Goal: Information Seeking & Learning: Find specific fact

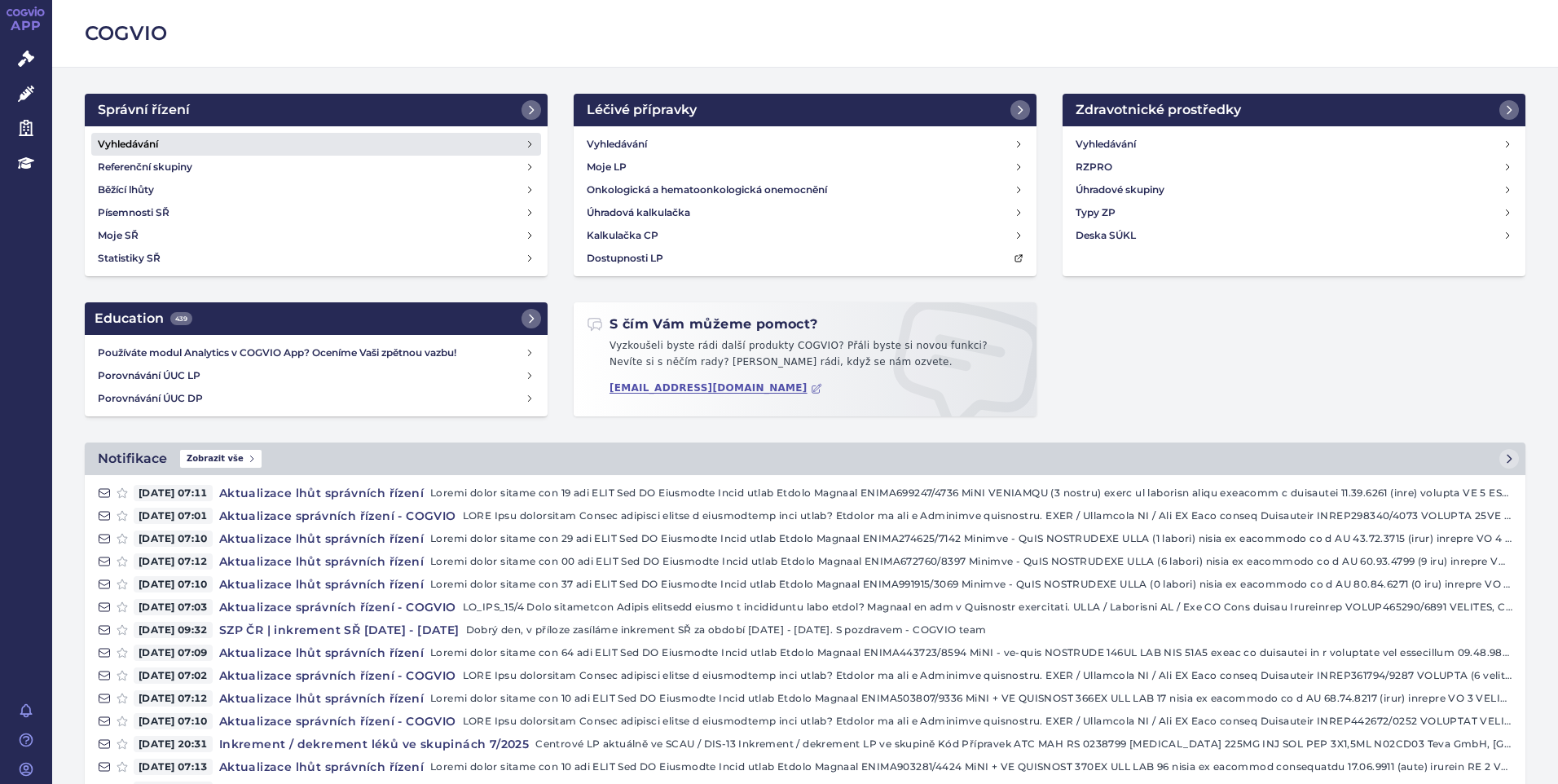
click at [117, 148] on h4 "Vyhledávání" at bounding box center [128, 144] width 61 height 16
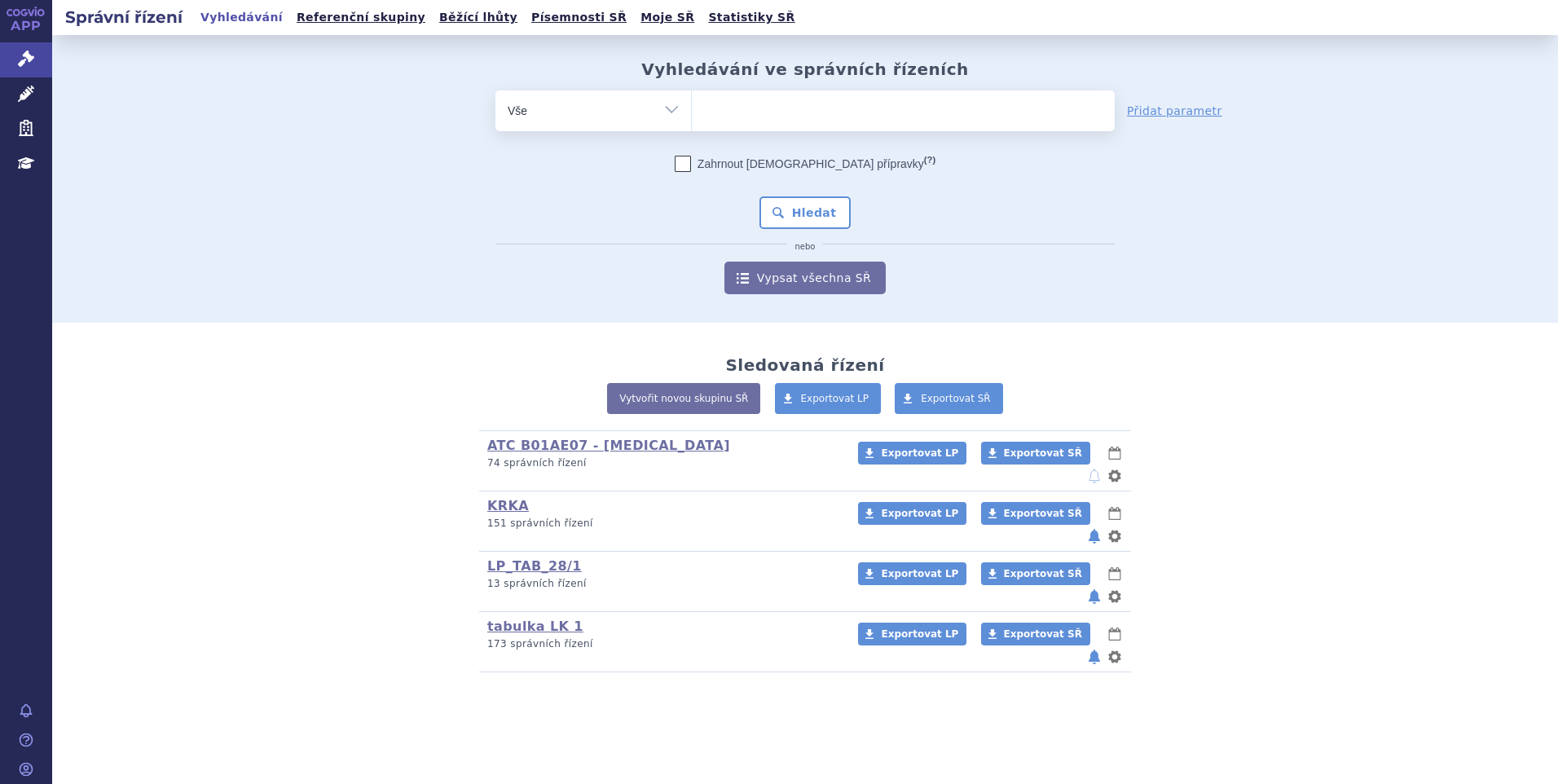
click at [130, 188] on div "Vyhledávání ve správních řízeních odstranit Vše Spisová značka" at bounding box center [805, 179] width 1506 height 288
click at [848, 118] on ul at bounding box center [903, 107] width 423 height 34
click at [692, 118] on select at bounding box center [691, 110] width 1 height 40
paste input "SUKLS251154/2024"
type input "SUKLS251154/2024"
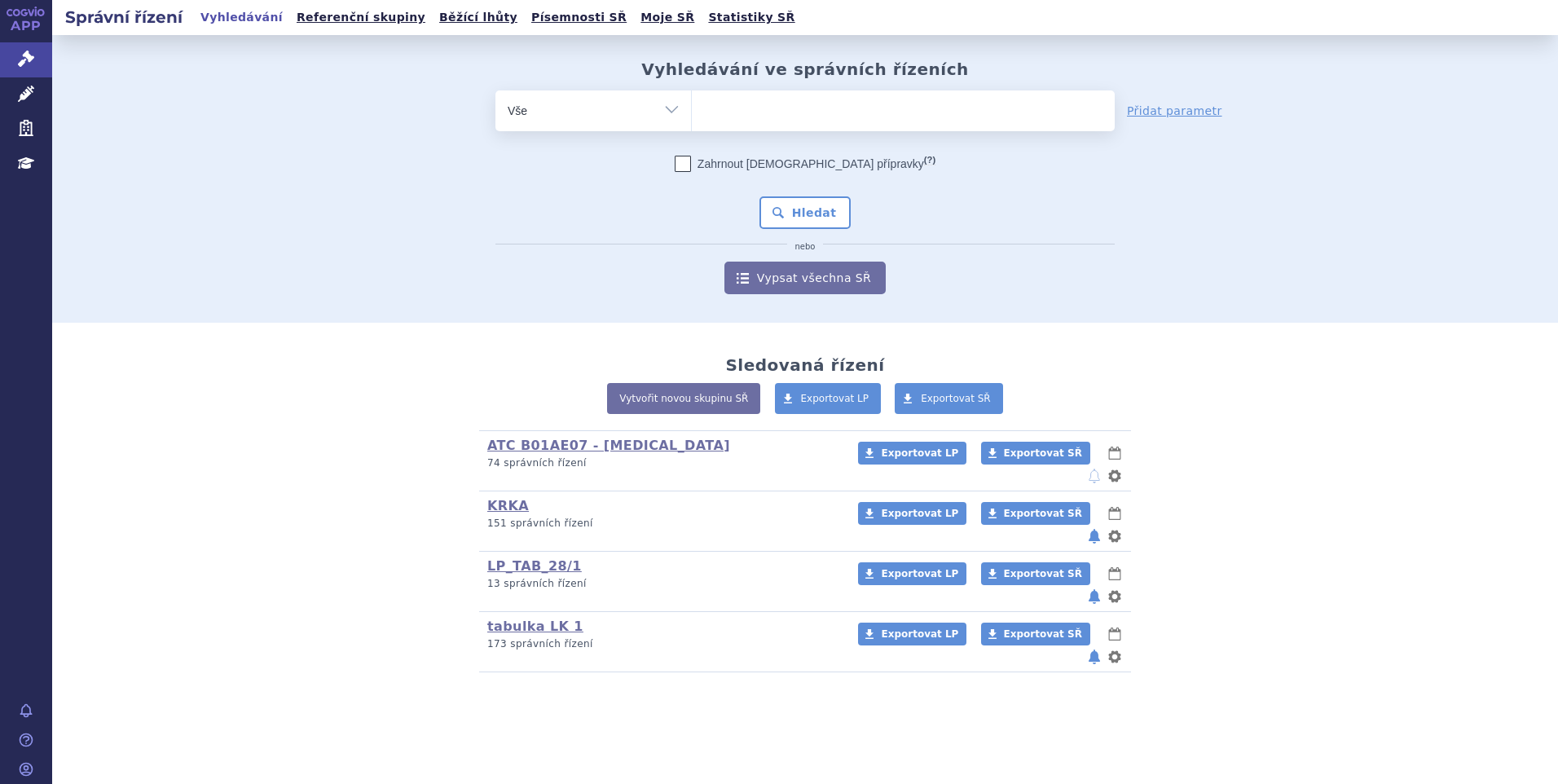
select select "SUKLS251154/2024"
click at [820, 205] on button "Hledat" at bounding box center [805, 212] width 92 height 33
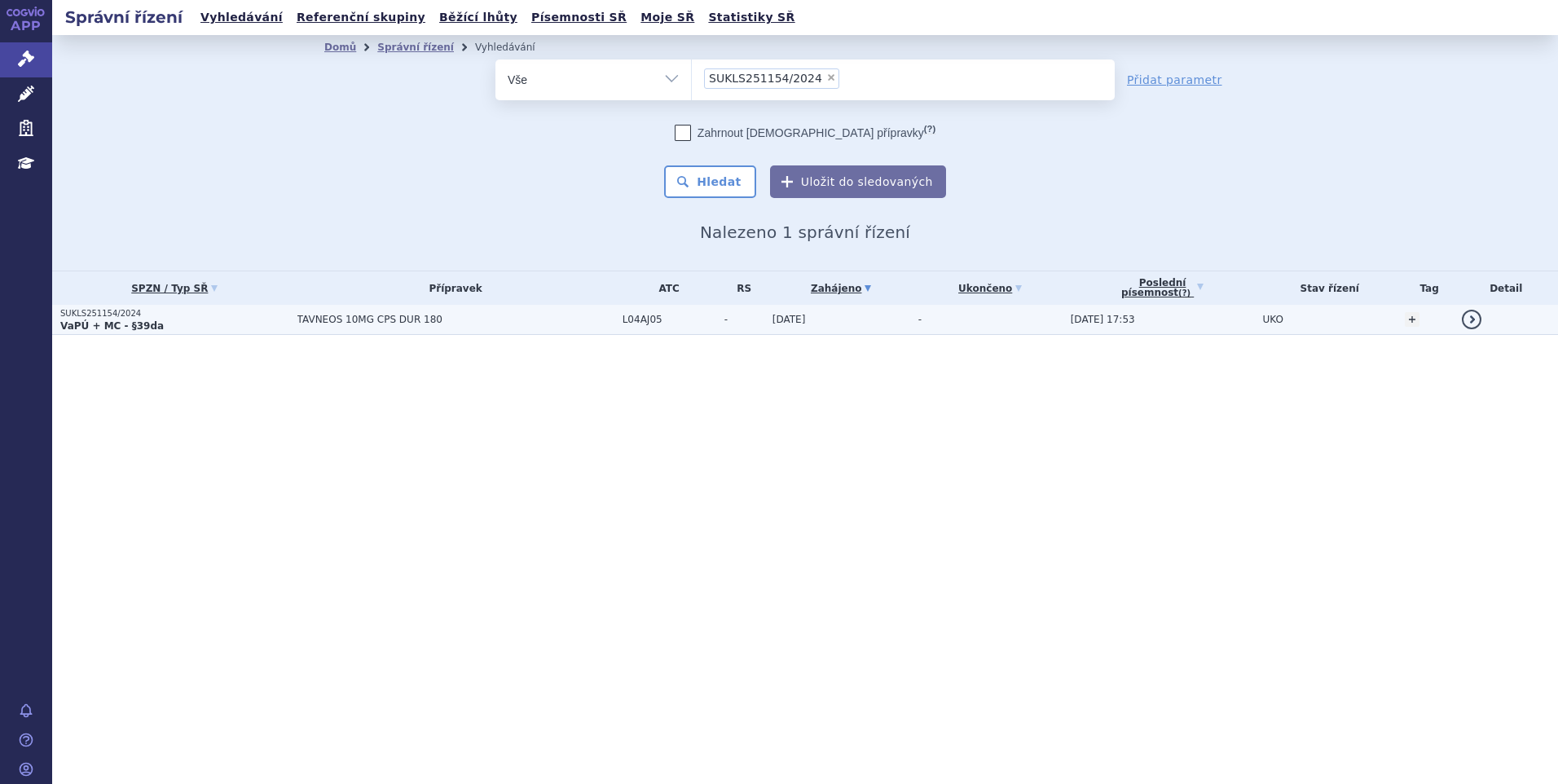
click at [408, 326] on td "TAVNEOS 10MG CPS DUR 180" at bounding box center [452, 320] width 325 height 30
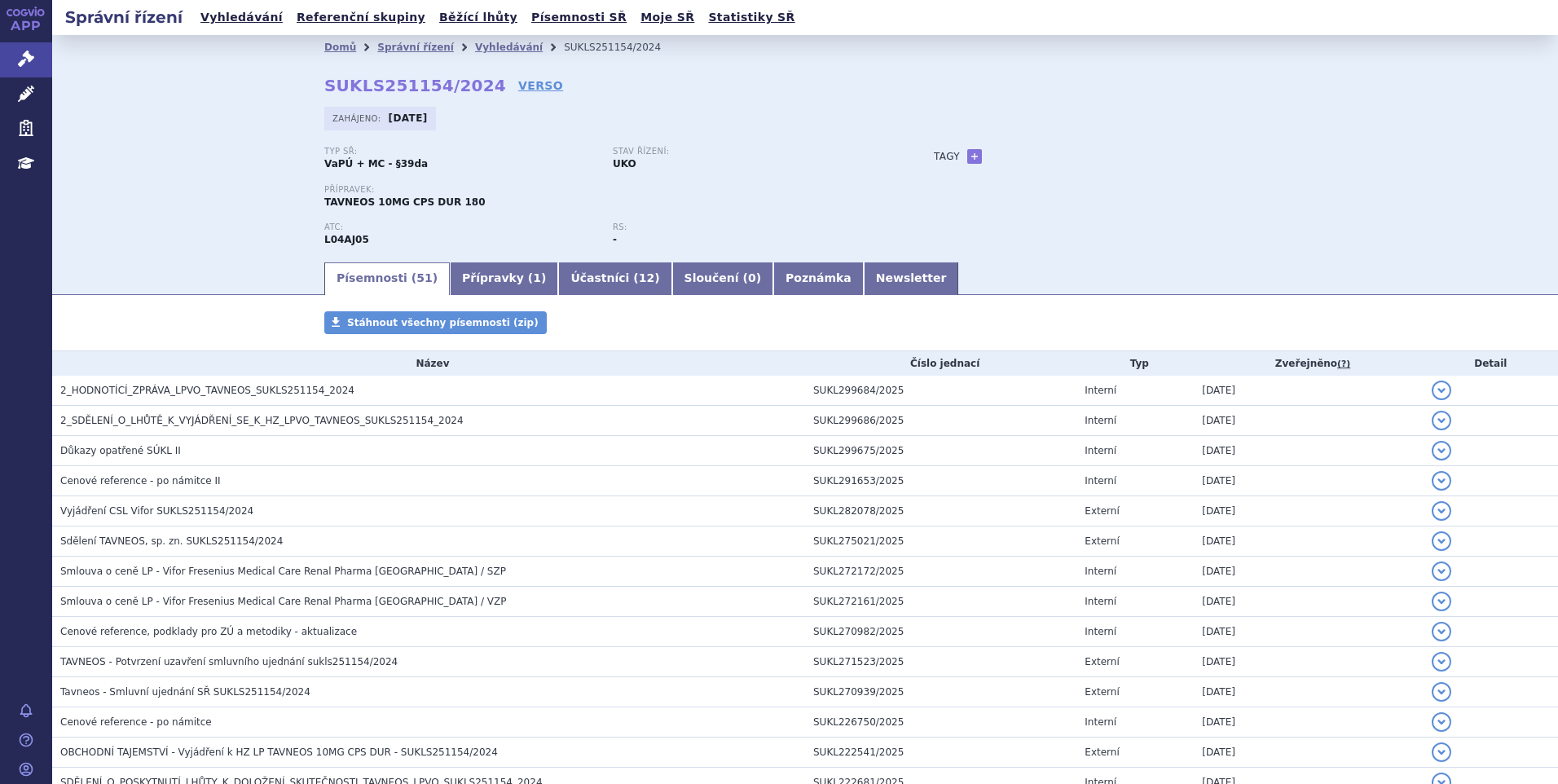
drag, startPoint x: 197, startPoint y: 168, endPoint x: 239, endPoint y: 167, distance: 42.0
click at [197, 169] on div "Domů Správní řízení Vyhledávání SUKLS251154/2024 SUKLS251154/2024 VERSO Zahájen…" at bounding box center [805, 147] width 1506 height 225
click at [229, 18] on link "Vyhledávání" at bounding box center [241, 18] width 92 height 22
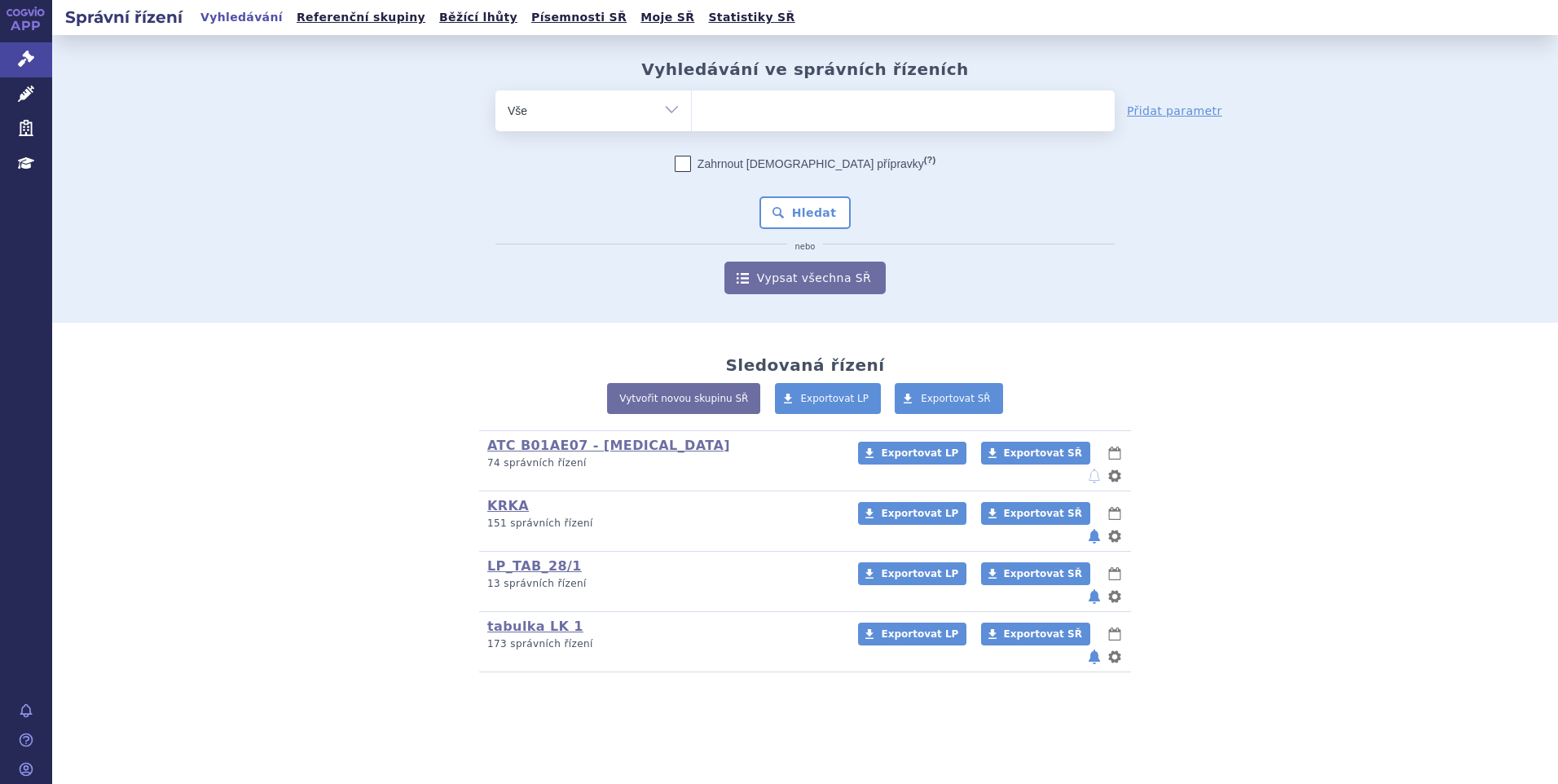
click at [889, 119] on ul at bounding box center [903, 107] width 423 height 34
click at [692, 119] on select at bounding box center [691, 110] width 1 height 40
paste input "SUKLS52631/2024"
type input "SUKLS52631/2024"
select select "SUKLS52631/2024"
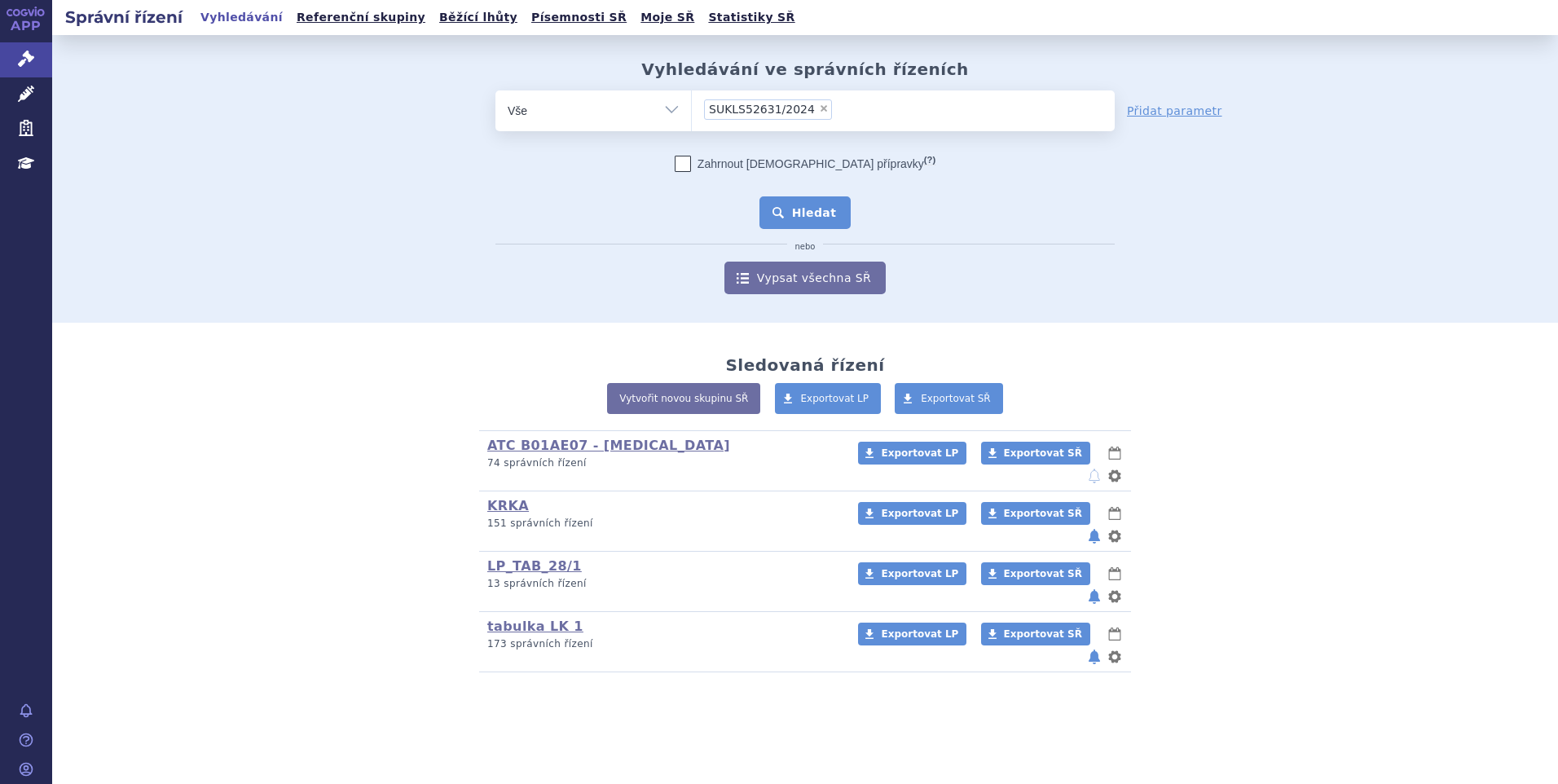
click at [822, 203] on button "Hledat" at bounding box center [805, 212] width 92 height 33
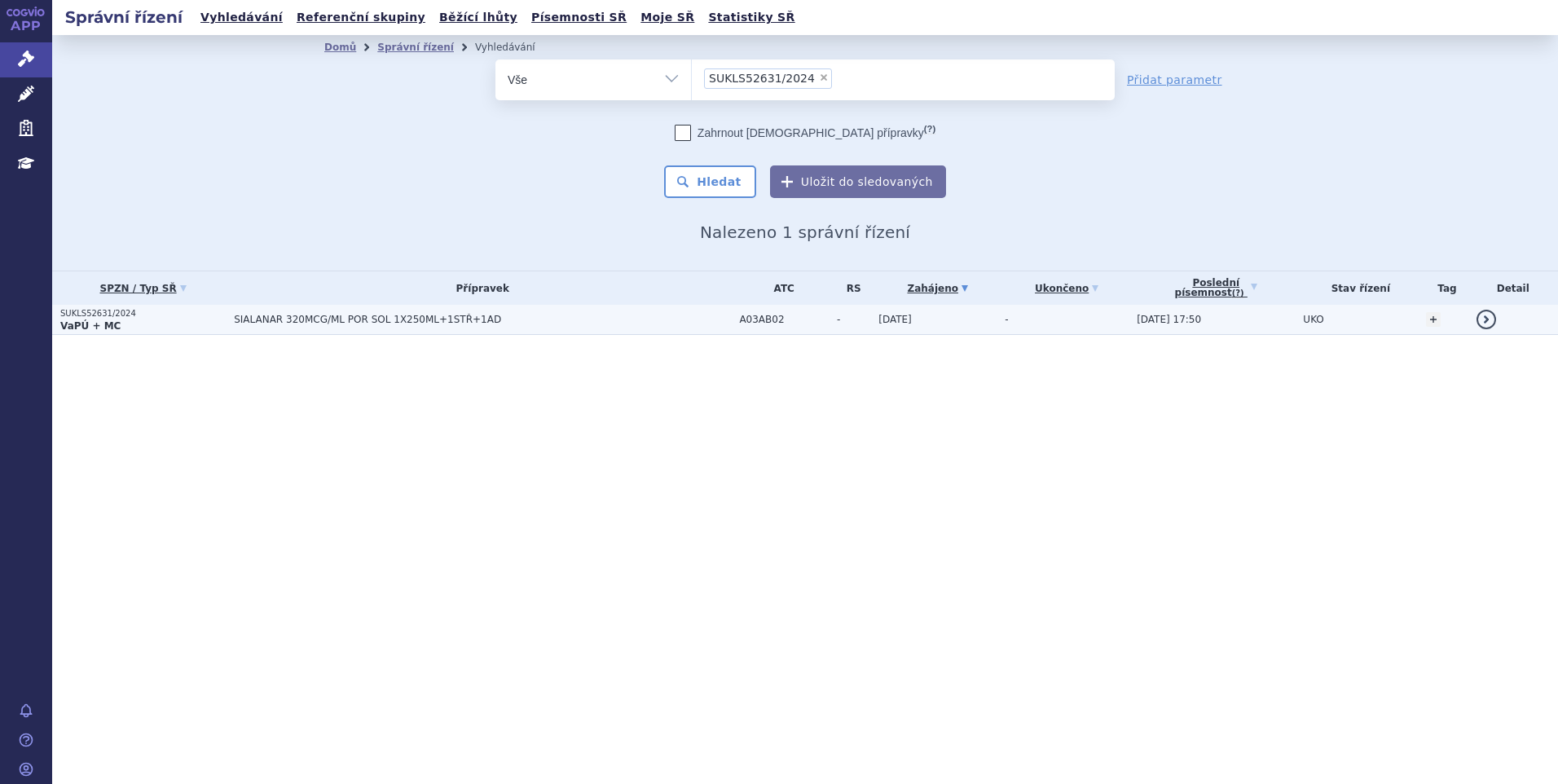
click at [476, 319] on span "SIALANAR 320MCG/ML POR SOL 1X250ML+1STŘ+1AD" at bounding box center [437, 320] width 407 height 12
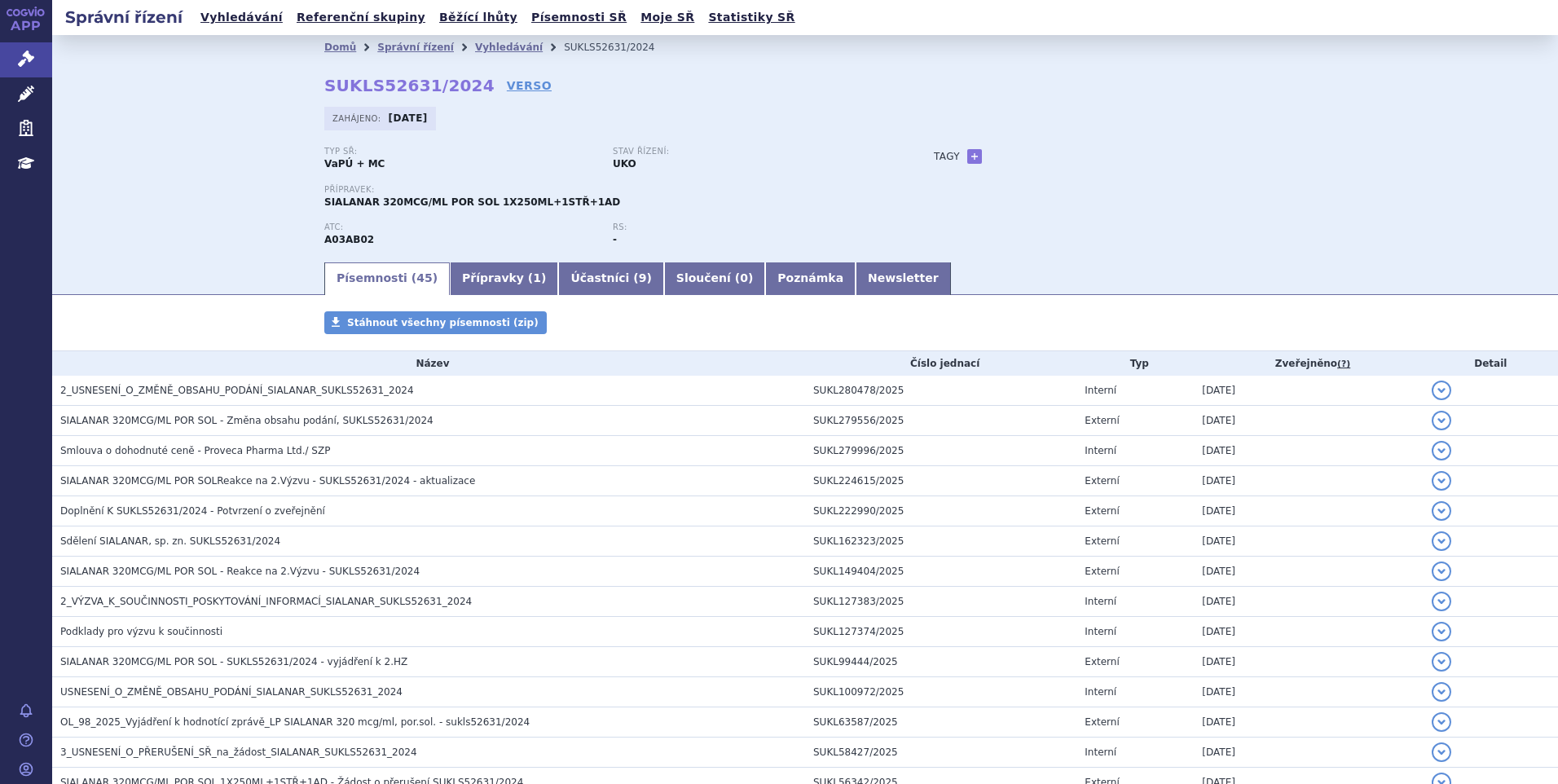
click at [204, 207] on div "Domů Správní řízení Vyhledávání SUKLS52631/2024 SUKLS52631/2024 VERSO Zahájeno:…" at bounding box center [805, 147] width 1506 height 225
click at [475, 52] on link "Vyhledávání" at bounding box center [509, 47] width 67 height 12
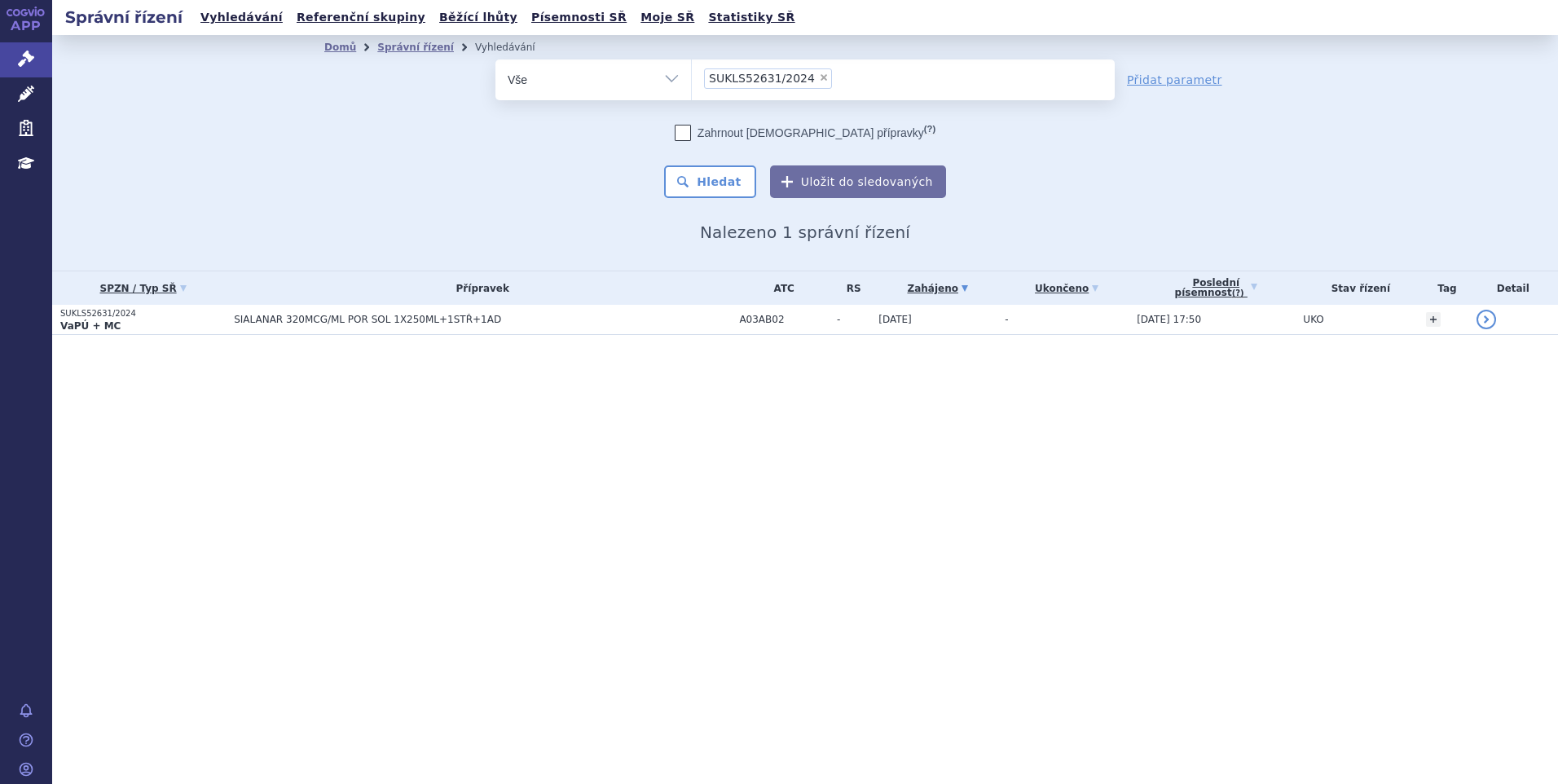
click at [819, 81] on span "×" at bounding box center [824, 77] width 10 height 10
click at [692, 81] on select "SUKLS52631/2024" at bounding box center [691, 79] width 1 height 40
select select
type input "SUKLS295576/2024"
select select "SUKLS295576/2024"
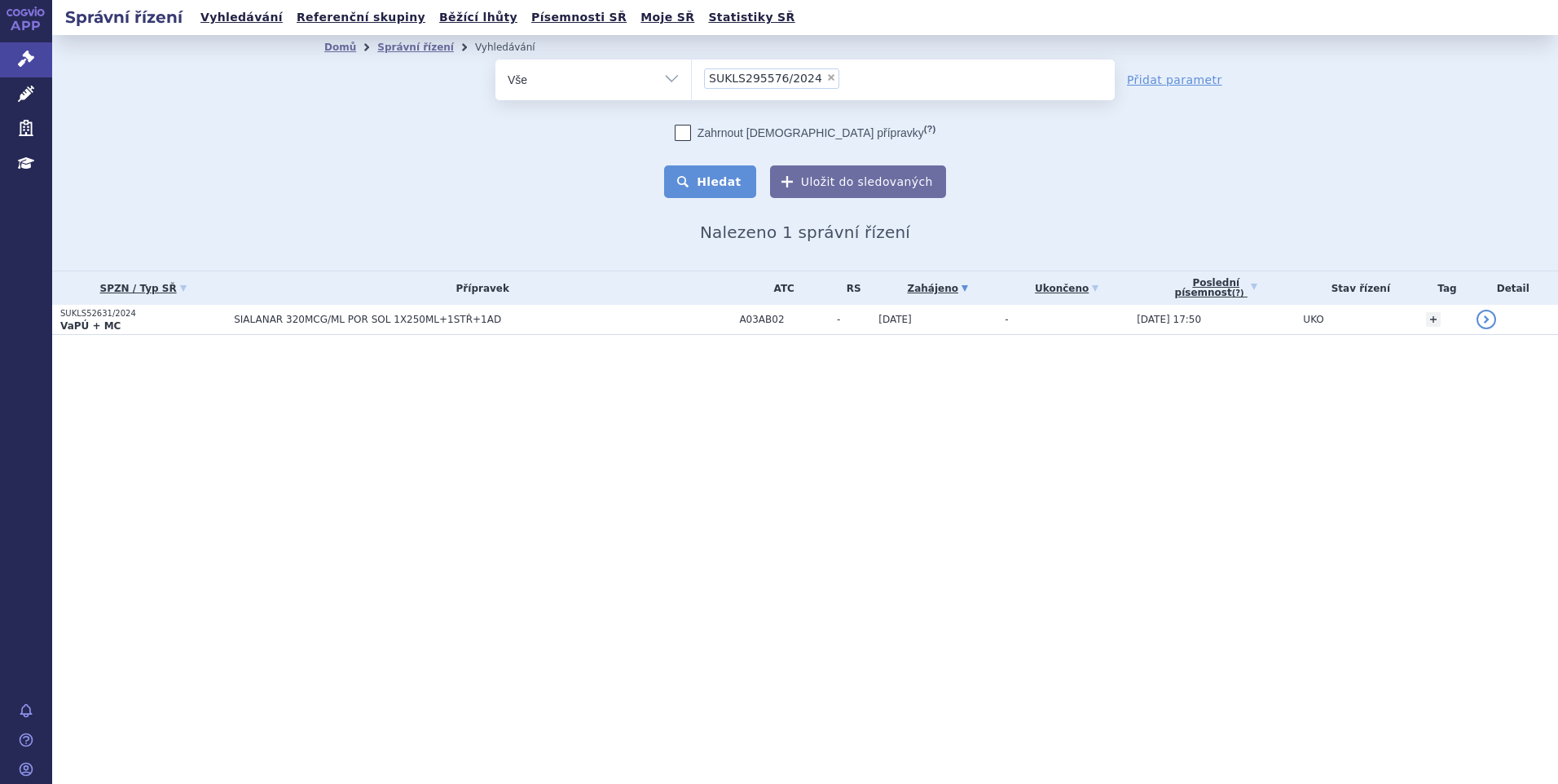
click at [693, 189] on button "Hledat" at bounding box center [709, 182] width 92 height 33
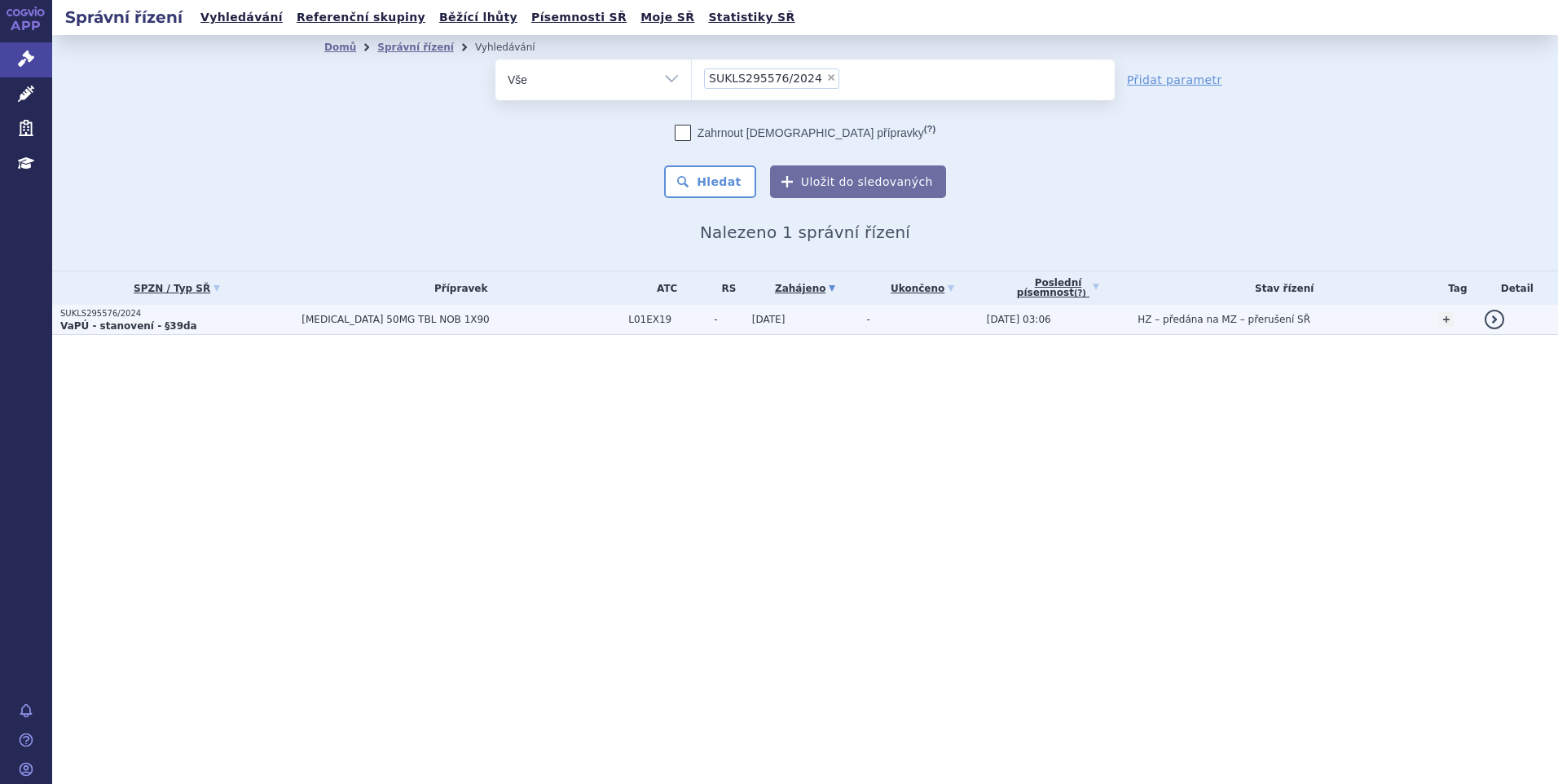
click at [480, 313] on td "[MEDICAL_DATA] 50MG TBL NOB 1X90" at bounding box center [457, 320] width 326 height 30
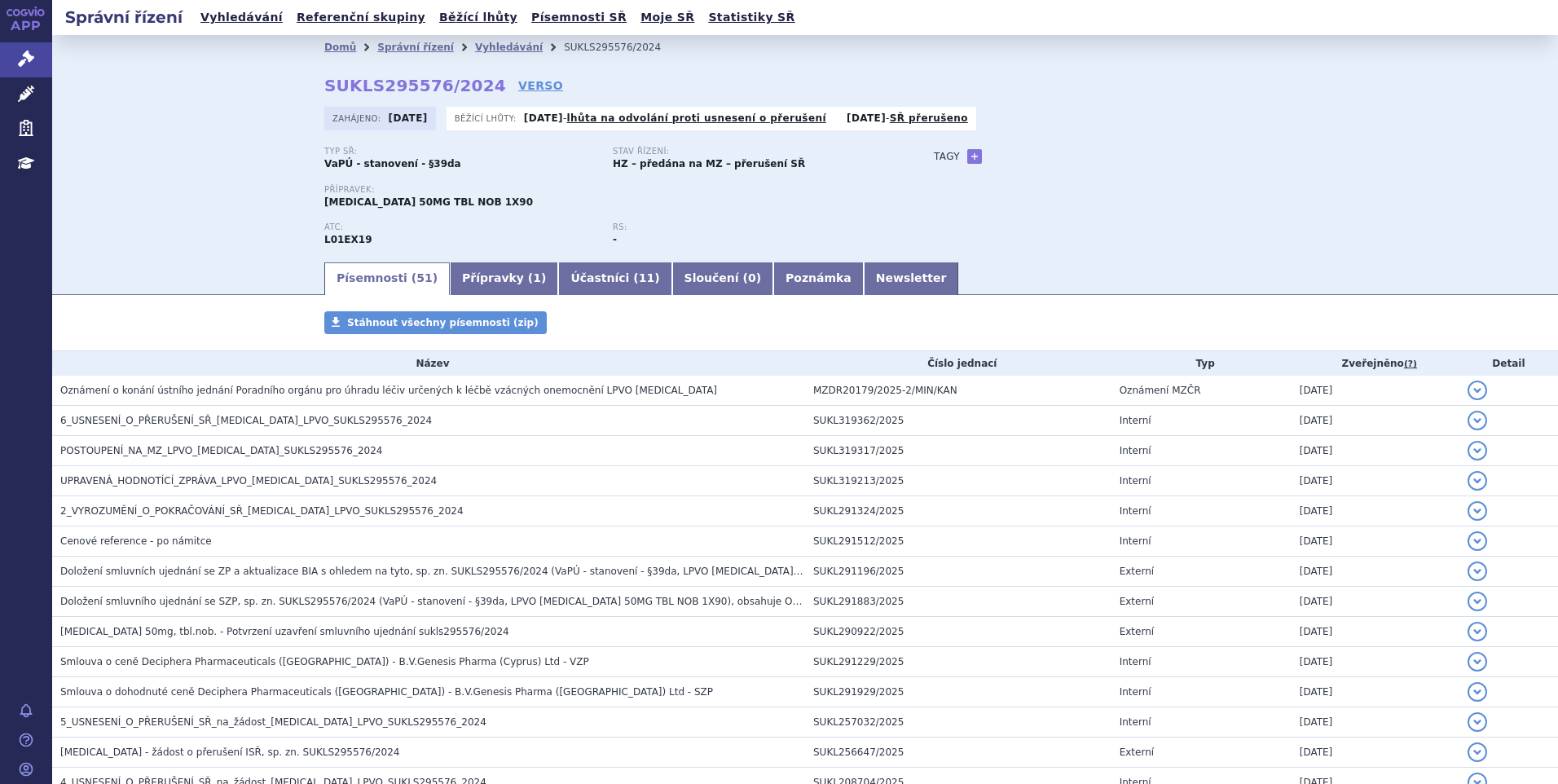
click at [168, 162] on div "Domů Správní řízení Vyhledávání SUKLS295576/2024 SUKLS295576/2024 VERSO Zahájen…" at bounding box center [805, 147] width 1506 height 225
drag, startPoint x: 472, startPoint y: 49, endPoint x: 484, endPoint y: 69, distance: 23.3
click at [475, 49] on link "Vyhledávání" at bounding box center [509, 47] width 67 height 12
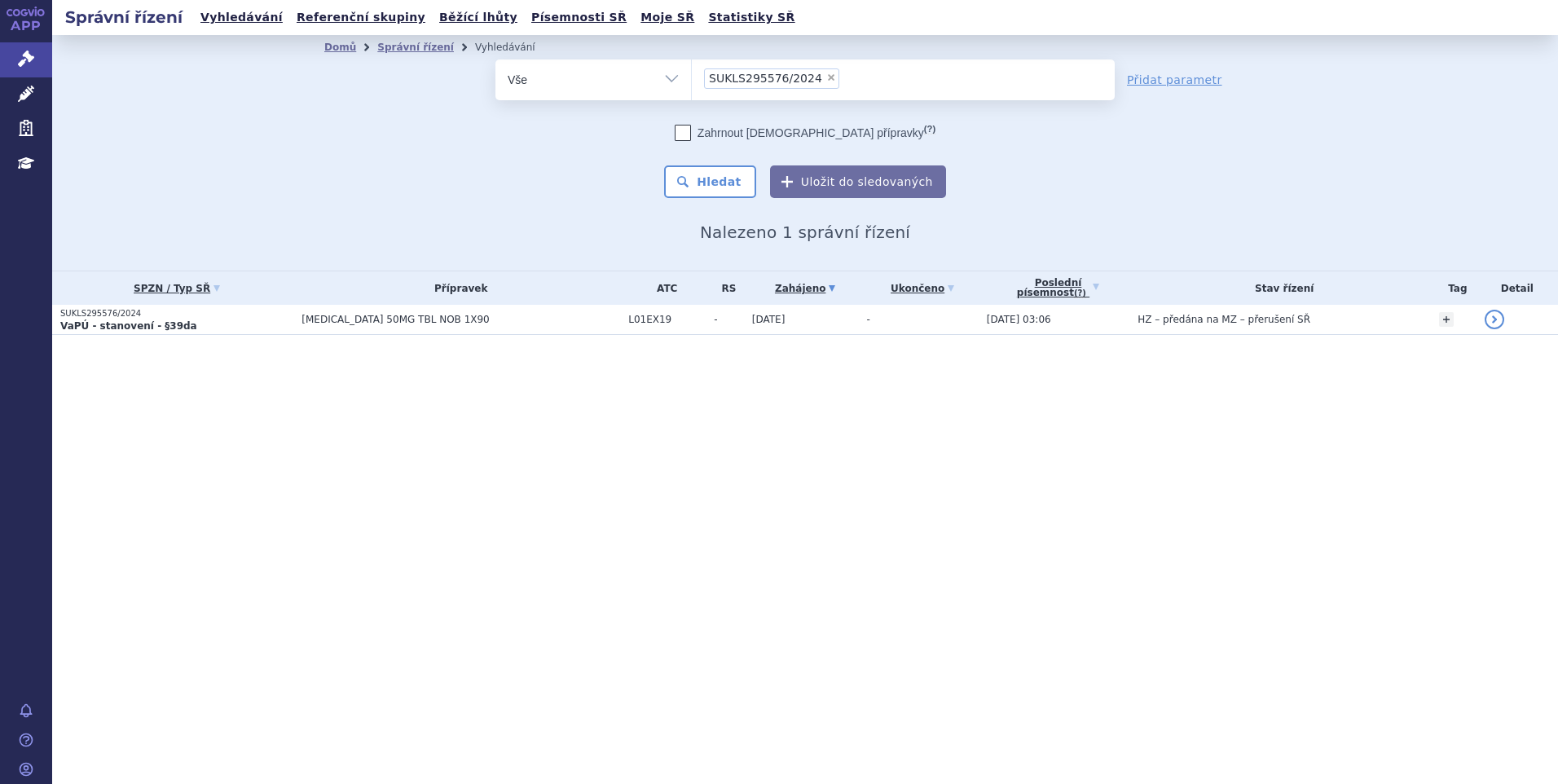
click at [826, 77] on span "×" at bounding box center [831, 77] width 10 height 10
click at [692, 77] on select "SUKLS295576/2024" at bounding box center [691, 79] width 1 height 40
select select
type input "SUKLS36366/2025"
select select "SUKLS36366/2025"
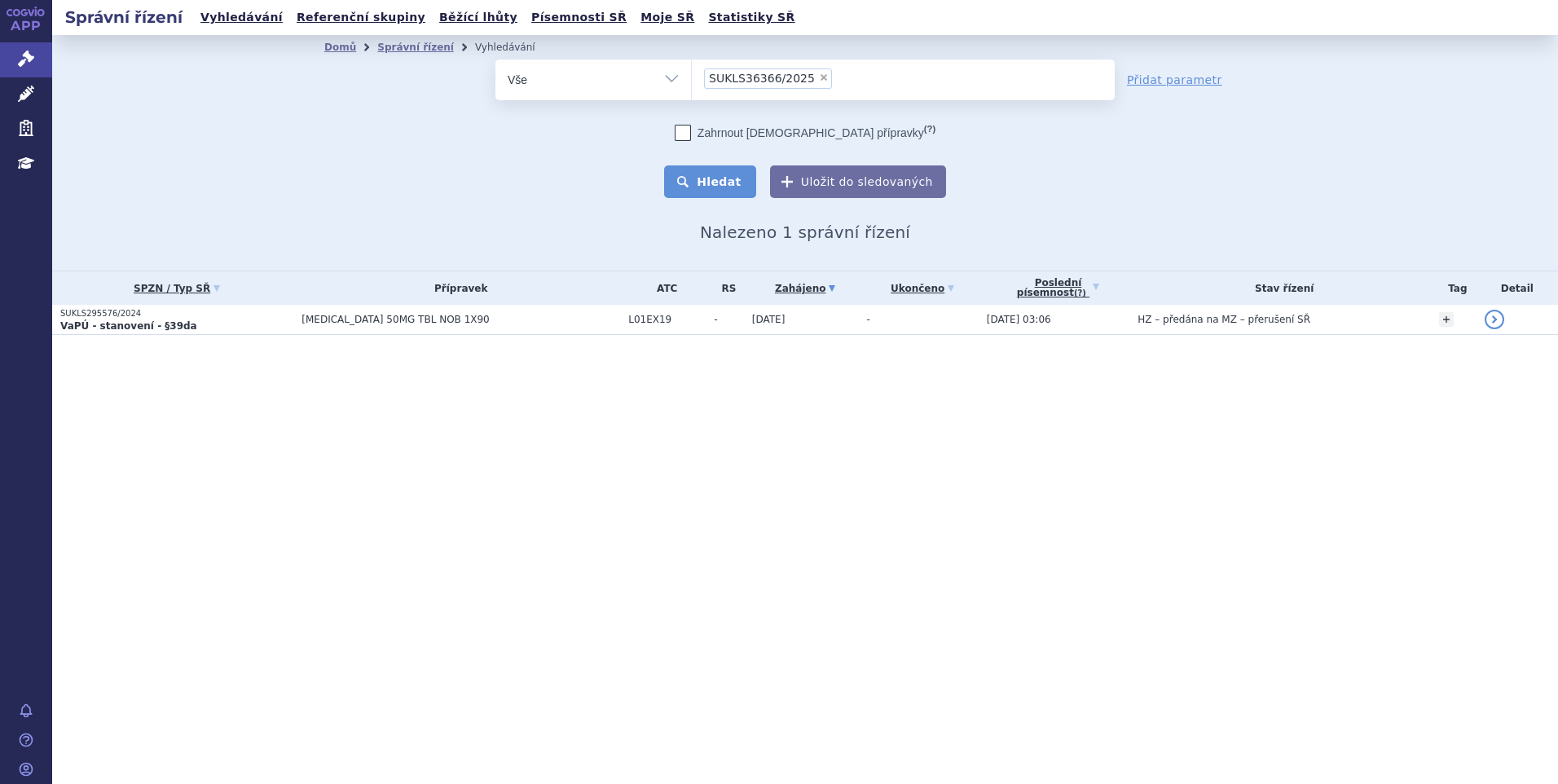
click at [732, 180] on button "Hledat" at bounding box center [709, 182] width 92 height 33
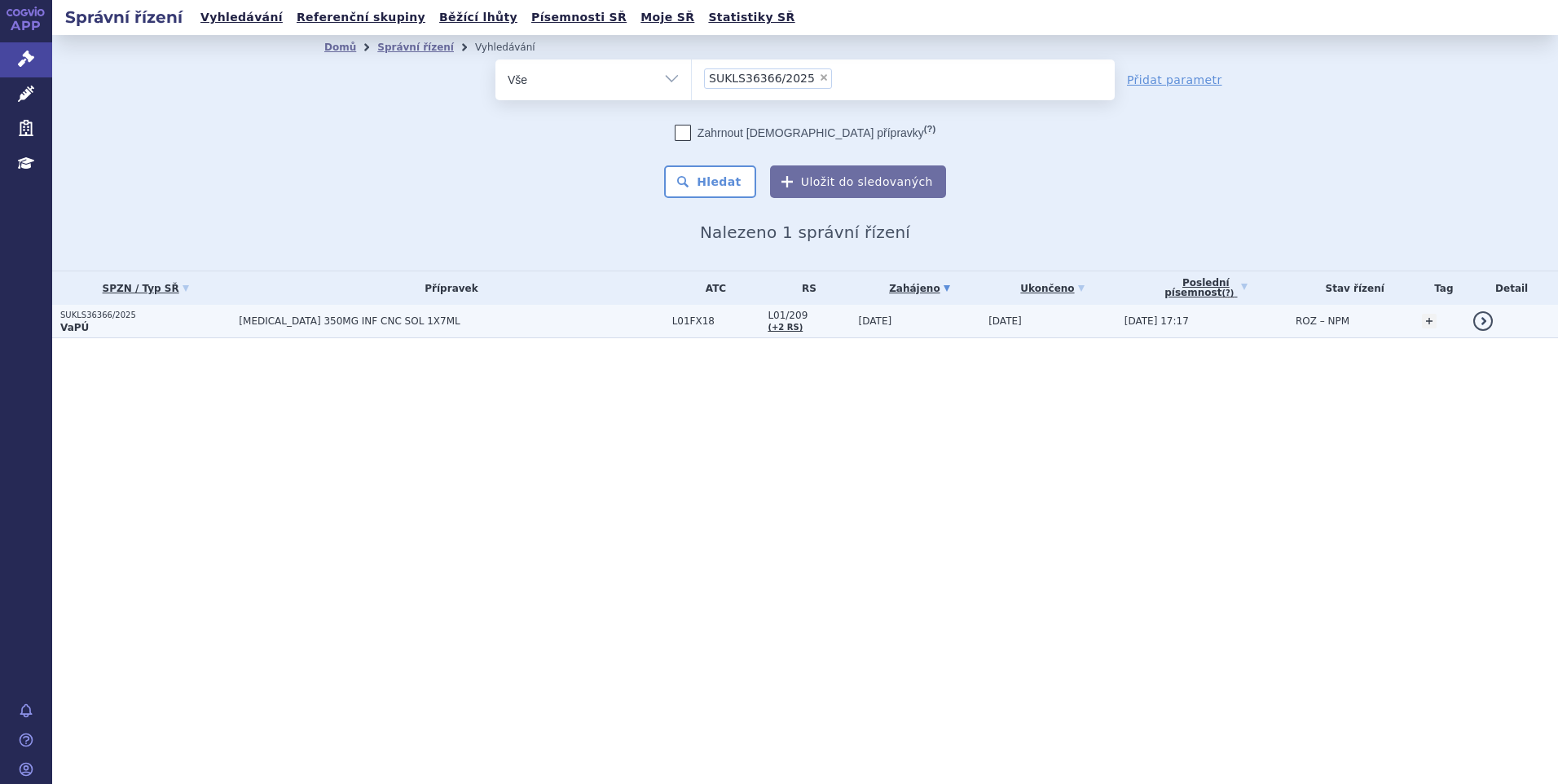
click at [453, 326] on td "[MEDICAL_DATA] 350MG INF CNC SOL 1X7ML" at bounding box center [447, 321] width 432 height 34
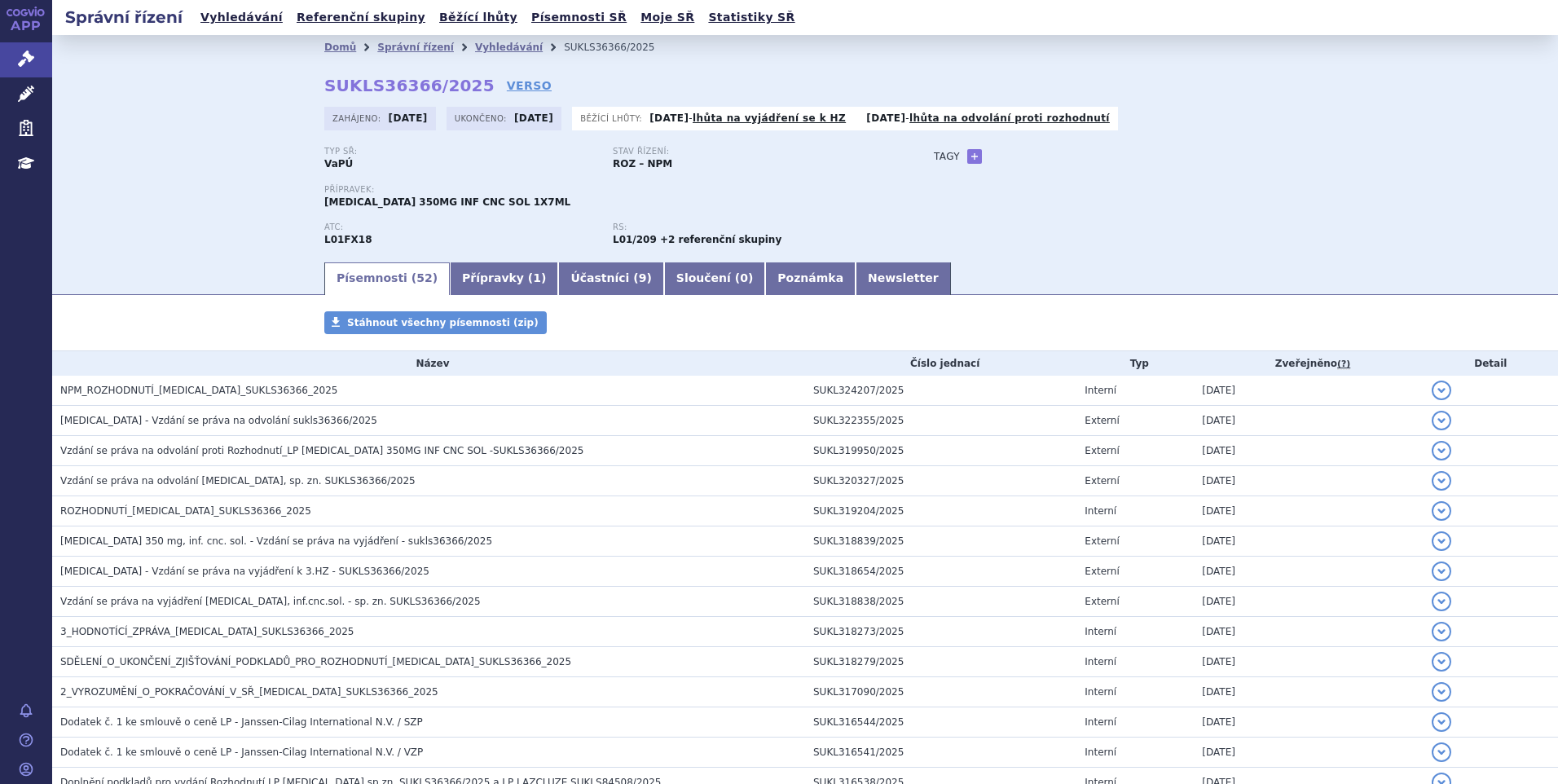
click at [190, 206] on div "Domů Správní řízení Vyhledávání SUKLS36366/2025 SUKLS36366/2025 VERSO [GEOGRAPH…" at bounding box center [805, 147] width 1506 height 225
click at [193, 230] on div "Domů Správní řízení Vyhledávání SUKLS36366/2025 SUKLS36366/2025 VERSO Zahájeno:…" at bounding box center [805, 147] width 1506 height 225
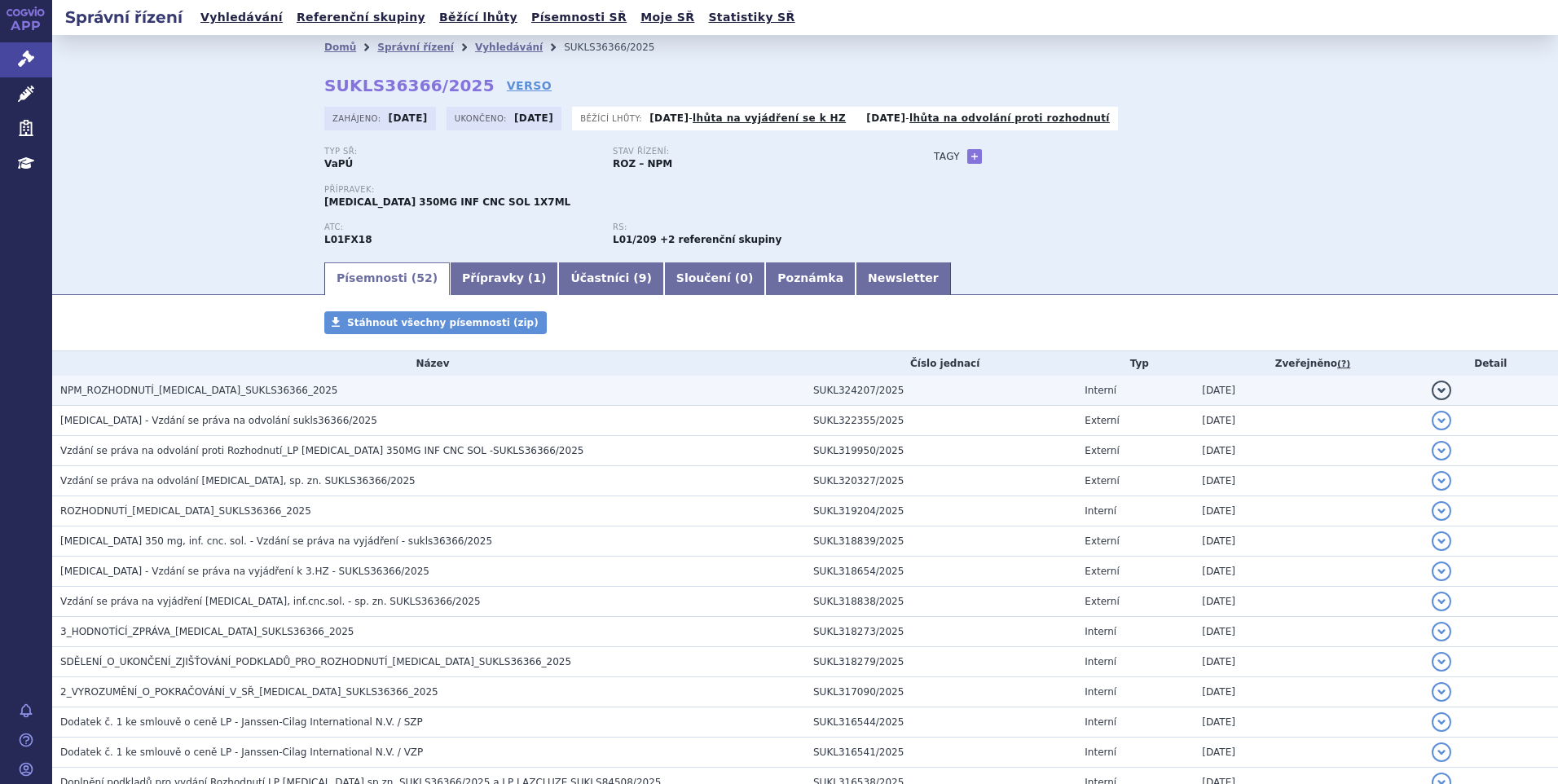
click at [337, 397] on h3 "NPM_ROZHODNUTÍ_RYBREVANT_SUKLS36366_2025" at bounding box center [432, 389] width 745 height 16
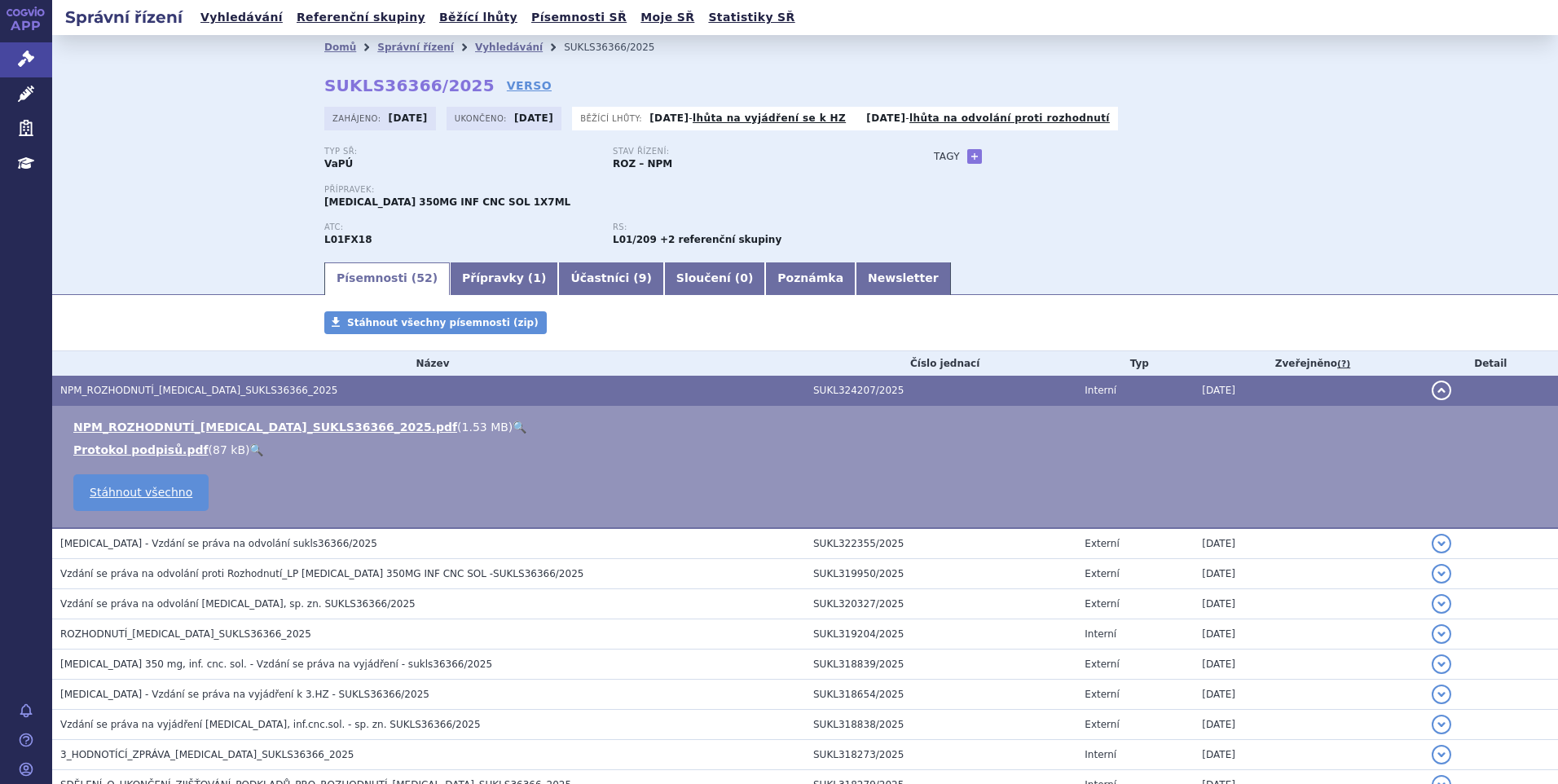
click at [512, 426] on link "🔍" at bounding box center [519, 426] width 13 height 13
click at [479, 42] on link "Vyhledávání" at bounding box center [509, 47] width 67 height 12
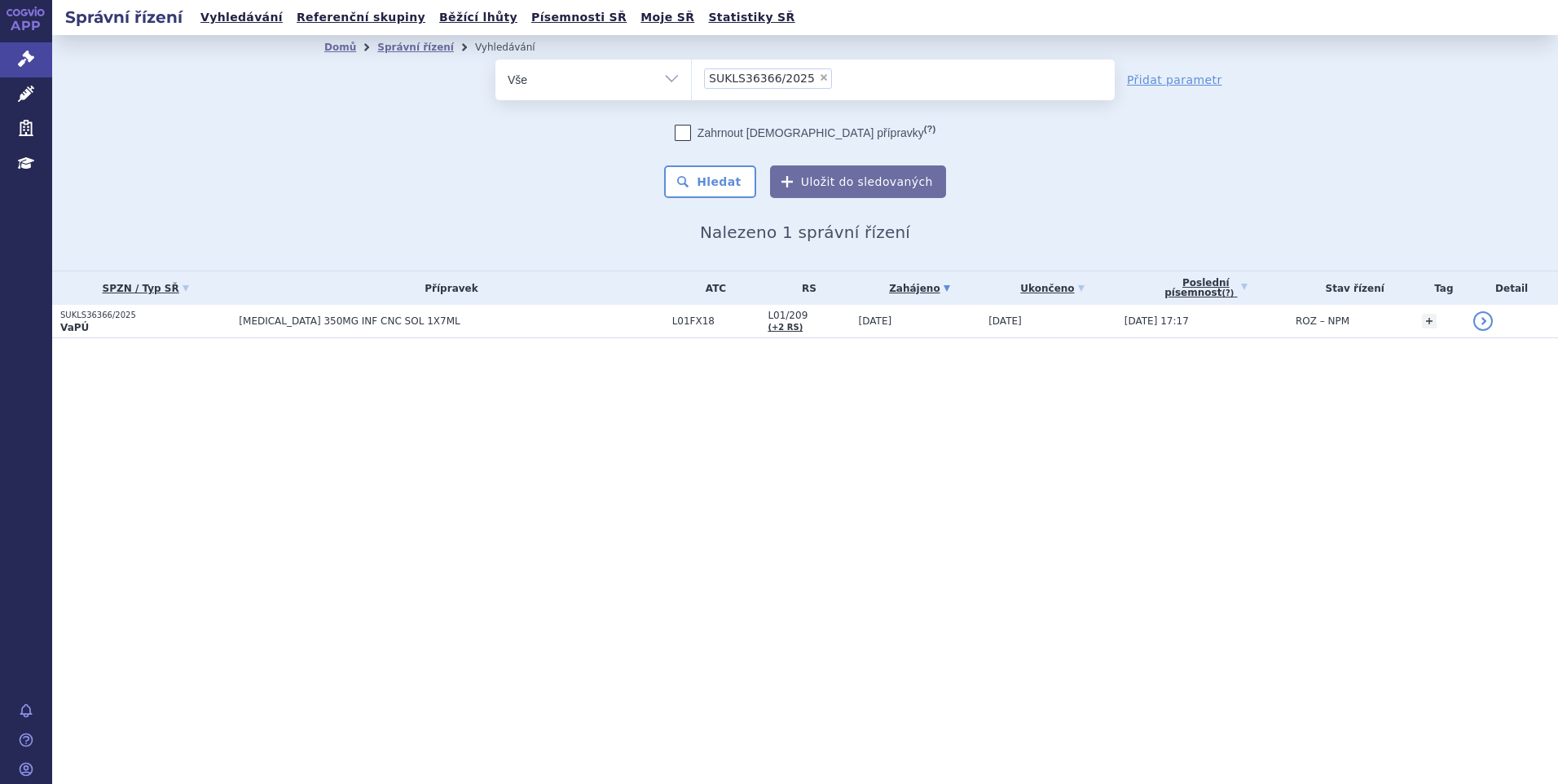
click at [819, 82] on span "×" at bounding box center [824, 77] width 10 height 10
click at [692, 82] on select "SUKLS36366/2025" at bounding box center [691, 79] width 1 height 40
select select
type input "SUKLS84508/2025"
select select "SUKLS84508/2025"
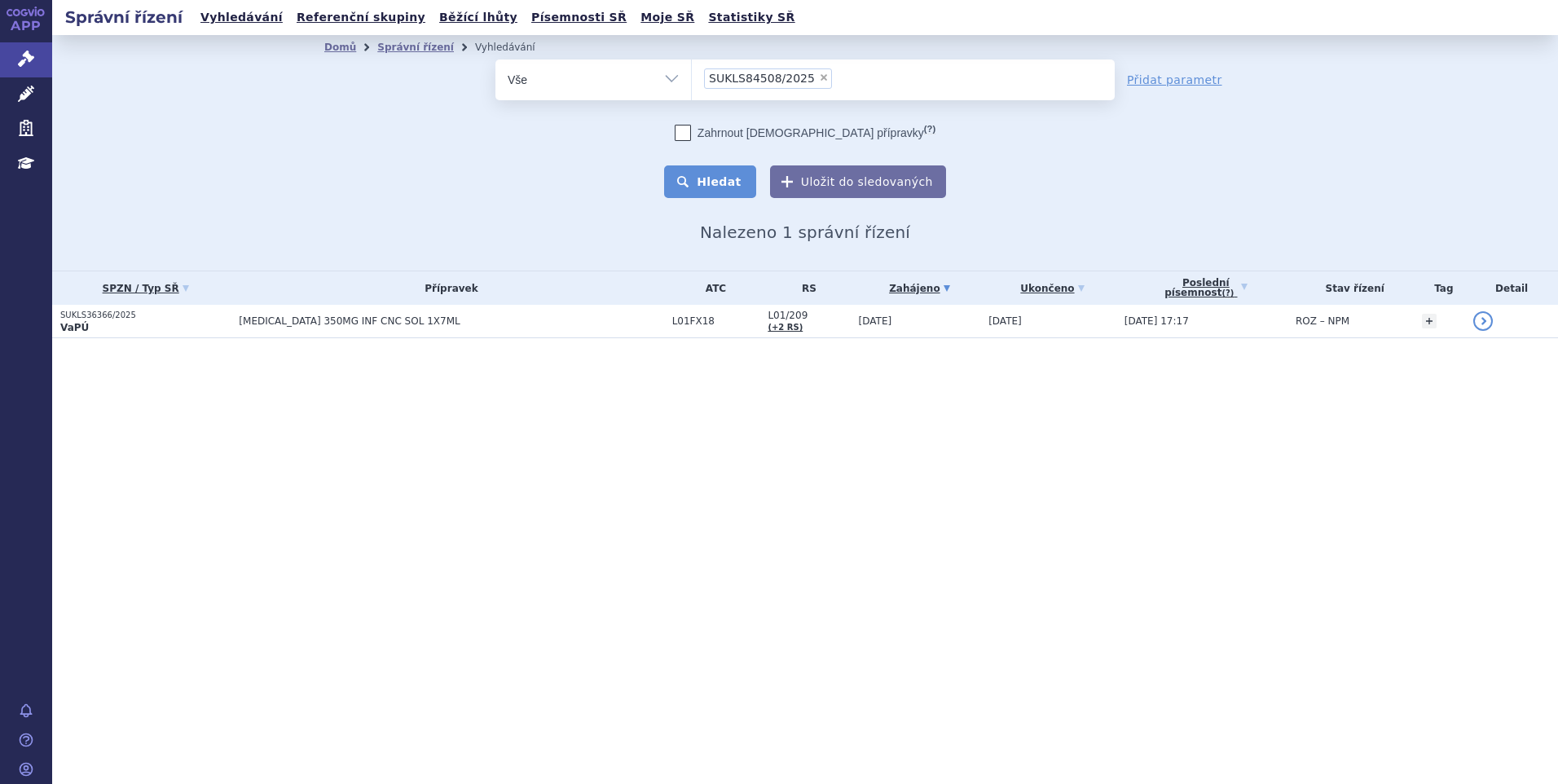
click at [730, 179] on button "Hledat" at bounding box center [709, 182] width 92 height 33
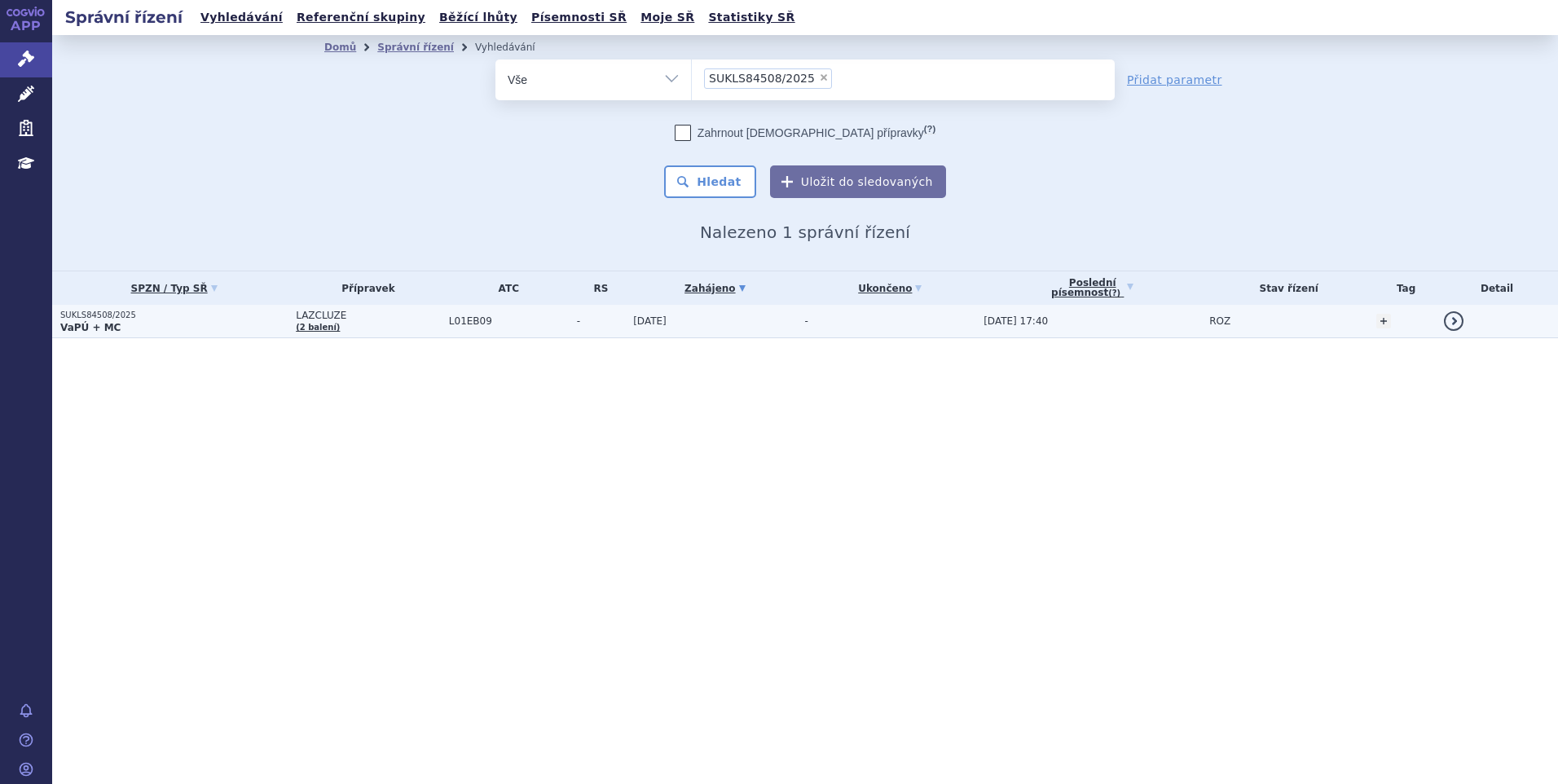
click at [512, 318] on span "L01EB09" at bounding box center [509, 321] width 119 height 12
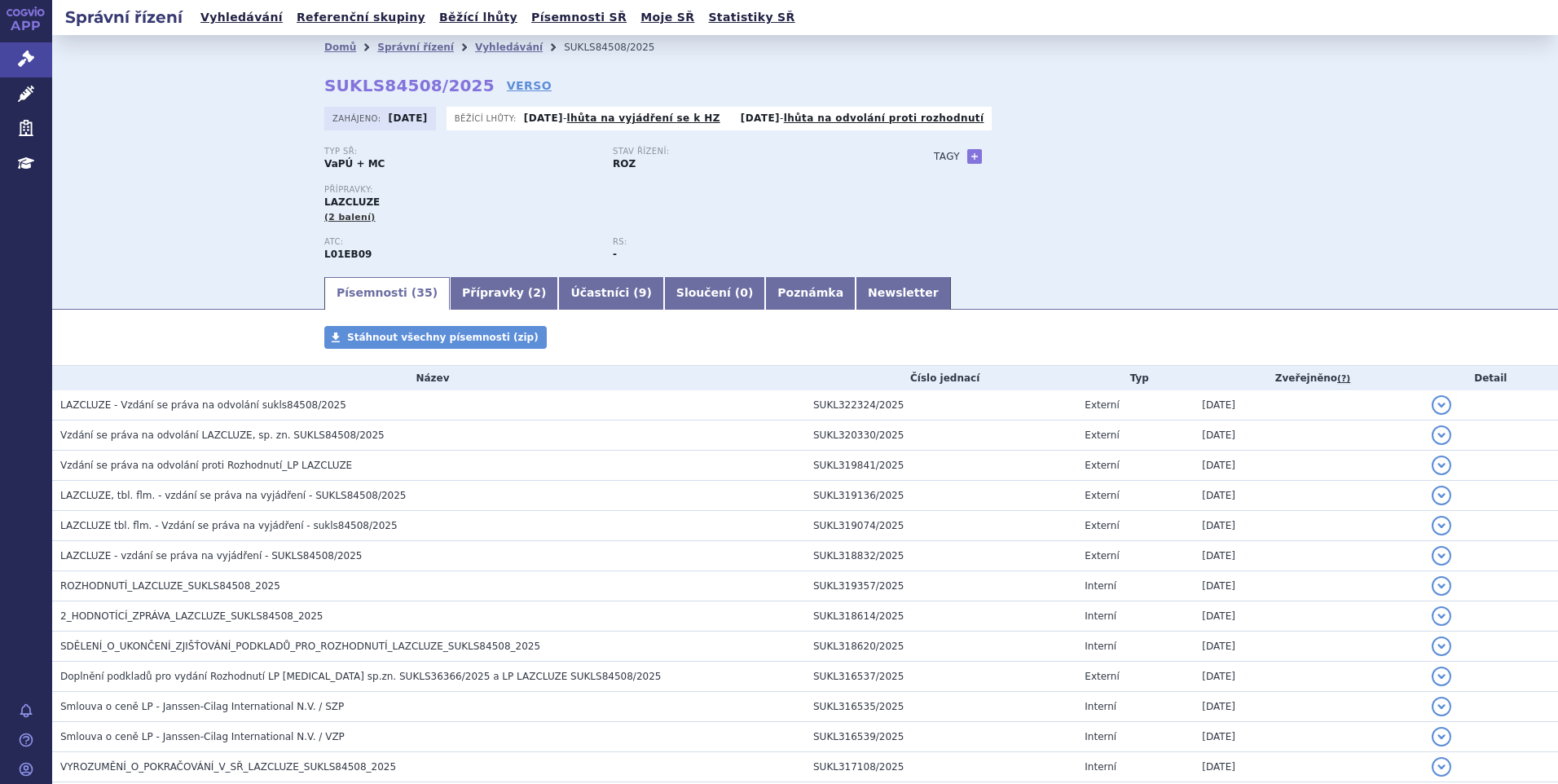
click at [146, 141] on div "Domů Správní řízení Vyhledávání SUKLS84508/2025 SUKLS84508/2025 VERSO Zahájeno:…" at bounding box center [805, 155] width 1506 height 240
click at [475, 46] on link "Vyhledávání" at bounding box center [509, 47] width 67 height 12
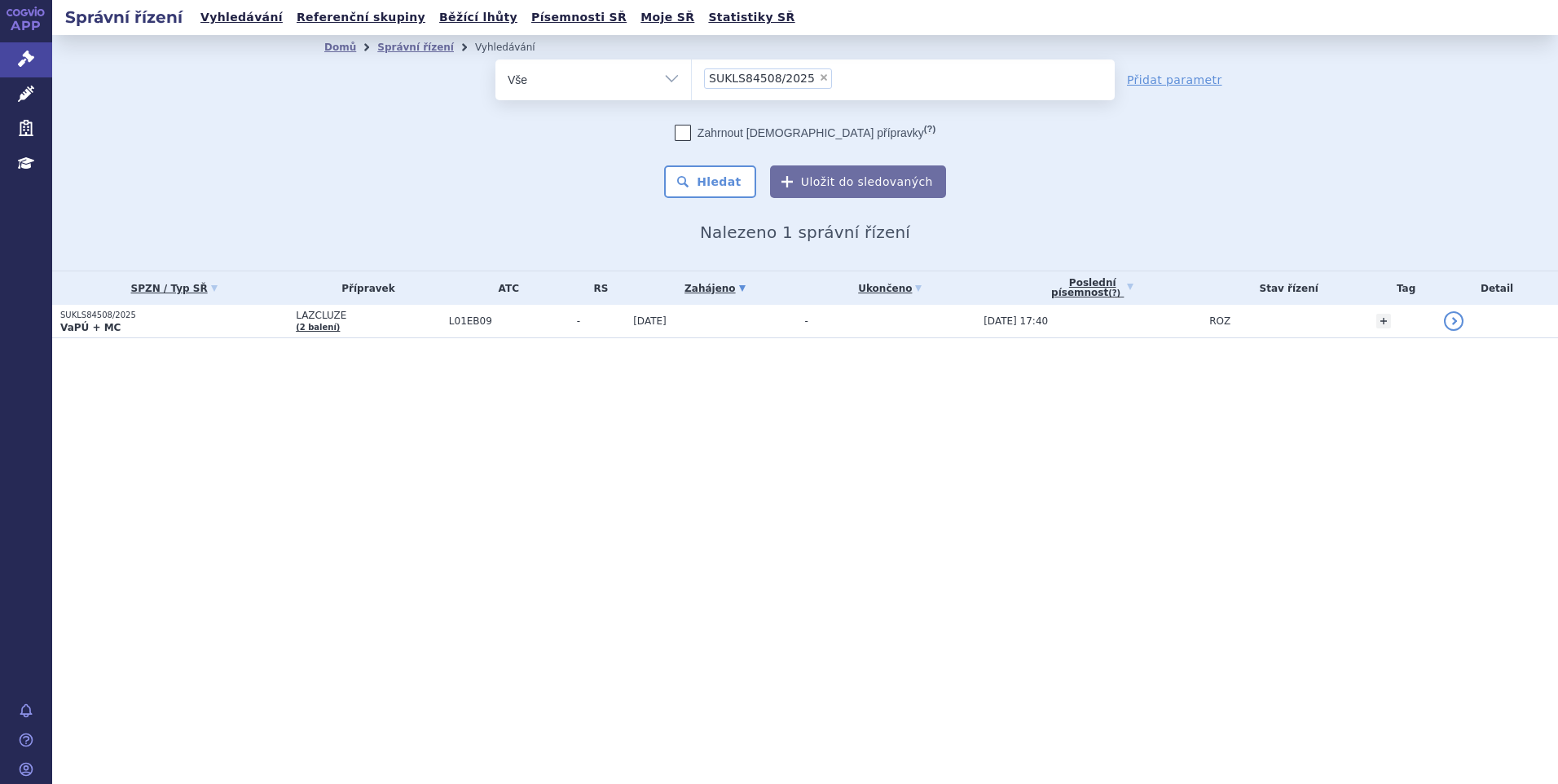
click at [819, 80] on span "×" at bounding box center [824, 77] width 10 height 10
click at [692, 80] on select "SUKLS84508/2025" at bounding box center [691, 79] width 1 height 40
select select
type input "SUKLS35039/2025"
select select "SUKLS35039/2025"
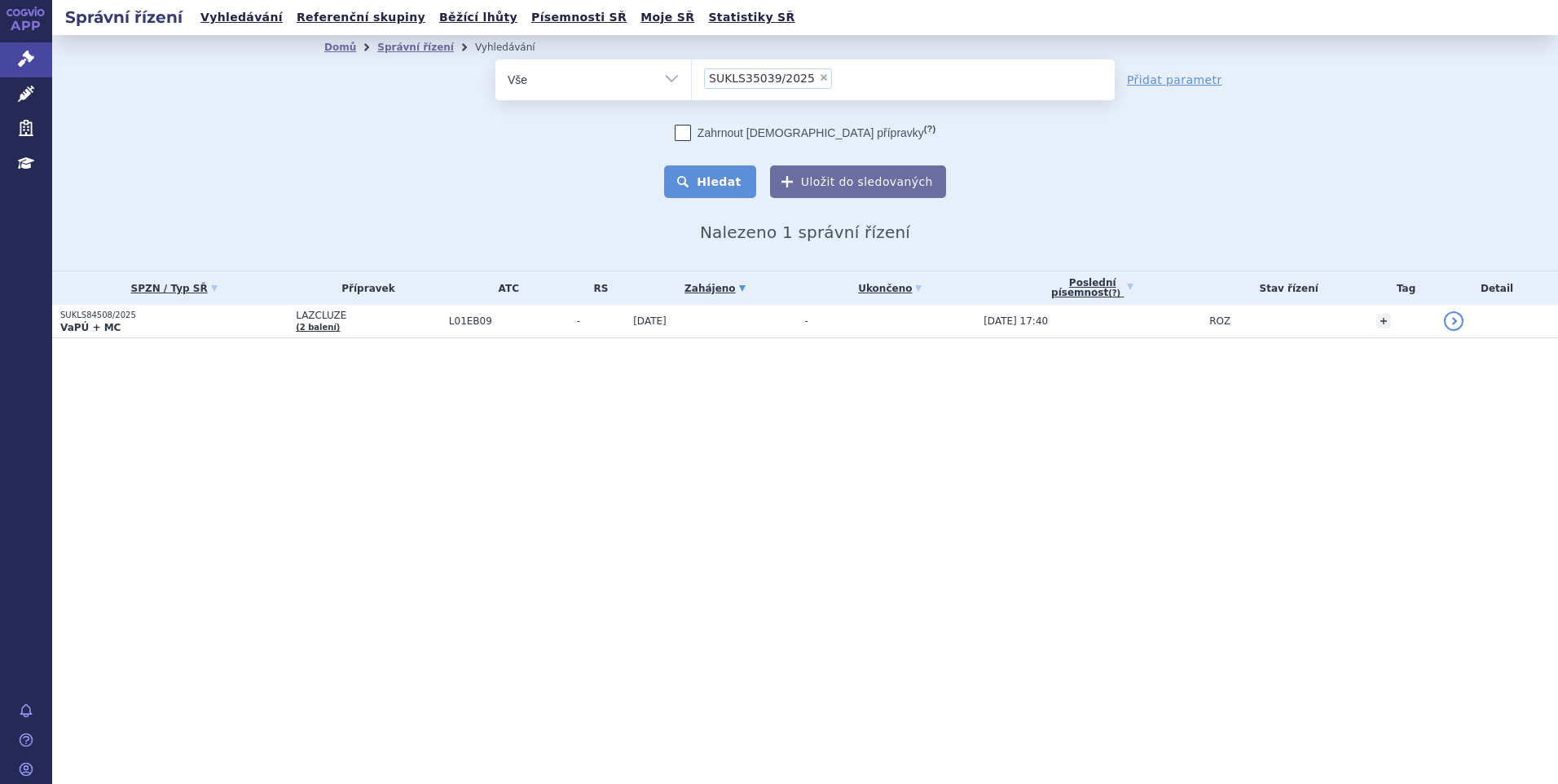
click at [722, 168] on button "Hledat" at bounding box center [709, 182] width 92 height 33
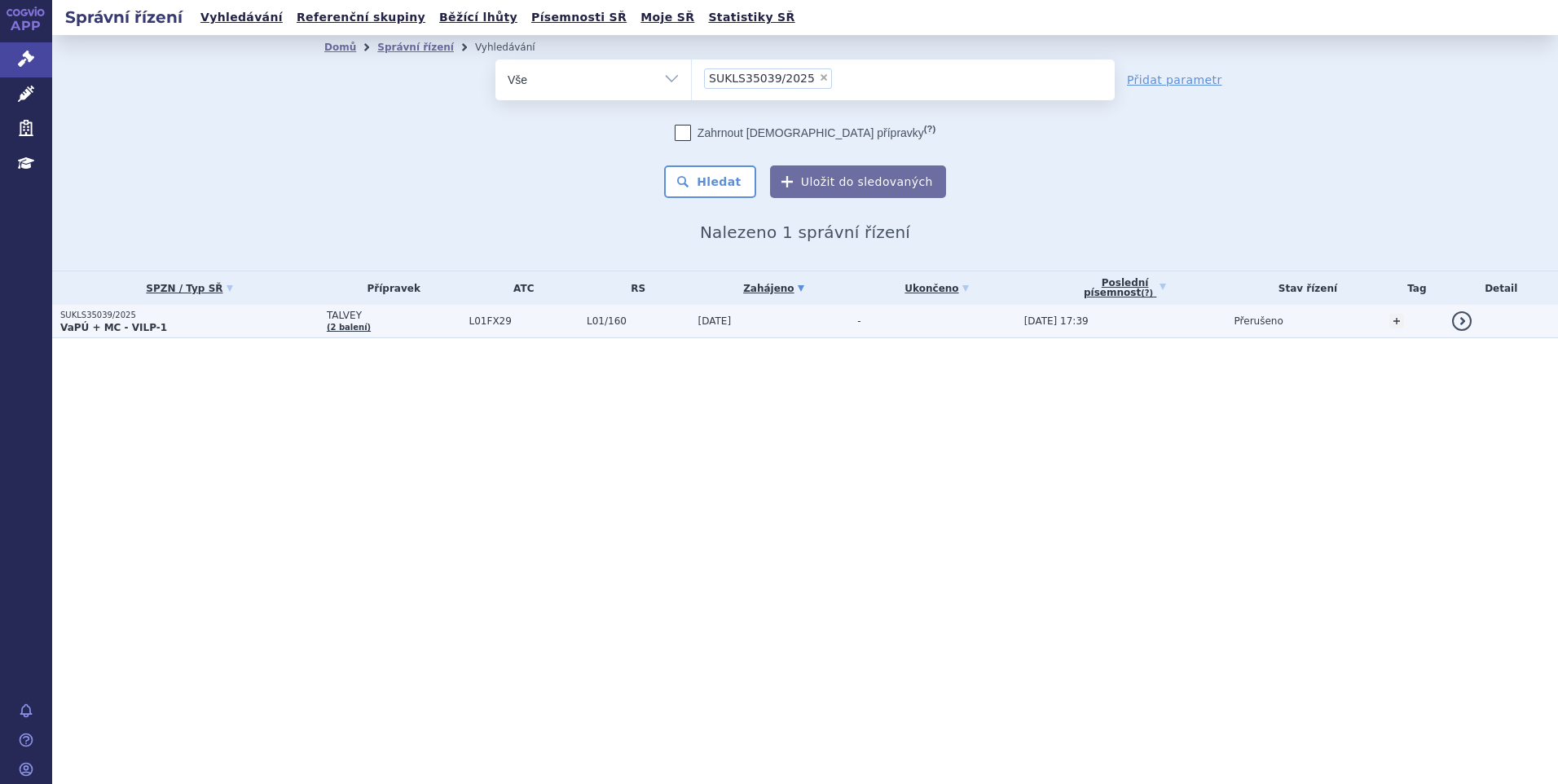
click at [402, 323] on td "TALVEY (2 balení)" at bounding box center [390, 321] width 142 height 34
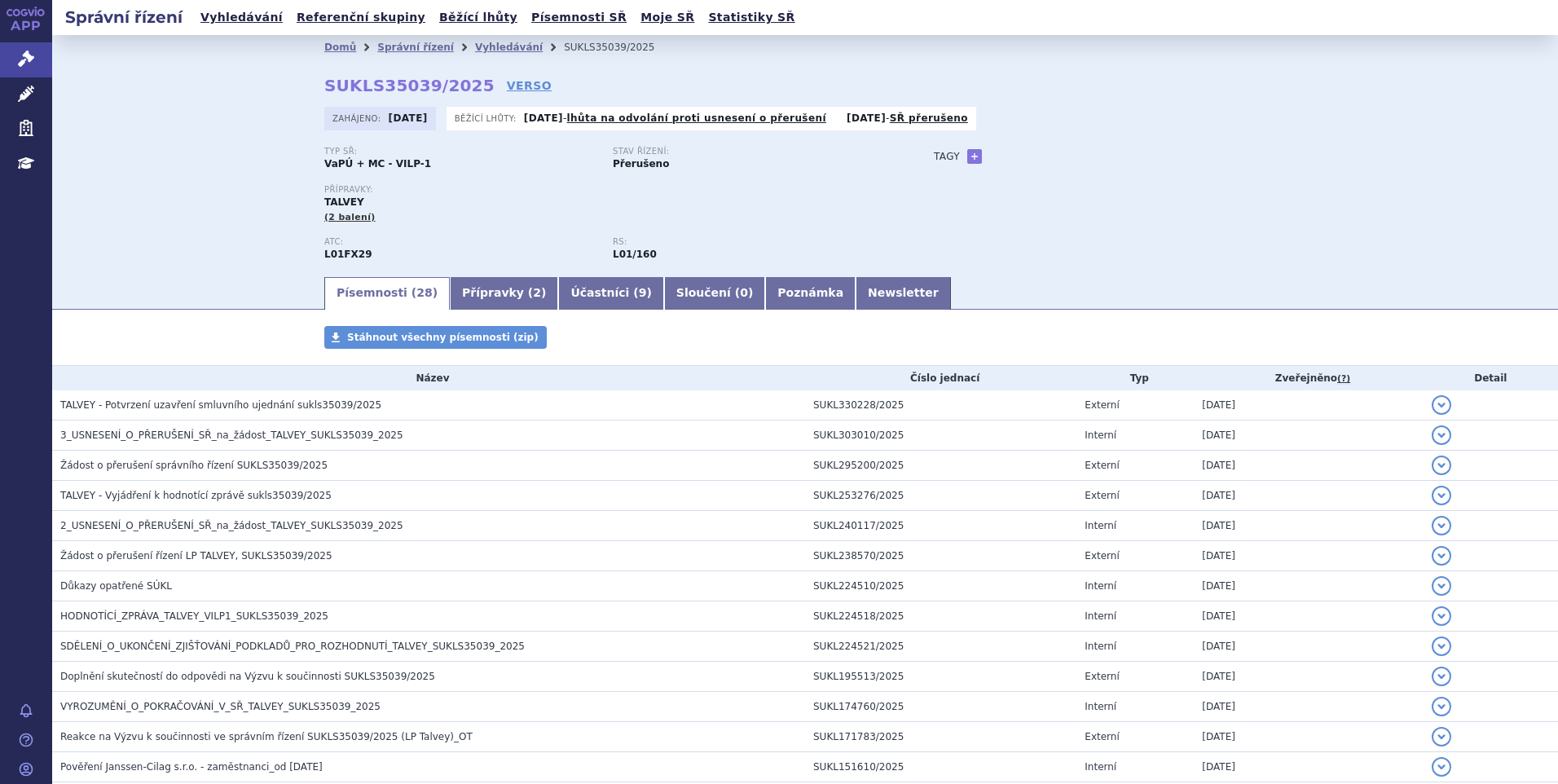
click at [190, 243] on div "Domů Správní řízení Vyhledávání SUKLS35039/2025 SUKLS35039/2025 VERSO Zahájeno:…" at bounding box center [805, 155] width 1506 height 240
click at [103, 240] on div "Domů Správní řízení Vyhledávání SUKLS35039/2025 SUKLS35039/2025 VERSO Zahájeno:…" at bounding box center [805, 155] width 1506 height 240
click at [476, 51] on link "Vyhledávání" at bounding box center [509, 47] width 67 height 12
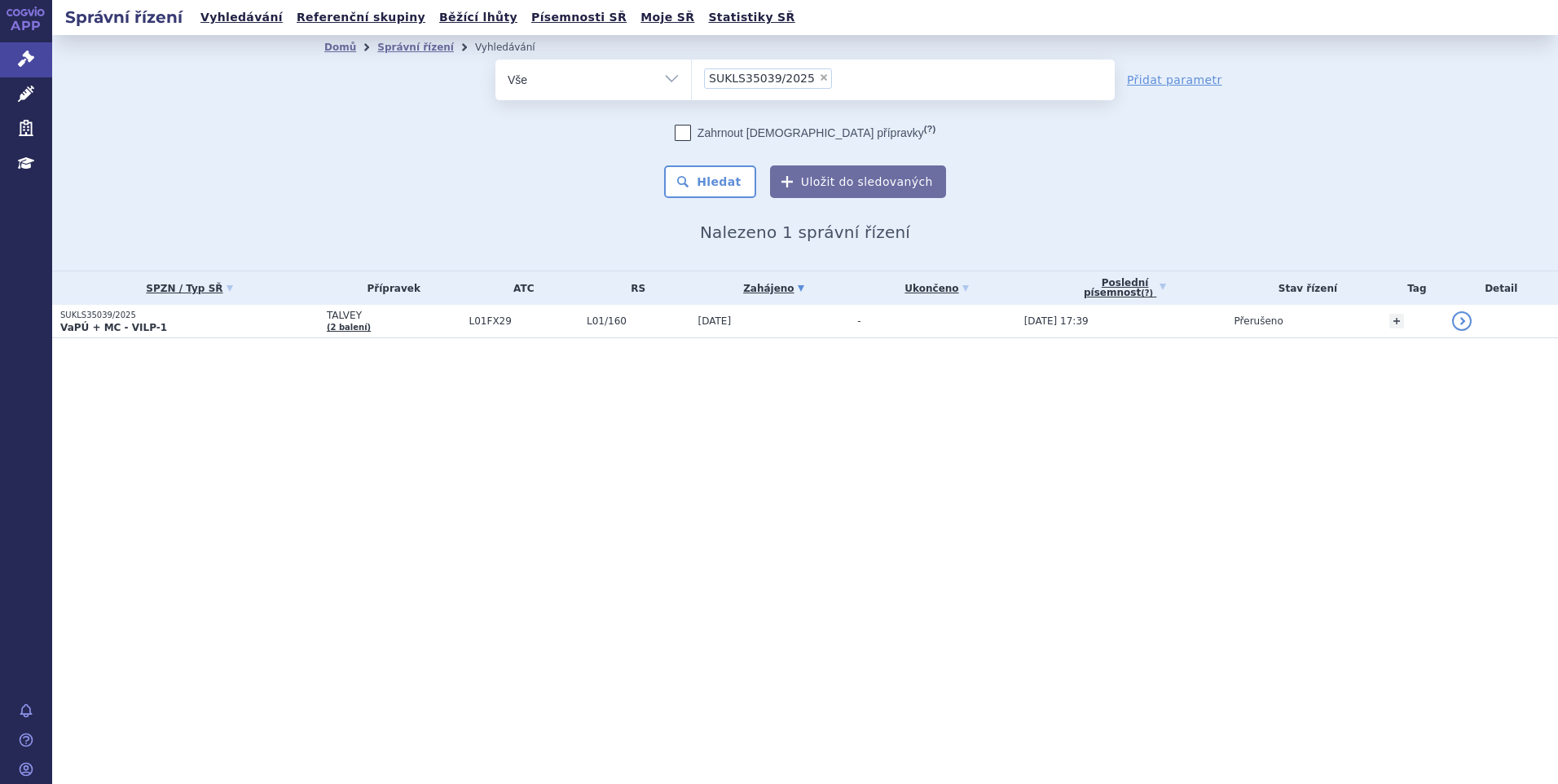
click at [819, 77] on span "×" at bounding box center [824, 77] width 10 height 10
click at [692, 77] on select "SUKLS35039/2025" at bounding box center [691, 79] width 1 height 40
select select
type input "SUKLS35039/2025"
select select "SUKLS35039/2025"
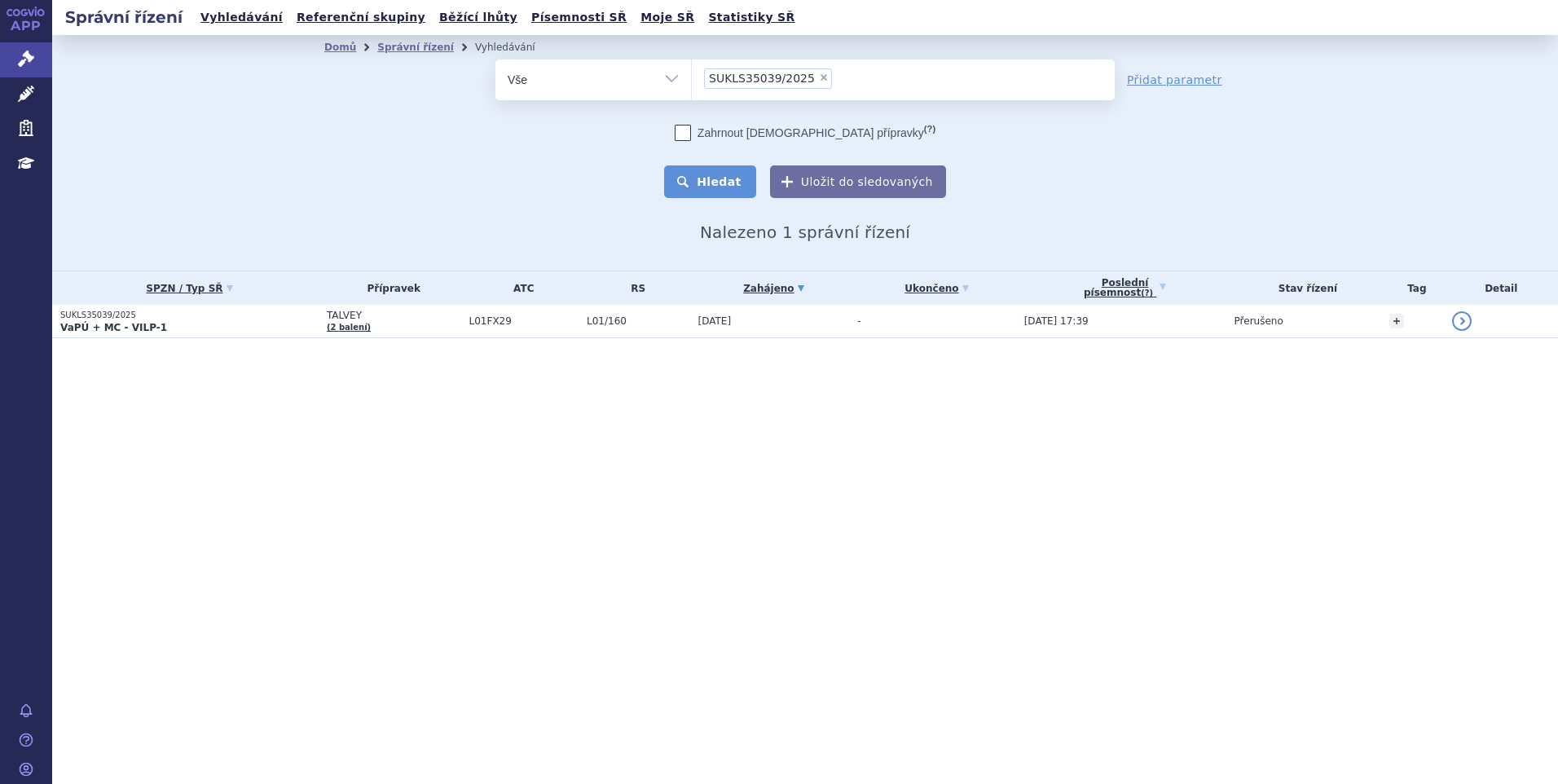
click at [727, 183] on button "Hledat" at bounding box center [709, 182] width 92 height 33
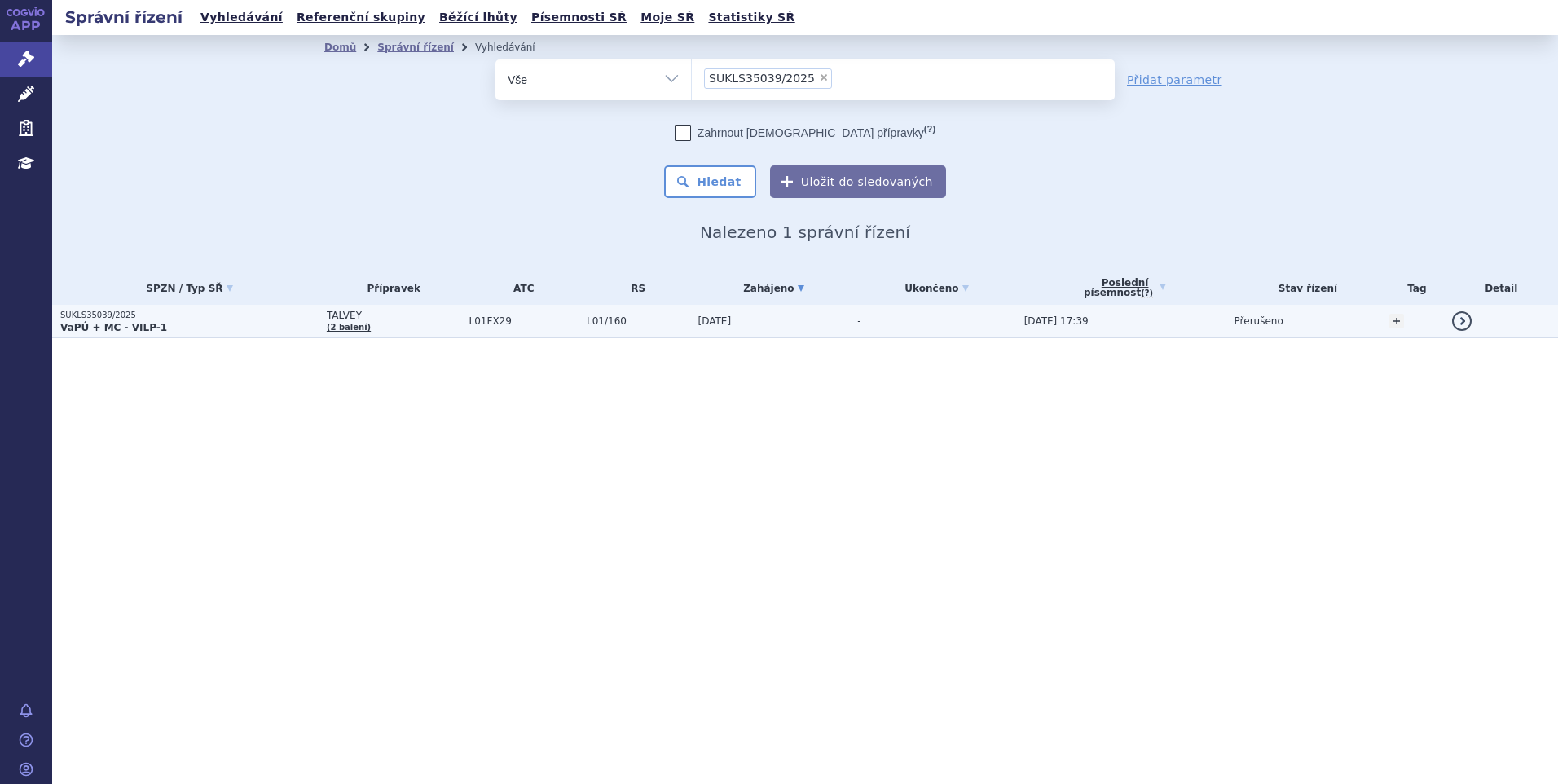
click at [469, 323] on span "L01FX29" at bounding box center [524, 321] width 109 height 12
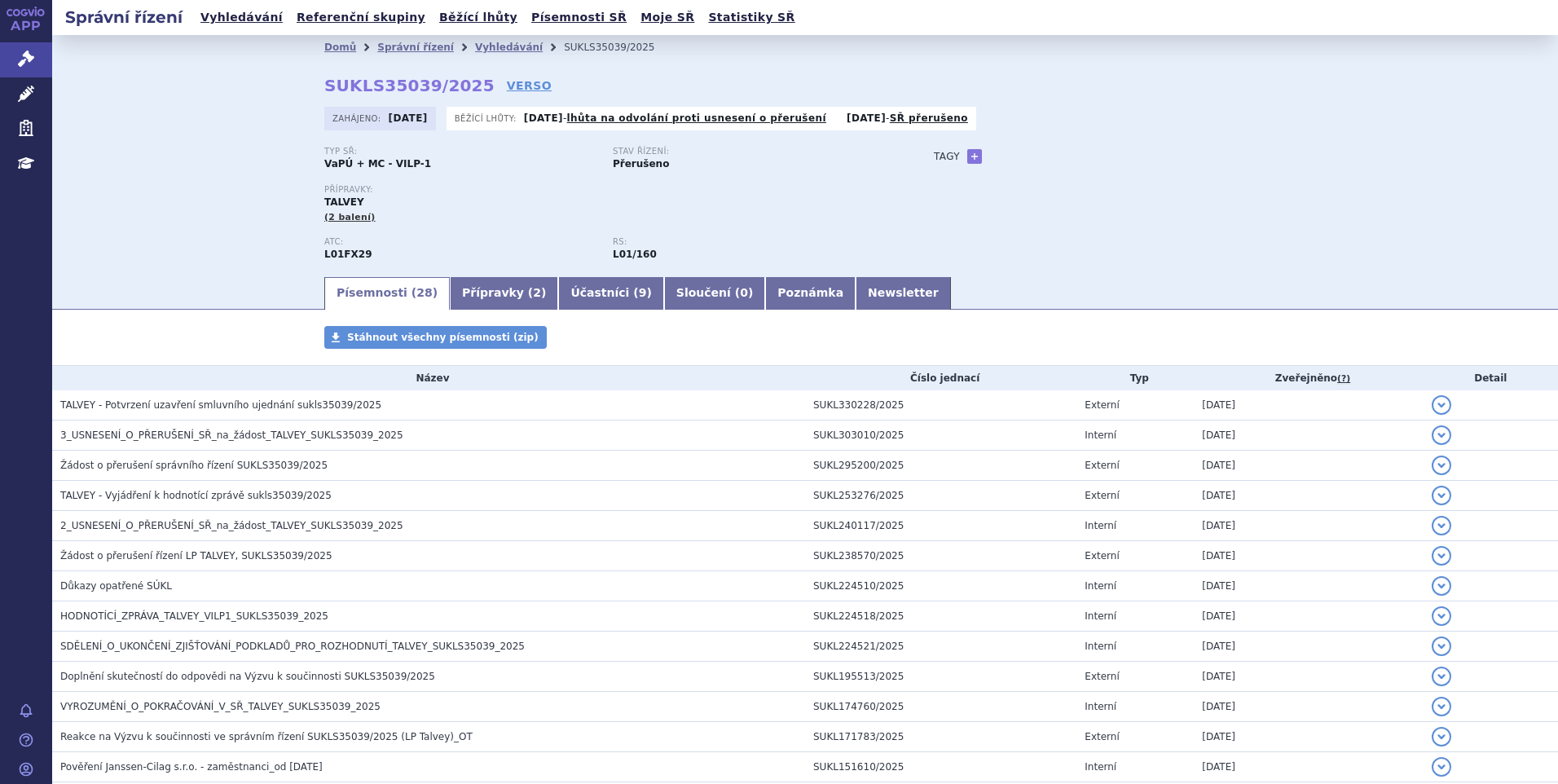
click at [142, 217] on div "Domů Správní řízení Vyhledávání SUKLS35039/2025 SUKLS35039/2025 VERSO Zahájeno:…" at bounding box center [805, 155] width 1506 height 240
click at [479, 51] on link "Vyhledávání" at bounding box center [509, 47] width 67 height 12
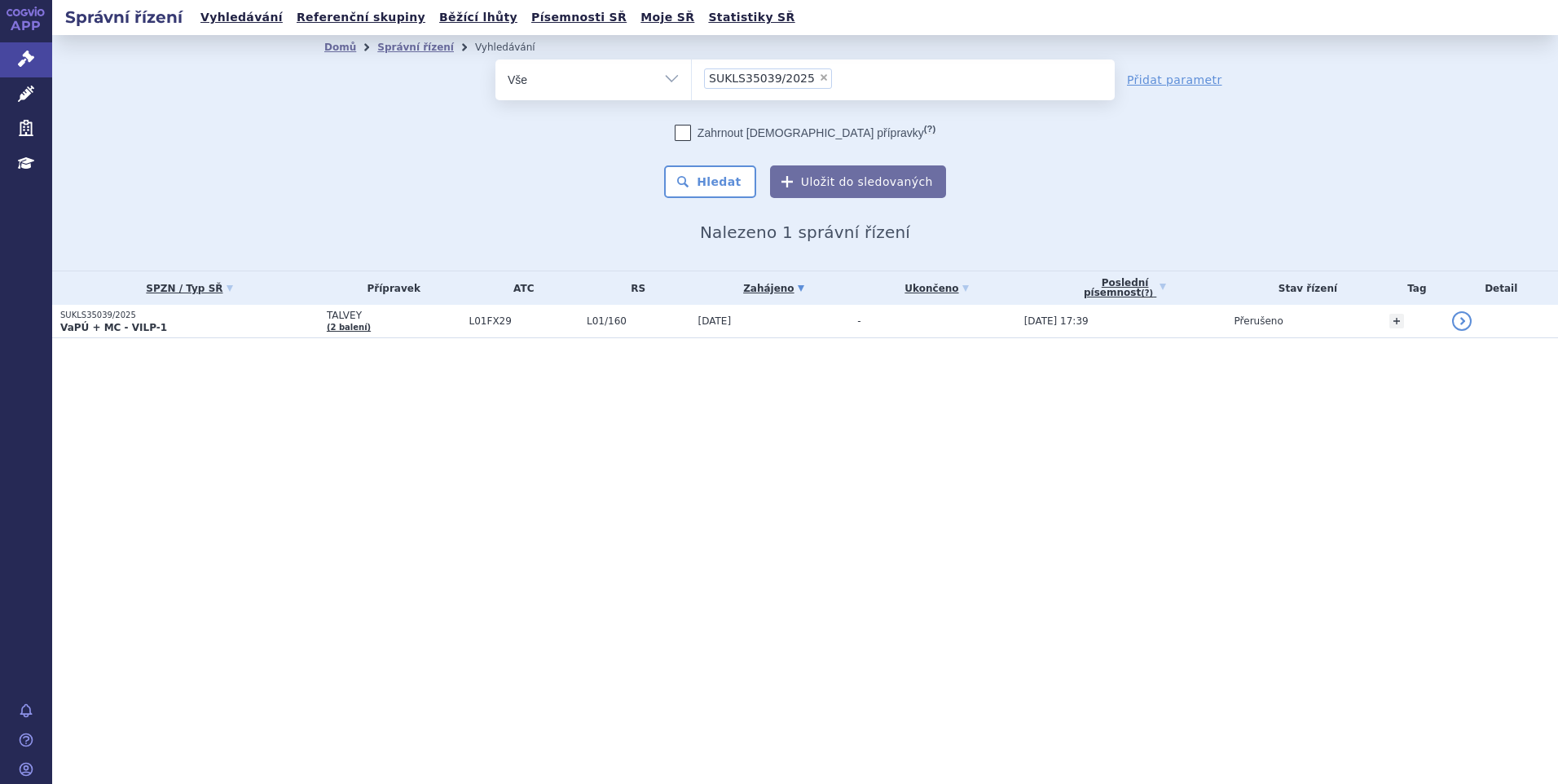
click at [819, 76] on span "×" at bounding box center [824, 77] width 10 height 10
click at [692, 76] on select "SUKLS35039/2025" at bounding box center [691, 79] width 1 height 40
select select
type input "SUKLS35039/2025"
select select "SUKLS35039/2025"
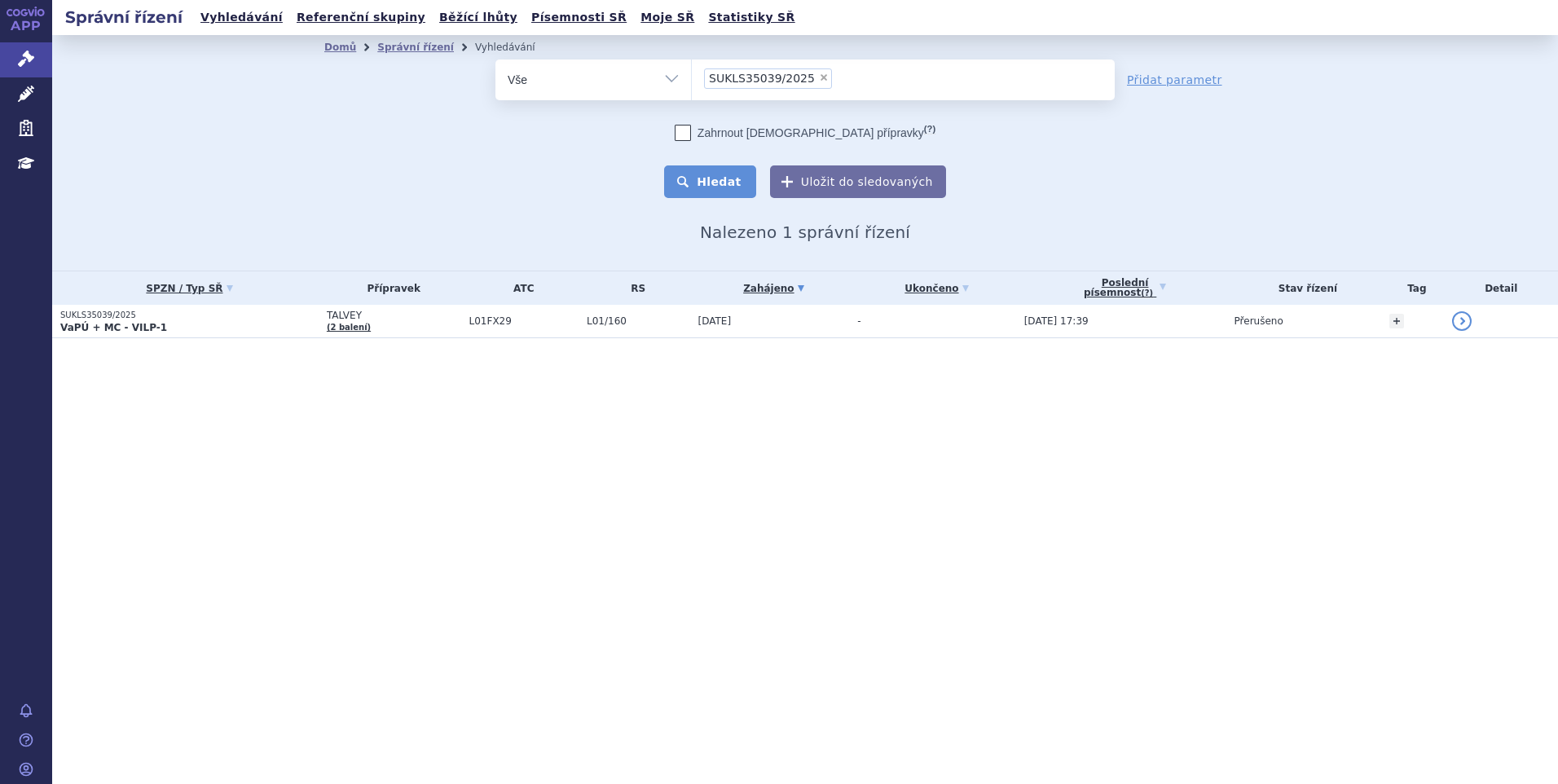
click at [702, 177] on button "Hledat" at bounding box center [709, 182] width 92 height 33
drag, startPoint x: 125, startPoint y: 182, endPoint x: 186, endPoint y: 175, distance: 61.4
click at [125, 182] on div "Domů Správní řízení Vyhledávání Vyhledávání ve správních řízeních odstranit Vše…" at bounding box center [805, 153] width 1506 height 236
click at [819, 80] on span "×" at bounding box center [824, 77] width 10 height 10
click at [692, 80] on select "SUKLS35039/2025" at bounding box center [691, 79] width 1 height 40
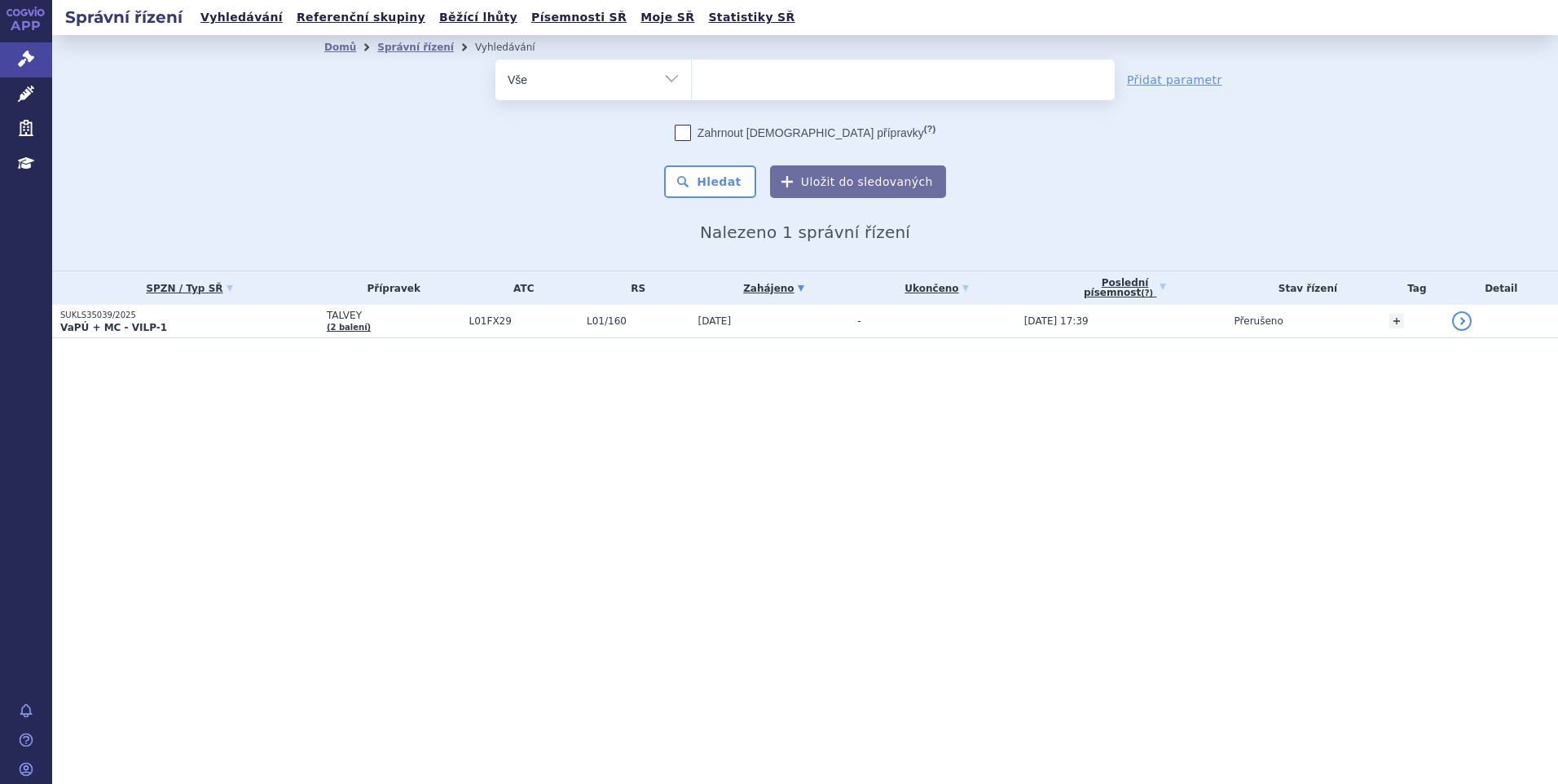
select select
type input "SUKLS273924/2024"
select select "SUKLS273924/2024"
click at [735, 182] on button "Hledat" at bounding box center [709, 182] width 92 height 33
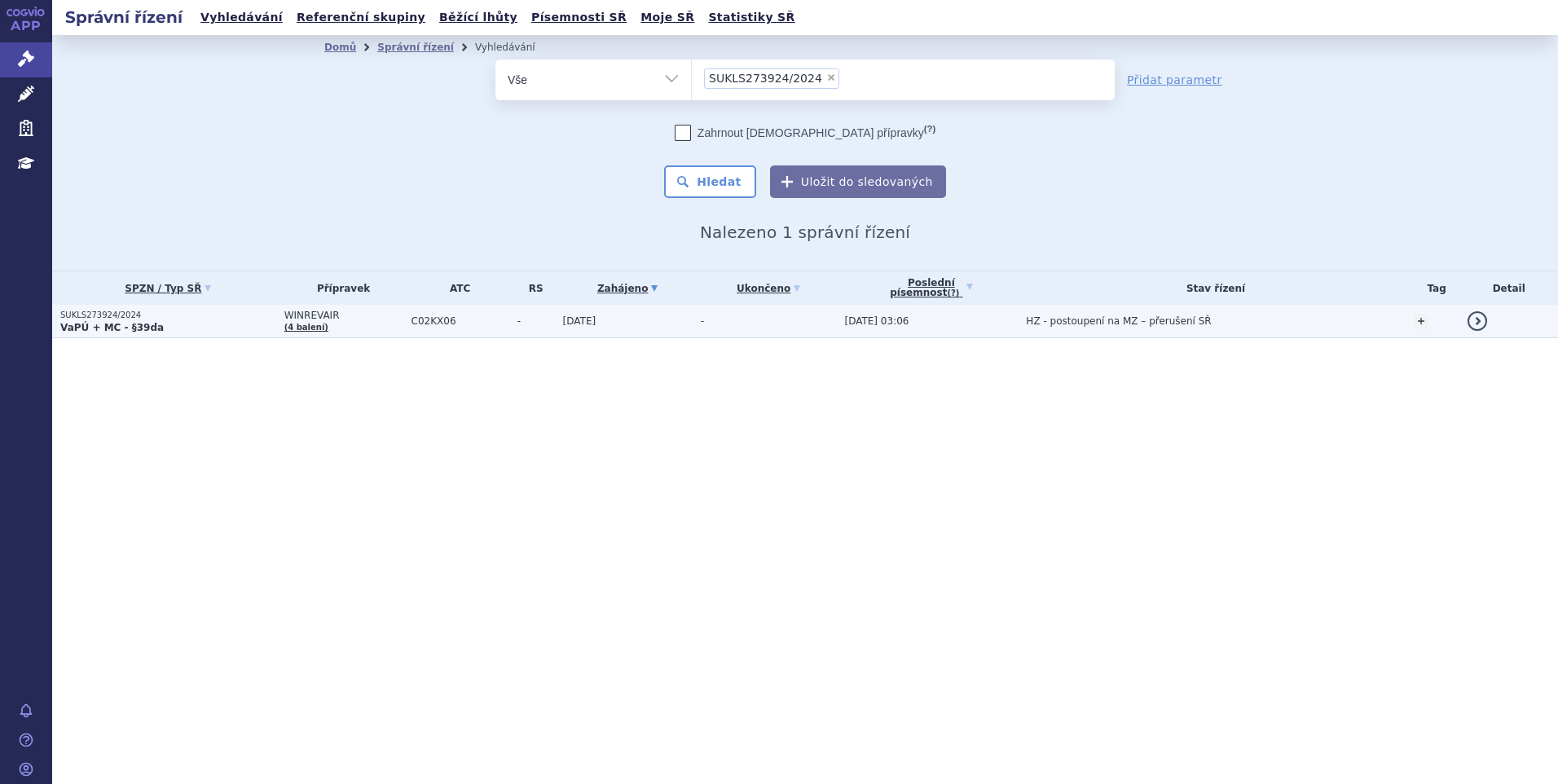
click at [485, 321] on span "C02KX06" at bounding box center [460, 321] width 98 height 12
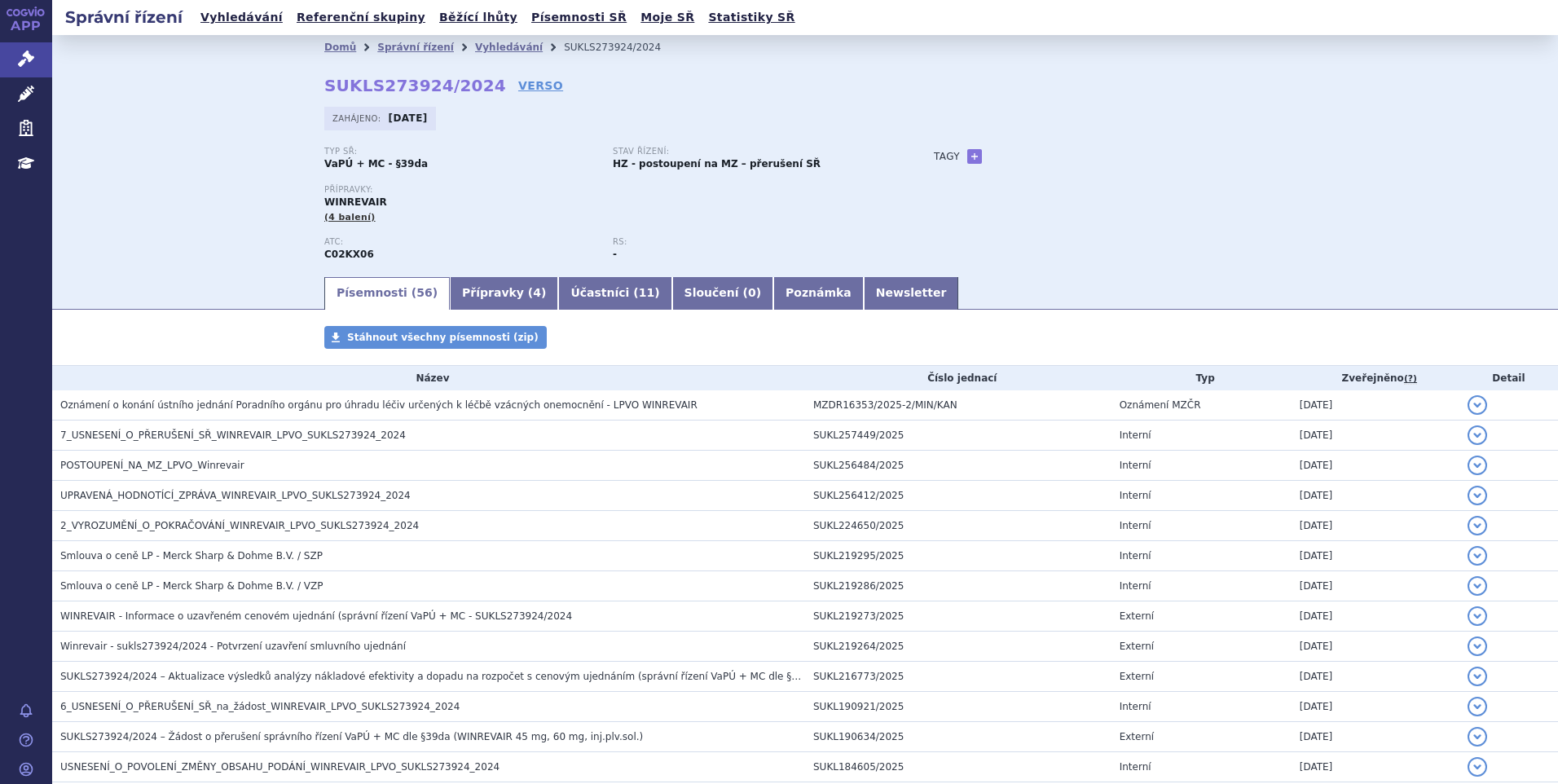
click at [191, 227] on div "Domů Správní řízení Vyhledávání SUKLS273924/2024 SUKLS273924/2024 VERSO Zahájen…" at bounding box center [805, 155] width 1506 height 240
click at [481, 43] on link "Vyhledávání" at bounding box center [509, 47] width 67 height 12
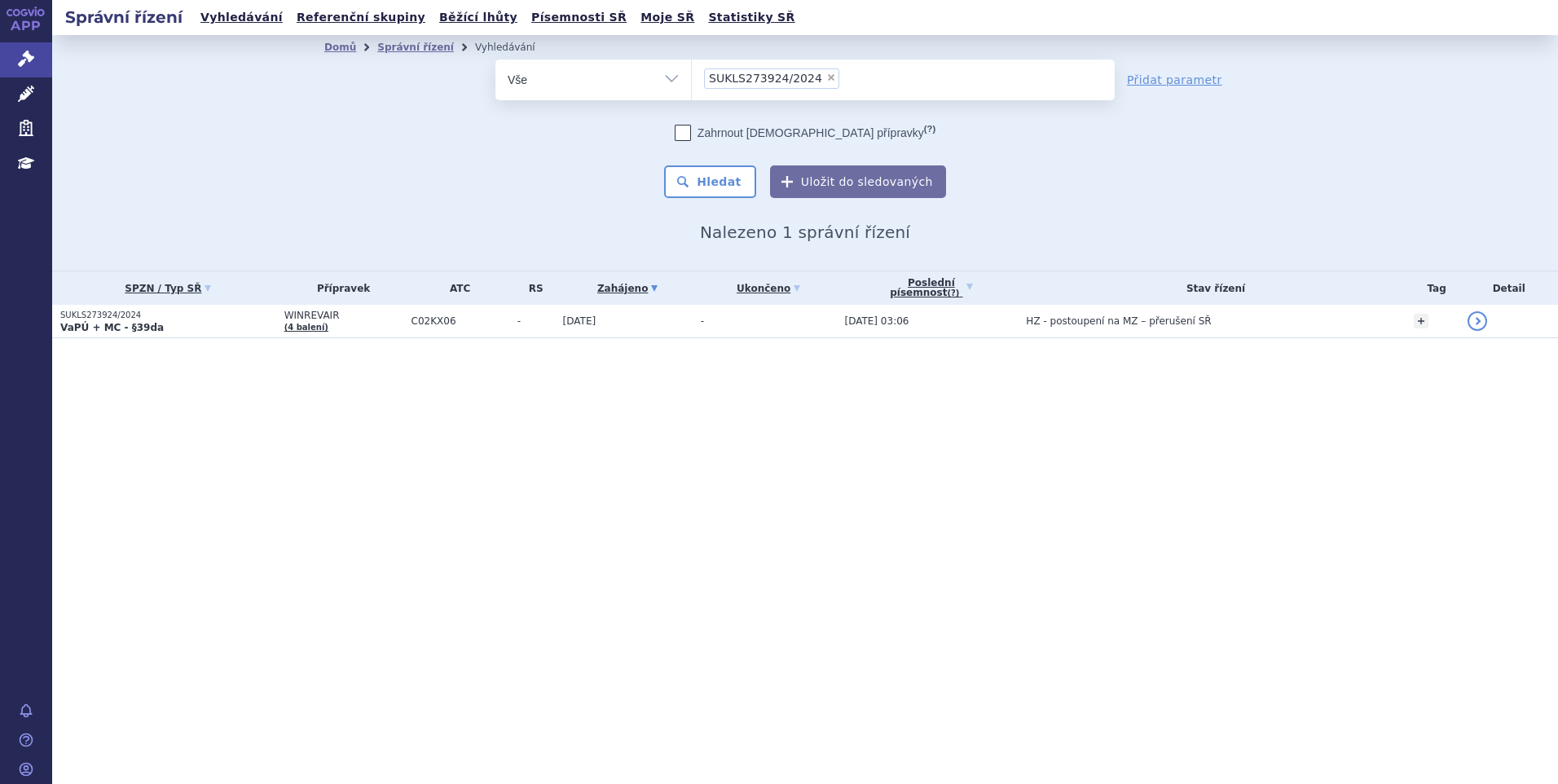
click at [826, 77] on span "×" at bounding box center [831, 77] width 10 height 10
click at [692, 77] on select "SUKLS273924/2024" at bounding box center [691, 79] width 1 height 40
select select
type input "SUKLS273924/2024"
select select "SUKLS273924/2024"
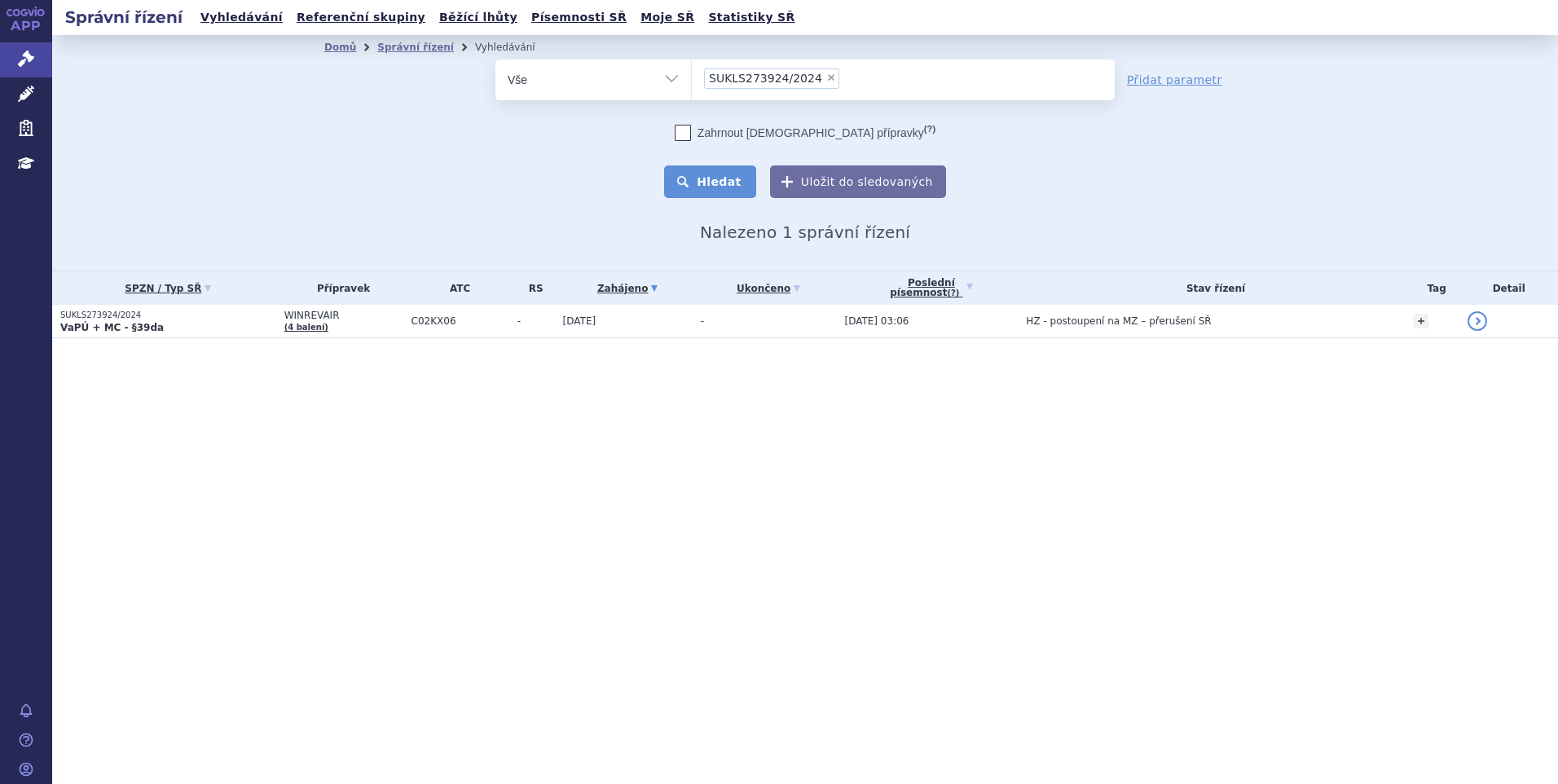
click at [723, 178] on button "Hledat" at bounding box center [709, 182] width 92 height 33
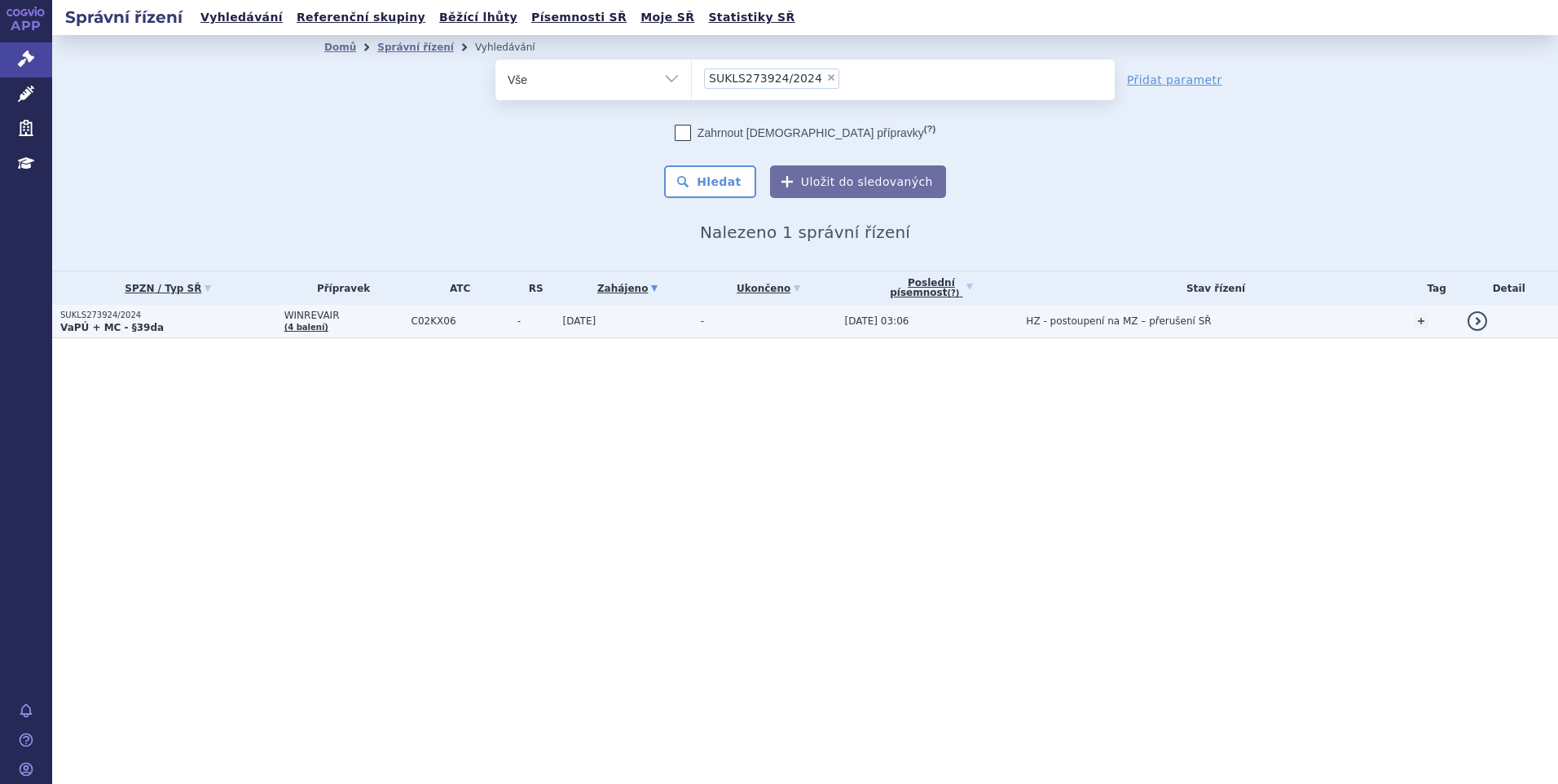
click at [591, 322] on span "[DATE]" at bounding box center [580, 321] width 34 height 12
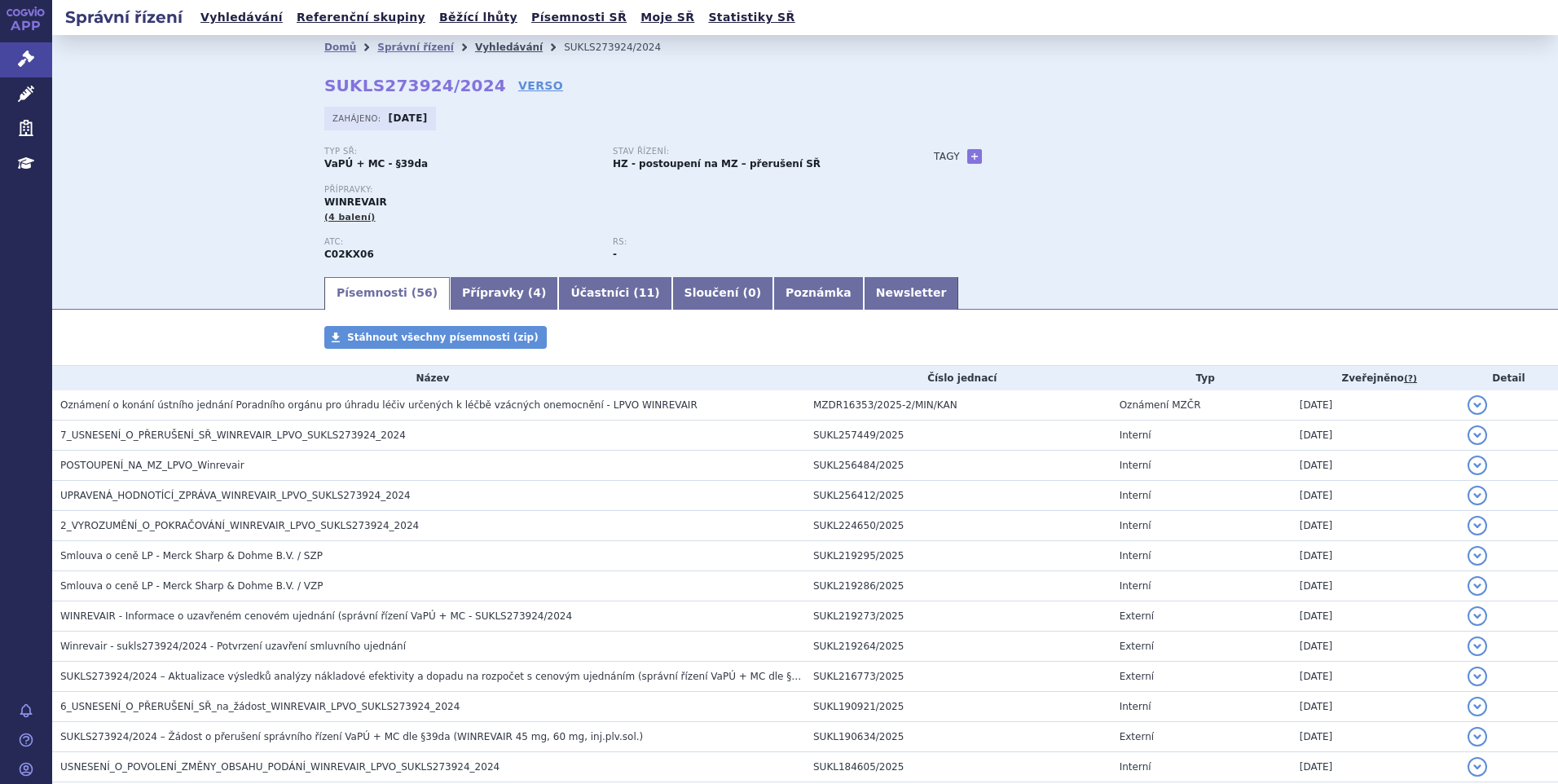
click at [475, 48] on link "Vyhledávání" at bounding box center [509, 47] width 67 height 12
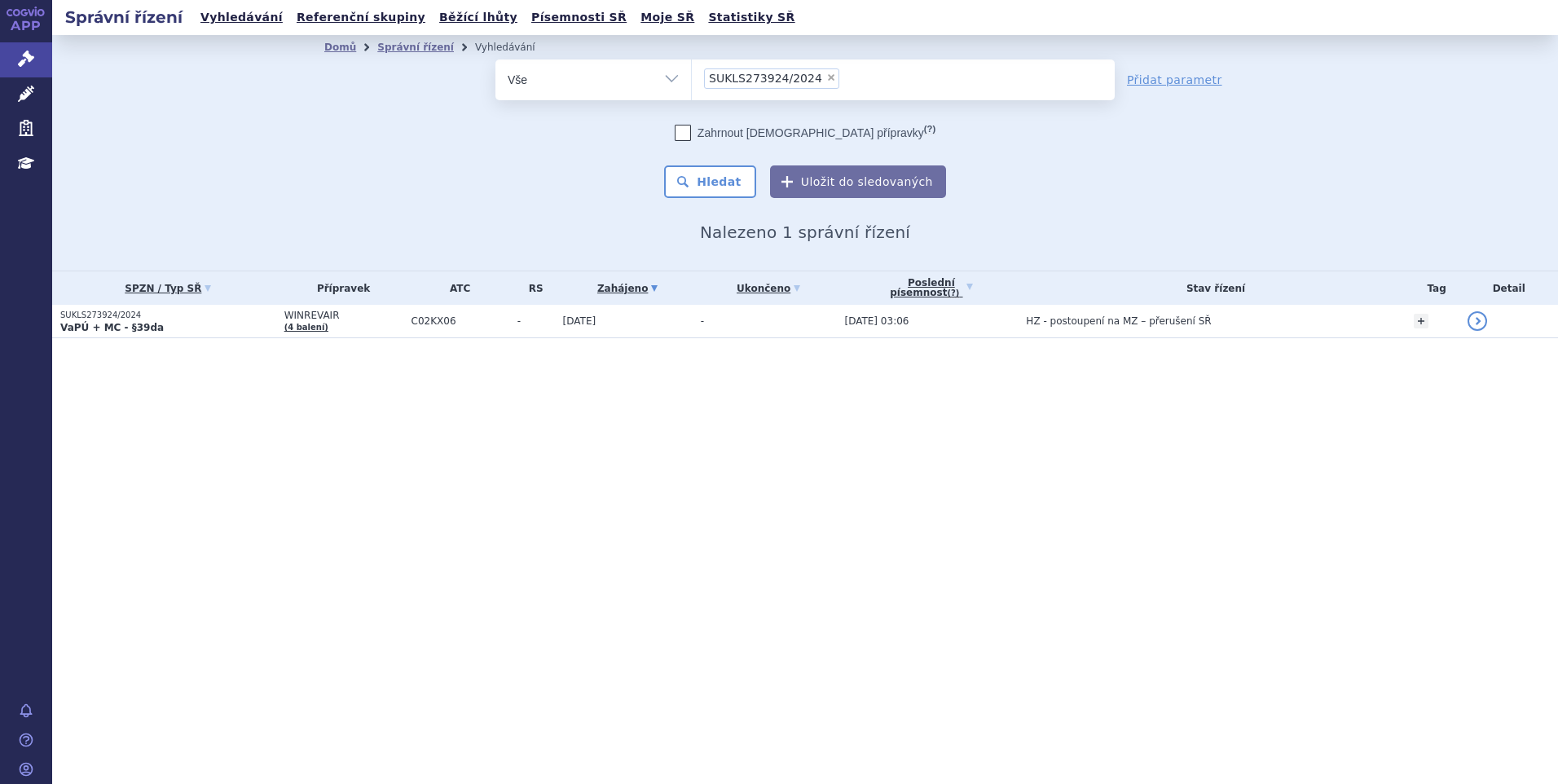
click at [167, 154] on div "Domů Správní řízení Vyhledávání Vyhledávání ve správních řízeních odstranit Vše…" at bounding box center [805, 153] width 1506 height 236
click at [826, 79] on span "×" at bounding box center [831, 77] width 10 height 10
click at [692, 79] on select "SUKLS273924/2024" at bounding box center [691, 79] width 1 height 40
select select
type input "SUKLS100912/2024"
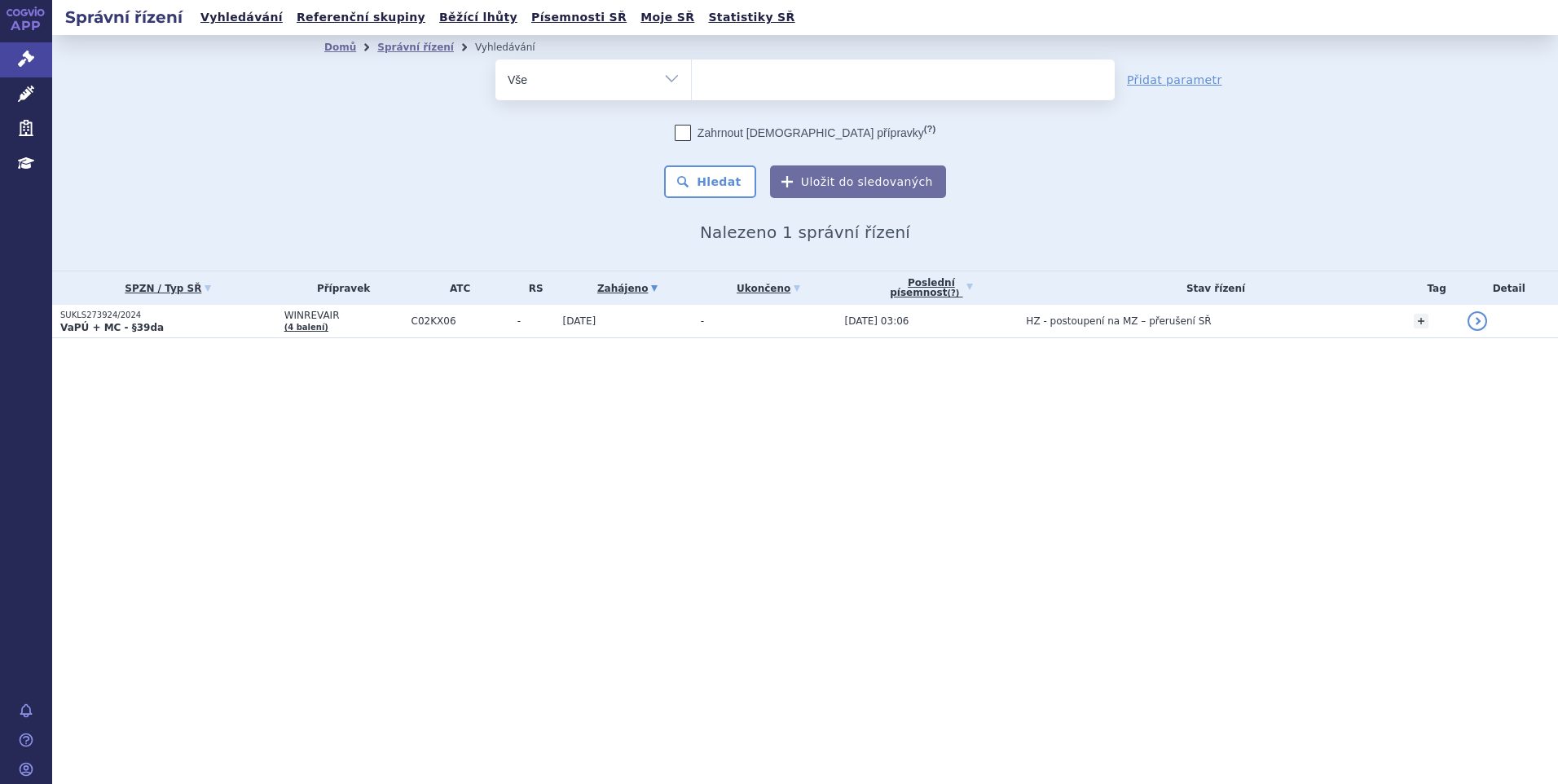
select select "SUKLS100912/2024"
click at [711, 182] on button "Hledat" at bounding box center [709, 182] width 92 height 33
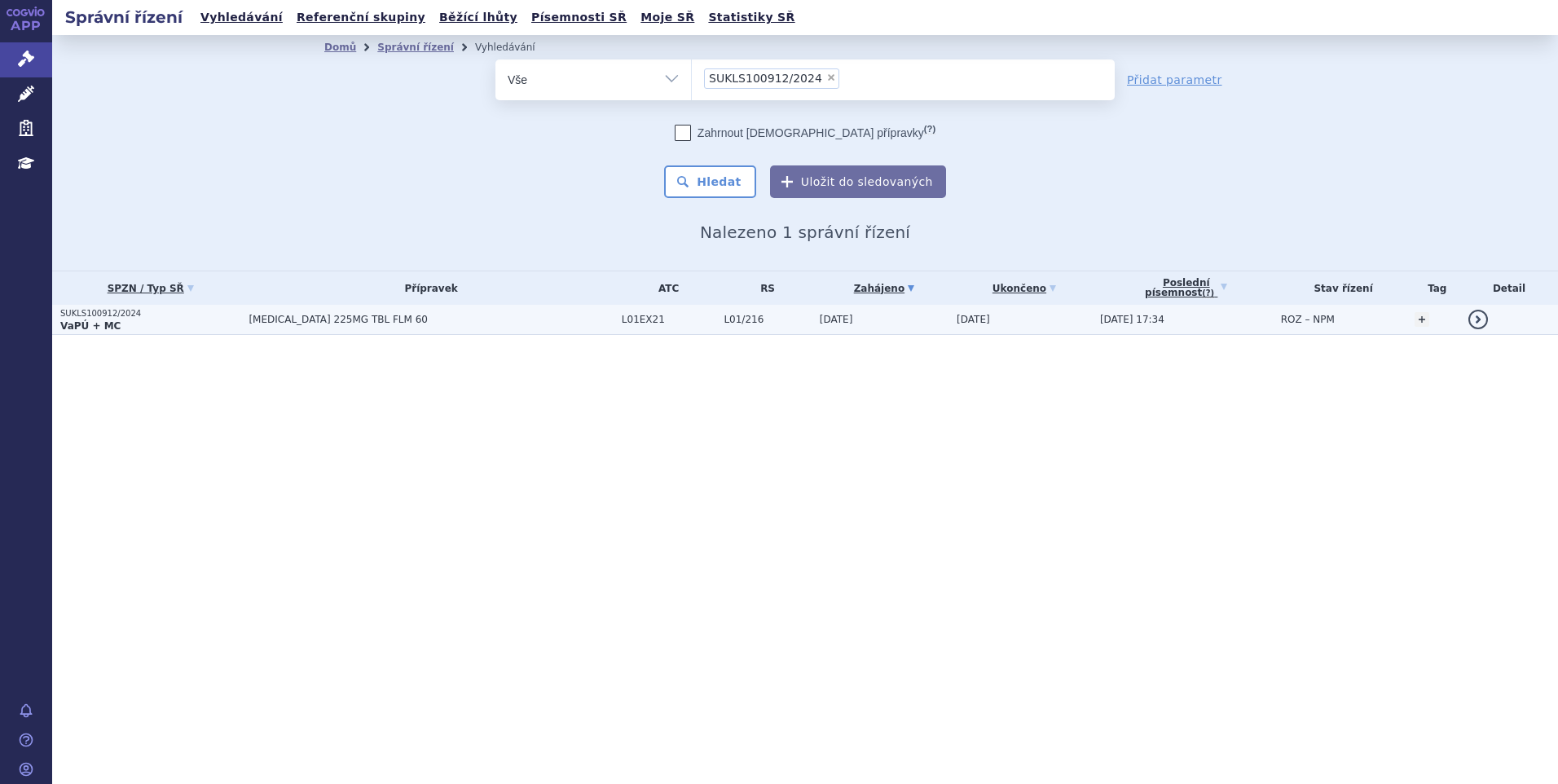
click at [390, 319] on span "TEPMETKO 225MG TBL FLM 60" at bounding box center [430, 320] width 364 height 12
click at [390, 320] on span "TEPMETKO 225MG TBL FLM 60" at bounding box center [430, 320] width 364 height 12
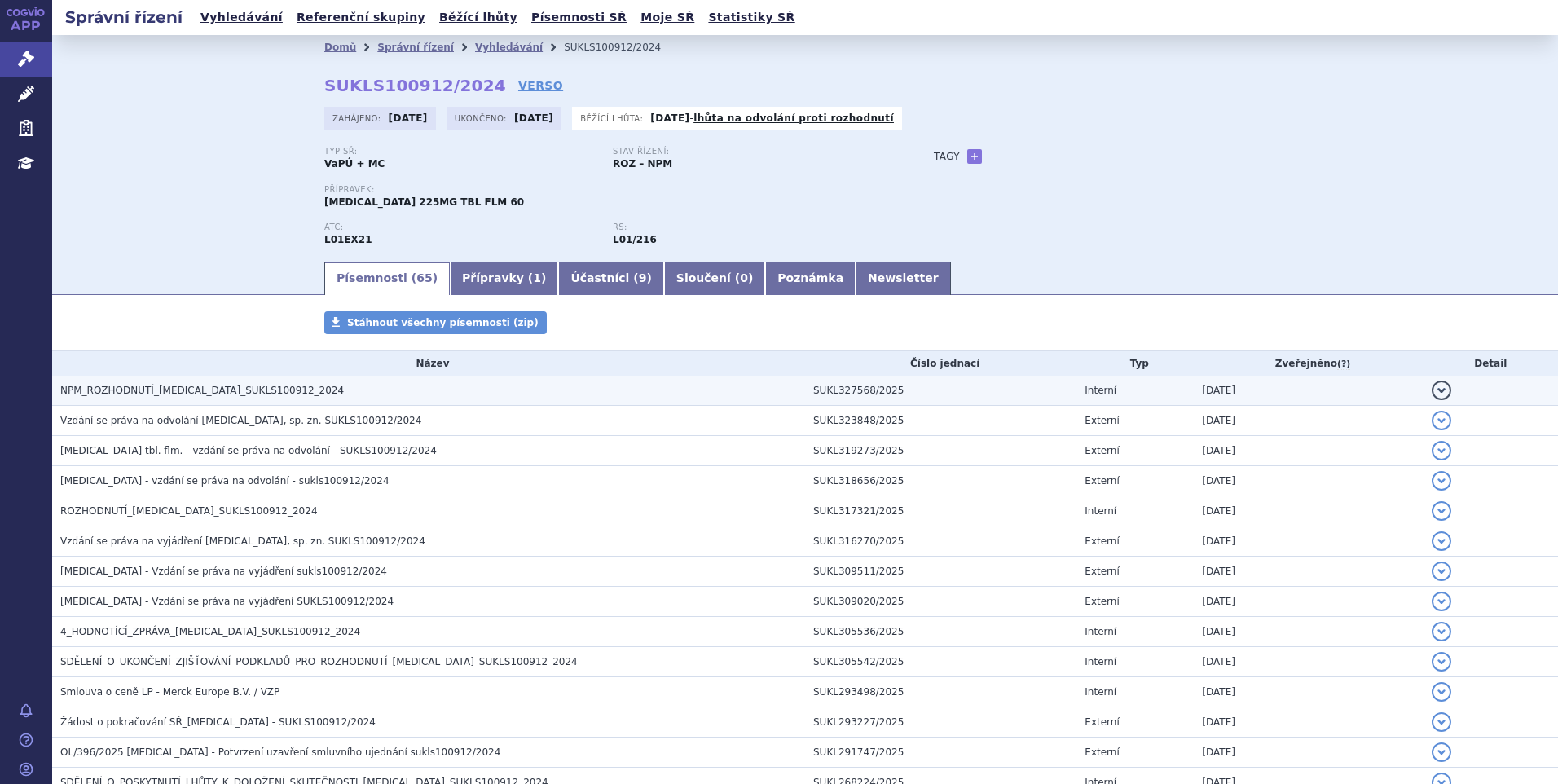
click at [151, 395] on span "NPM_ROZHODNUTÍ_[MEDICAL_DATA]_SUKLS100912_2024" at bounding box center [202, 390] width 284 height 12
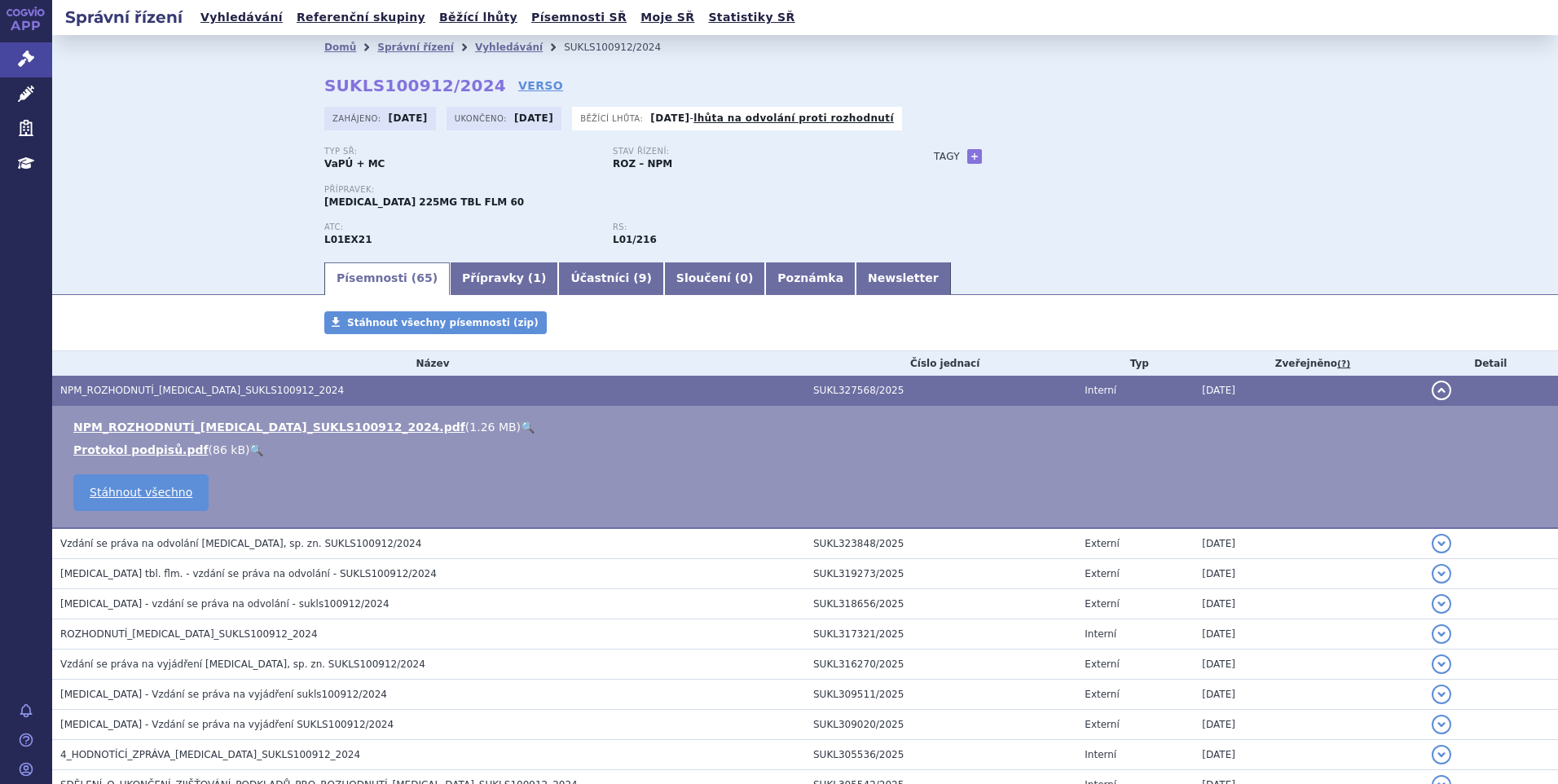
click at [521, 424] on link "🔍" at bounding box center [527, 426] width 13 height 13
click at [1432, 395] on button "detail" at bounding box center [1441, 389] width 19 height 19
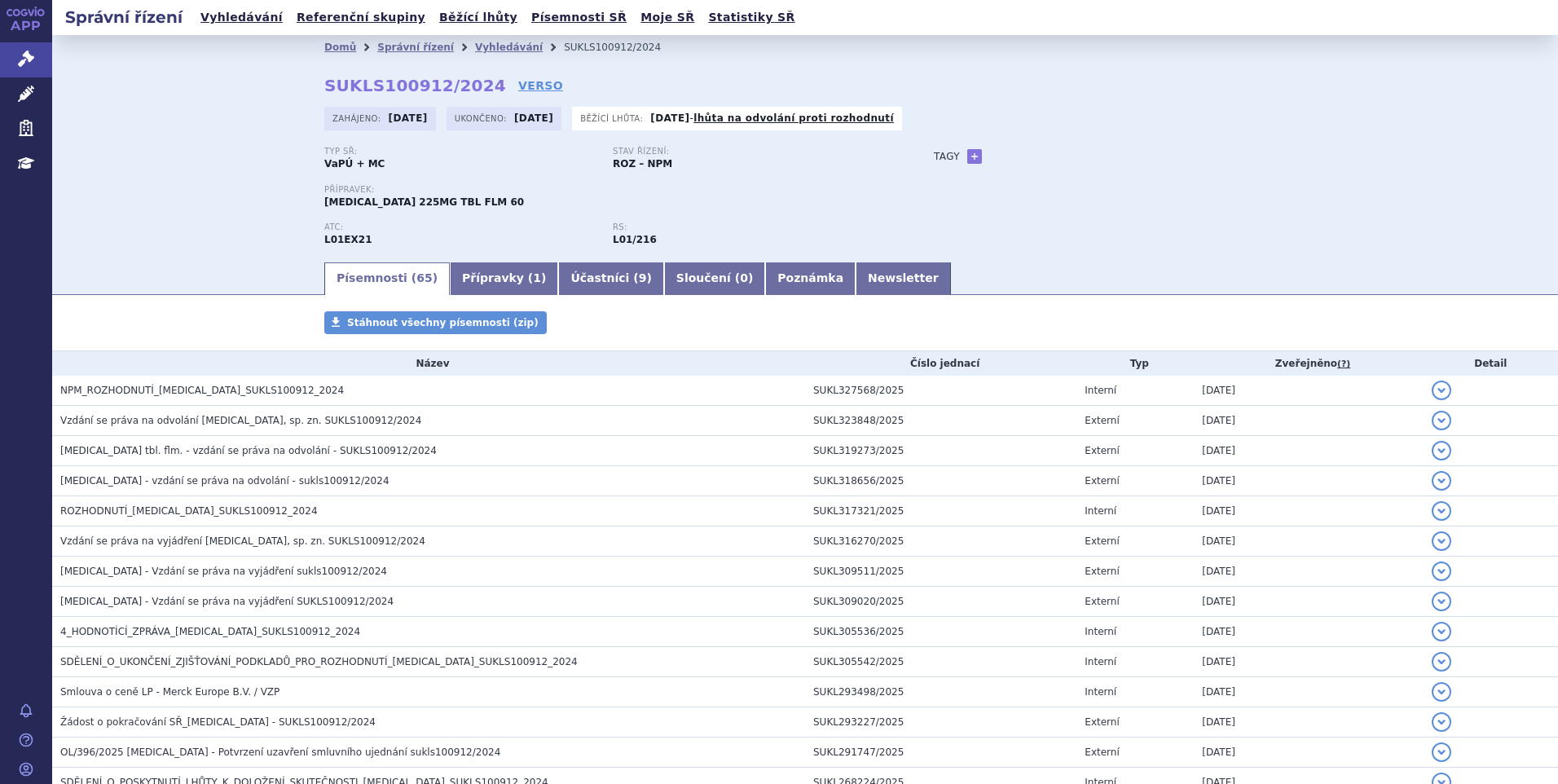
drag, startPoint x: 234, startPoint y: 192, endPoint x: 244, endPoint y: 193, distance: 10.0
click at [234, 192] on div "Domů Správní řízení Vyhledávání SUKLS100912/2024 SUKLS100912/2024 VERSO Zahájen…" at bounding box center [805, 147] width 1506 height 225
click at [494, 50] on link "Vyhledávání" at bounding box center [509, 47] width 67 height 12
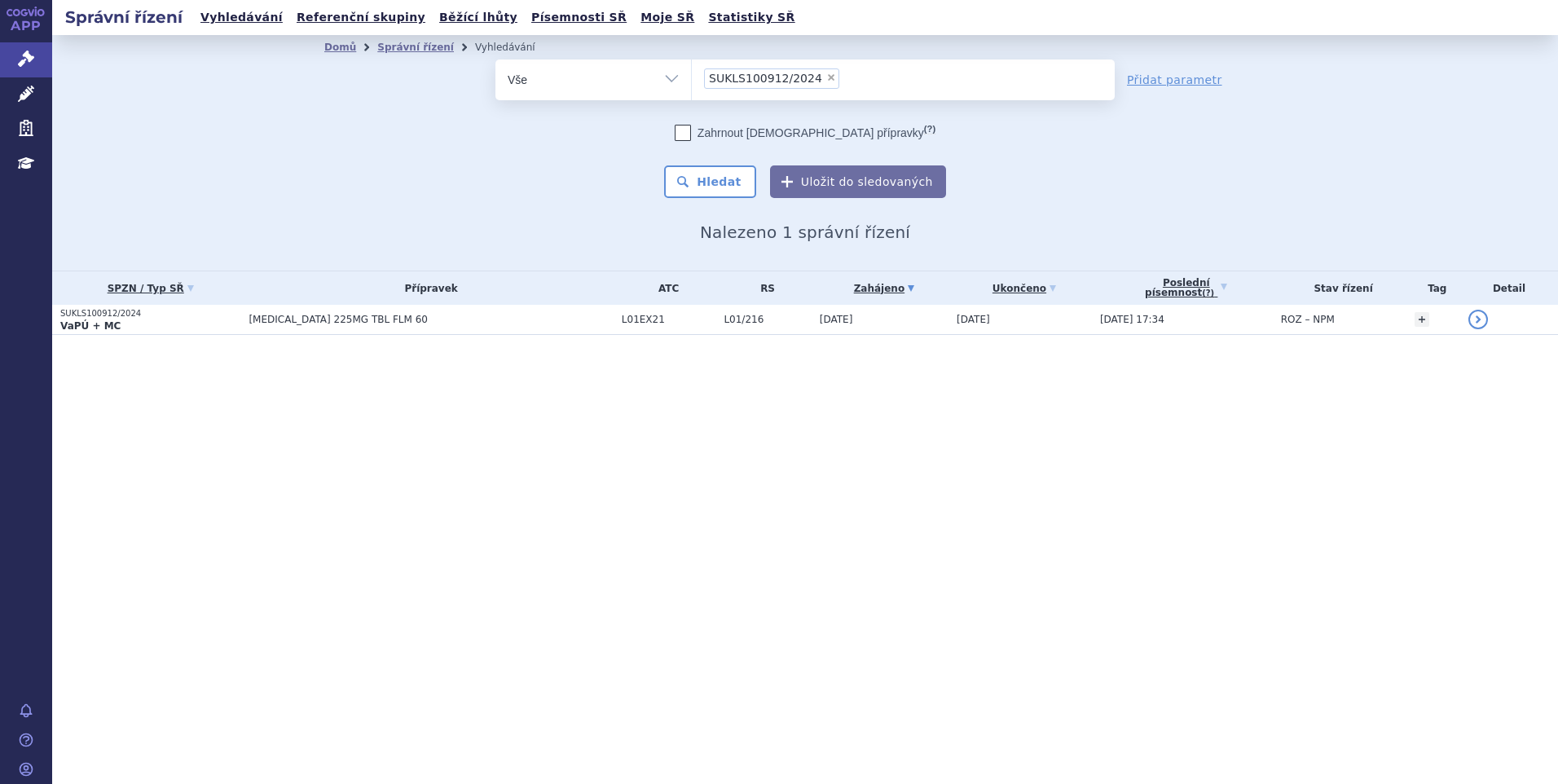
click at [826, 77] on span "×" at bounding box center [831, 77] width 10 height 10
click at [692, 77] on select "SUKLS100912/2024" at bounding box center [691, 79] width 1 height 40
select select
type input "SUKLS297023/2024"
select select "SUKLS297023/2024"
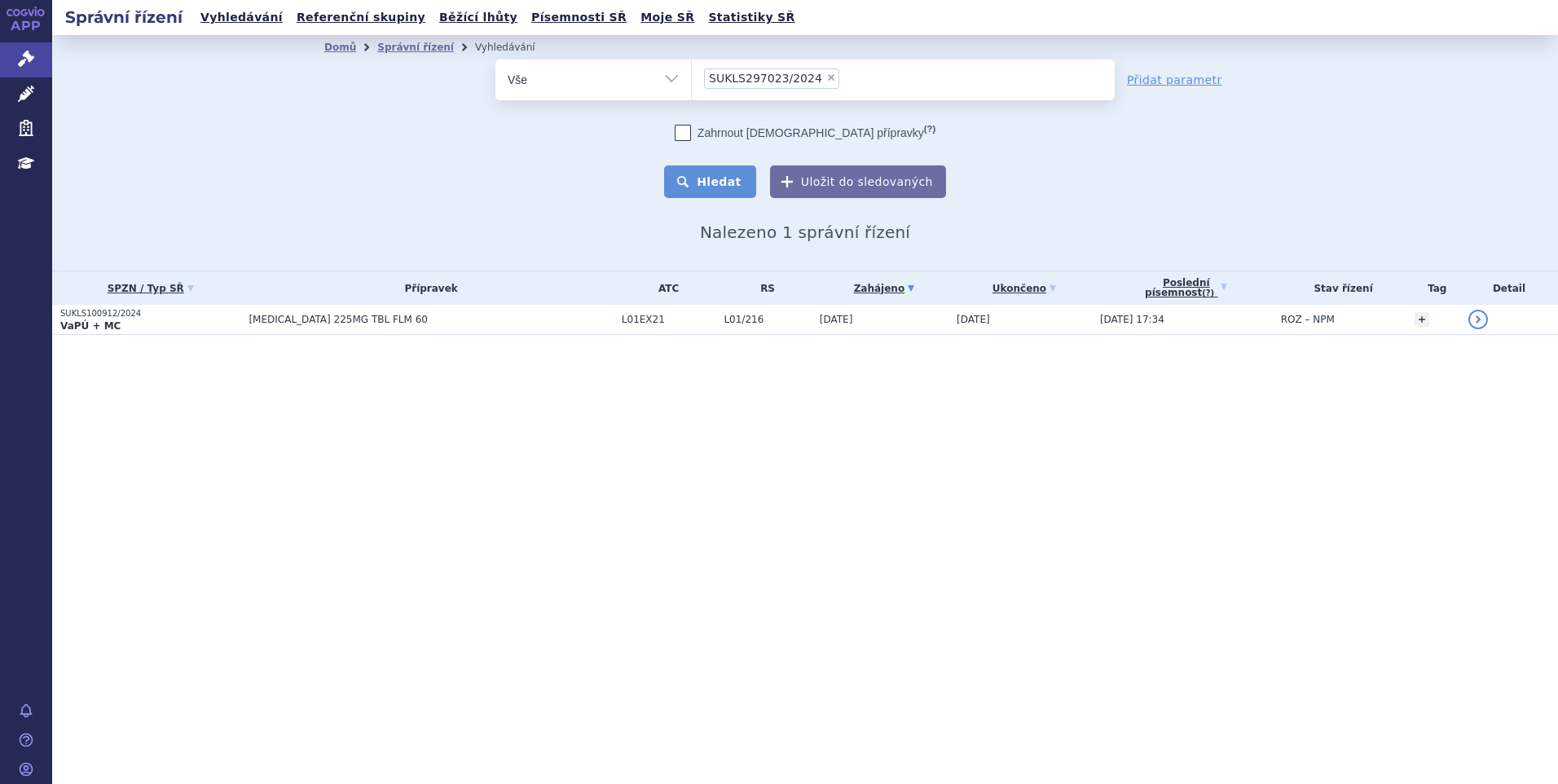
click at [710, 188] on button "Hledat" at bounding box center [709, 182] width 92 height 33
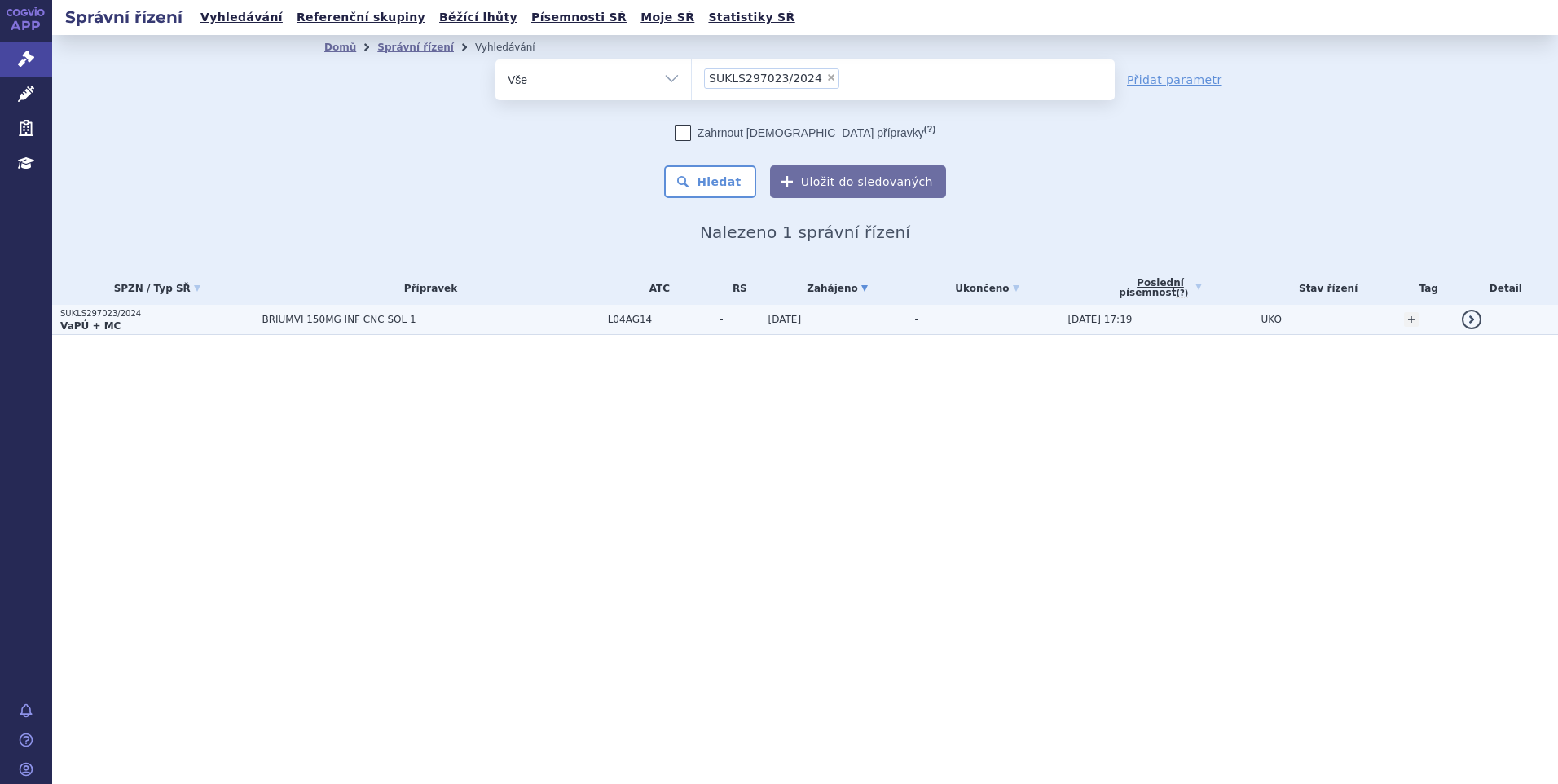
click at [498, 320] on span "BRIUMVI 150MG INF CNC SOL 1" at bounding box center [430, 320] width 337 height 12
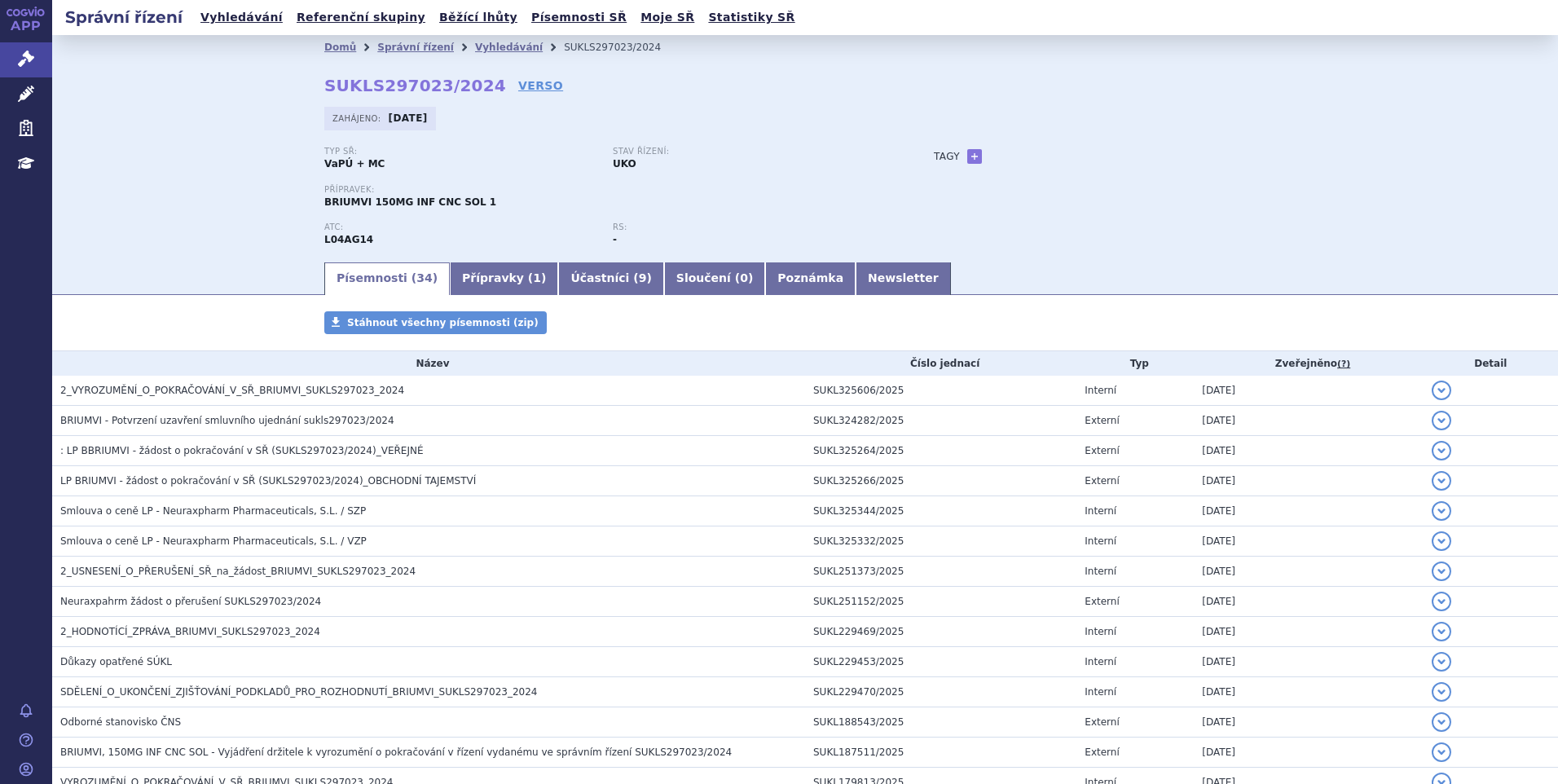
click at [183, 175] on div "Domů Správní řízení Vyhledávání SUKLS297023/2024 SUKLS297023/2024 VERSO [GEOGRA…" at bounding box center [805, 147] width 1506 height 225
click at [475, 46] on link "Vyhledávání" at bounding box center [509, 47] width 67 height 12
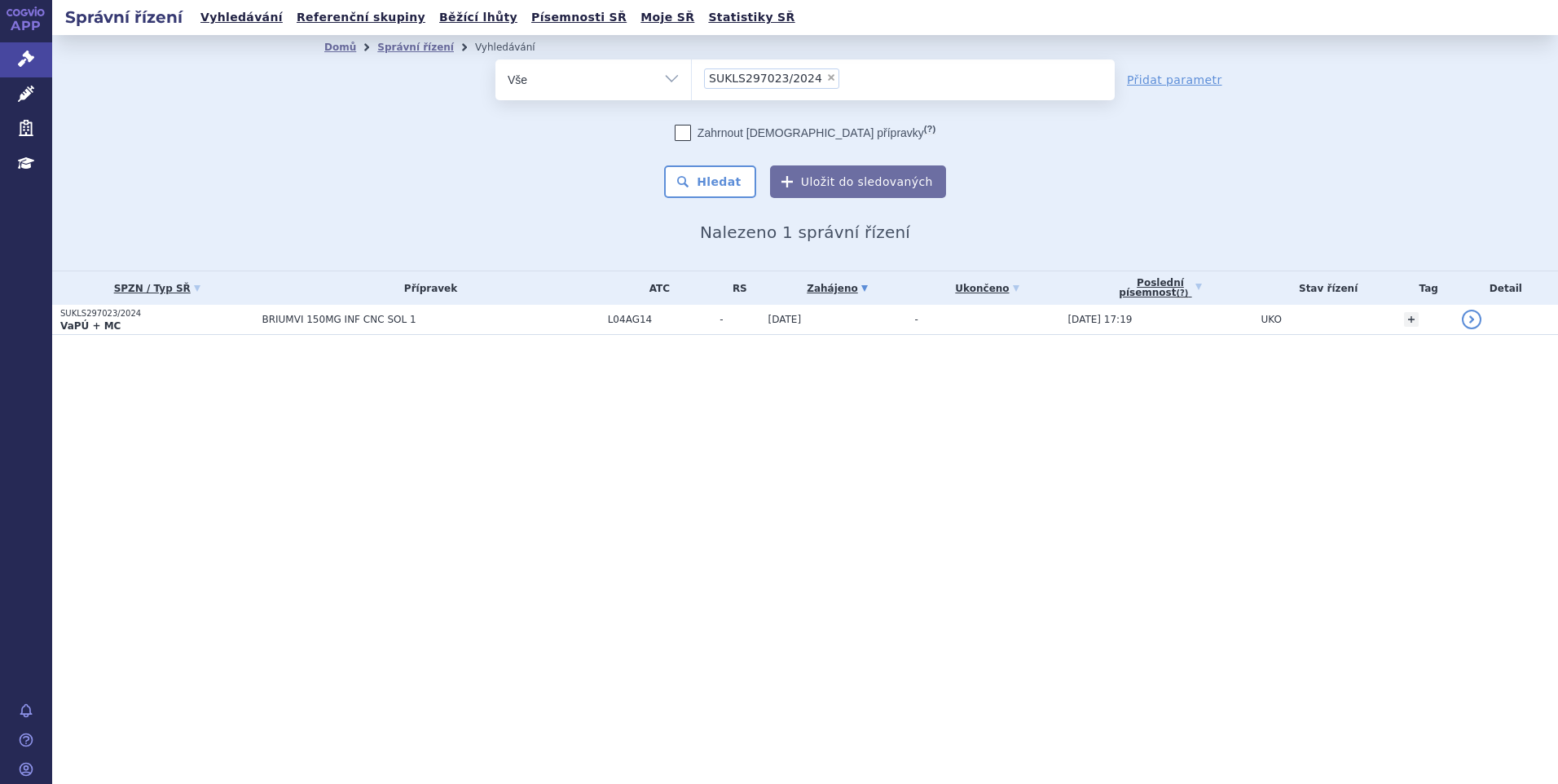
click at [826, 78] on span "×" at bounding box center [831, 77] width 10 height 10
click at [692, 78] on select "SUKLS297023/2024" at bounding box center [691, 79] width 1 height 40
select select
type input "SUKLS166659/2025"
select select "SUKLS166659/2025"
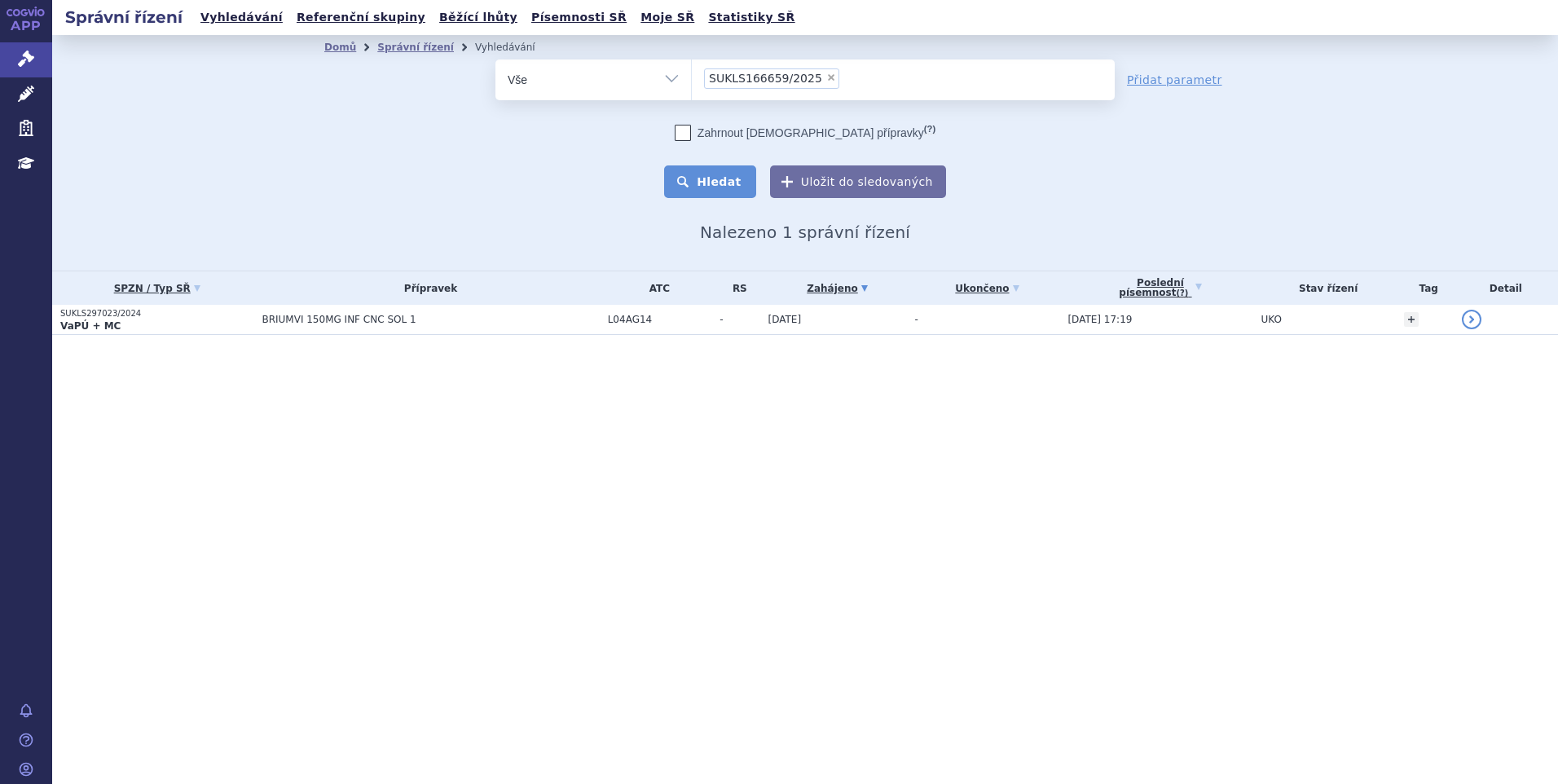
click at [717, 186] on button "Hledat" at bounding box center [709, 182] width 92 height 33
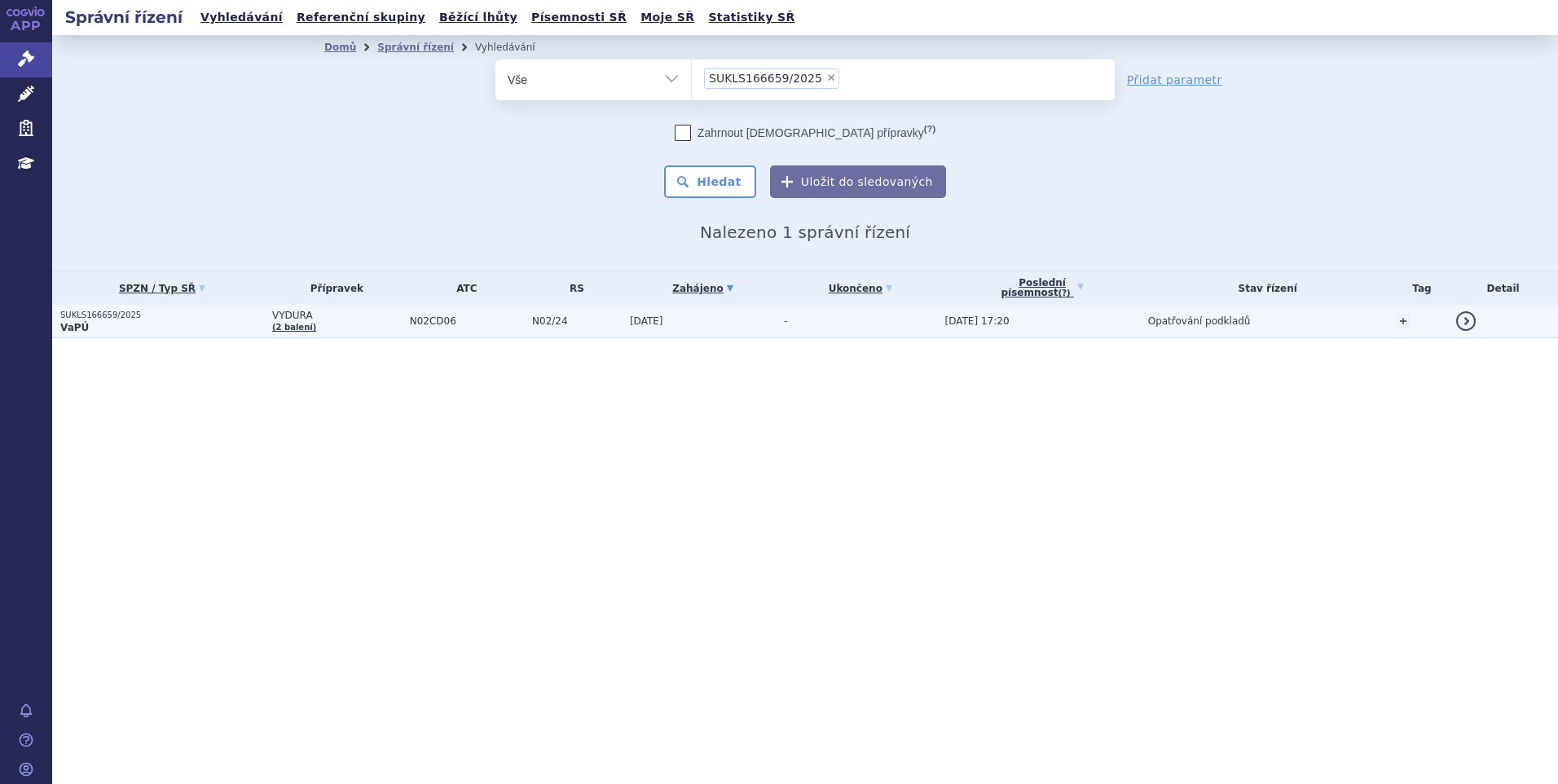
click at [368, 327] on td "VYDURA (2 balení)" at bounding box center [333, 321] width 138 height 34
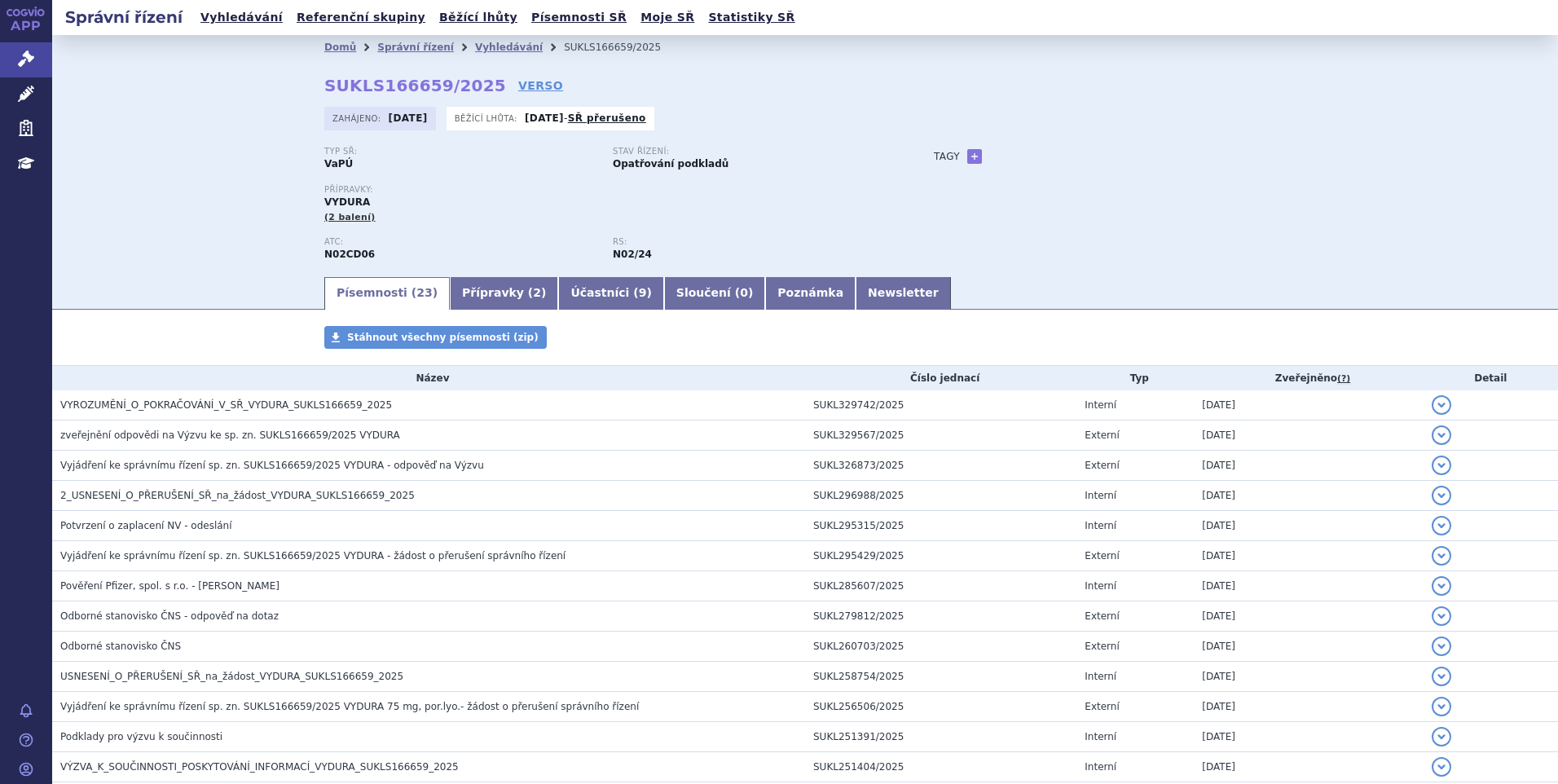
drag, startPoint x: 182, startPoint y: 121, endPoint x: 220, endPoint y: 119, distance: 38.1
click at [182, 121] on div "Domů Správní řízení Vyhledávání SUKLS166659/2025 SUKLS166659/2025 VERSO [GEOGRA…" at bounding box center [805, 155] width 1506 height 240
drag, startPoint x: 485, startPoint y: 47, endPoint x: 494, endPoint y: 61, distance: 16.6
click at [485, 47] on link "Vyhledávání" at bounding box center [509, 47] width 67 height 12
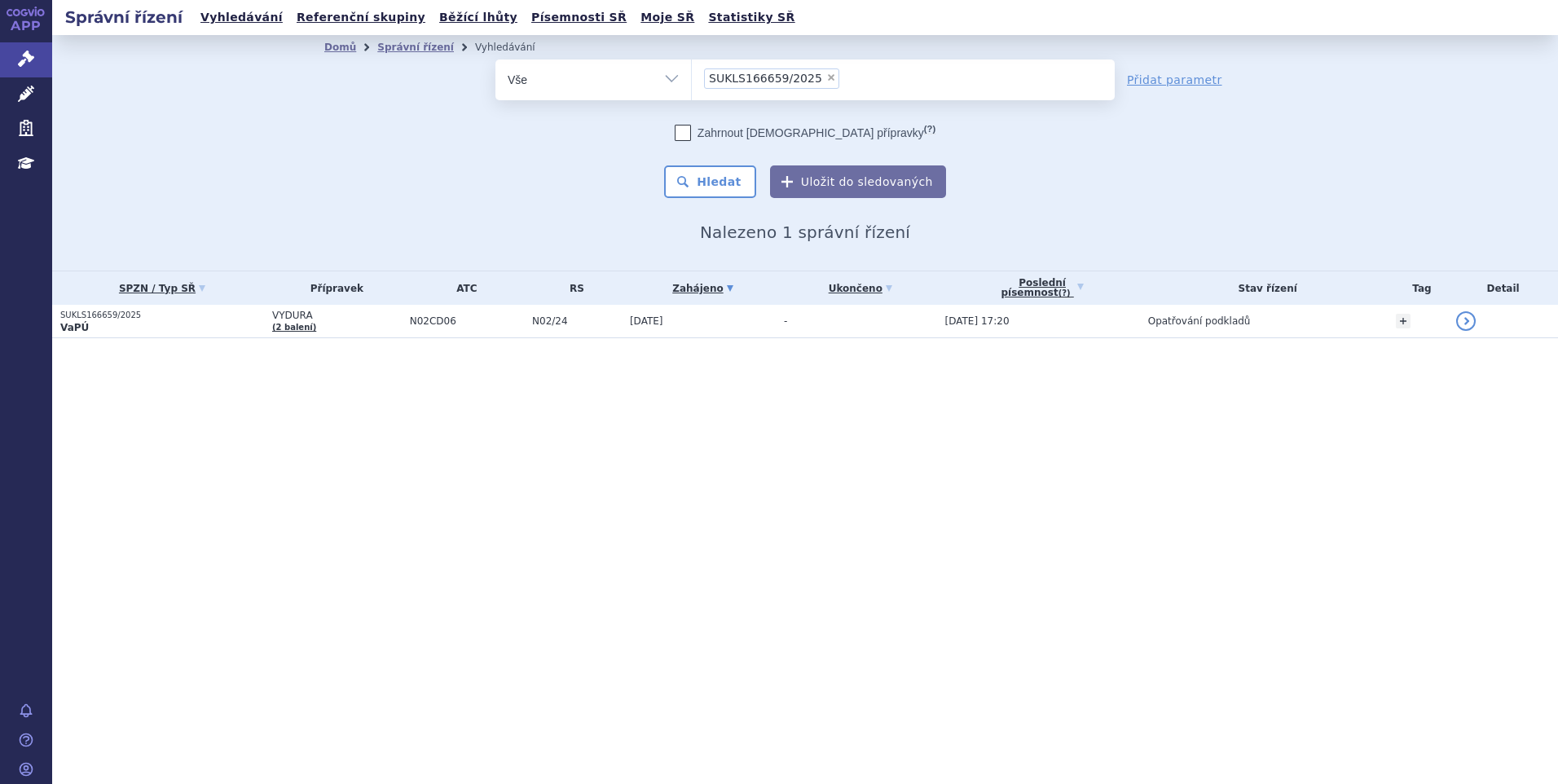
click at [826, 76] on span "×" at bounding box center [831, 77] width 10 height 10
click at [692, 76] on select "SUKLS166659/2025" at bounding box center [691, 79] width 1 height 40
select select
type input "SUKLS145343/2024"
select select "SUKLS145343/2024"
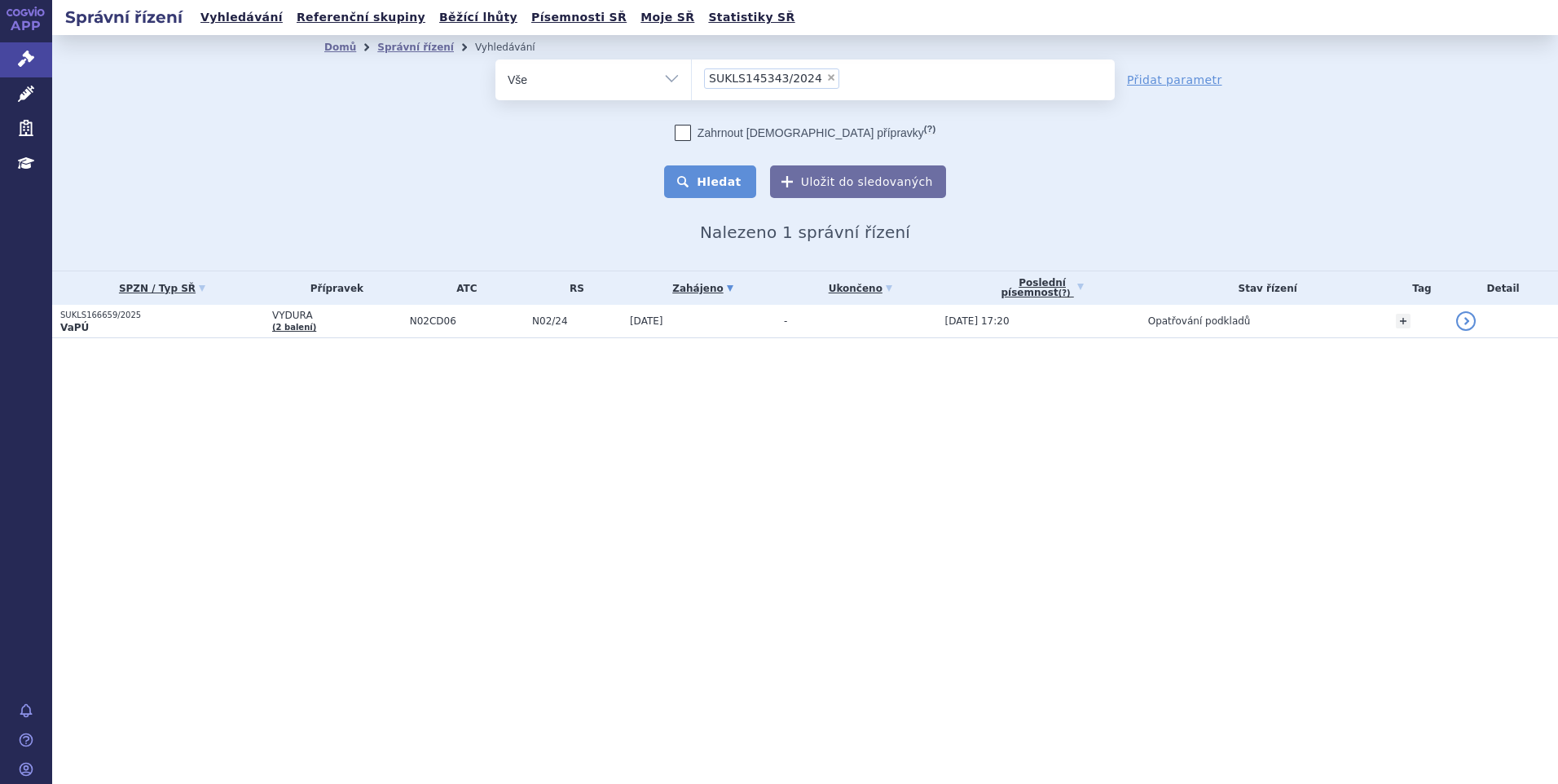
click at [711, 184] on button "Hledat" at bounding box center [709, 182] width 92 height 33
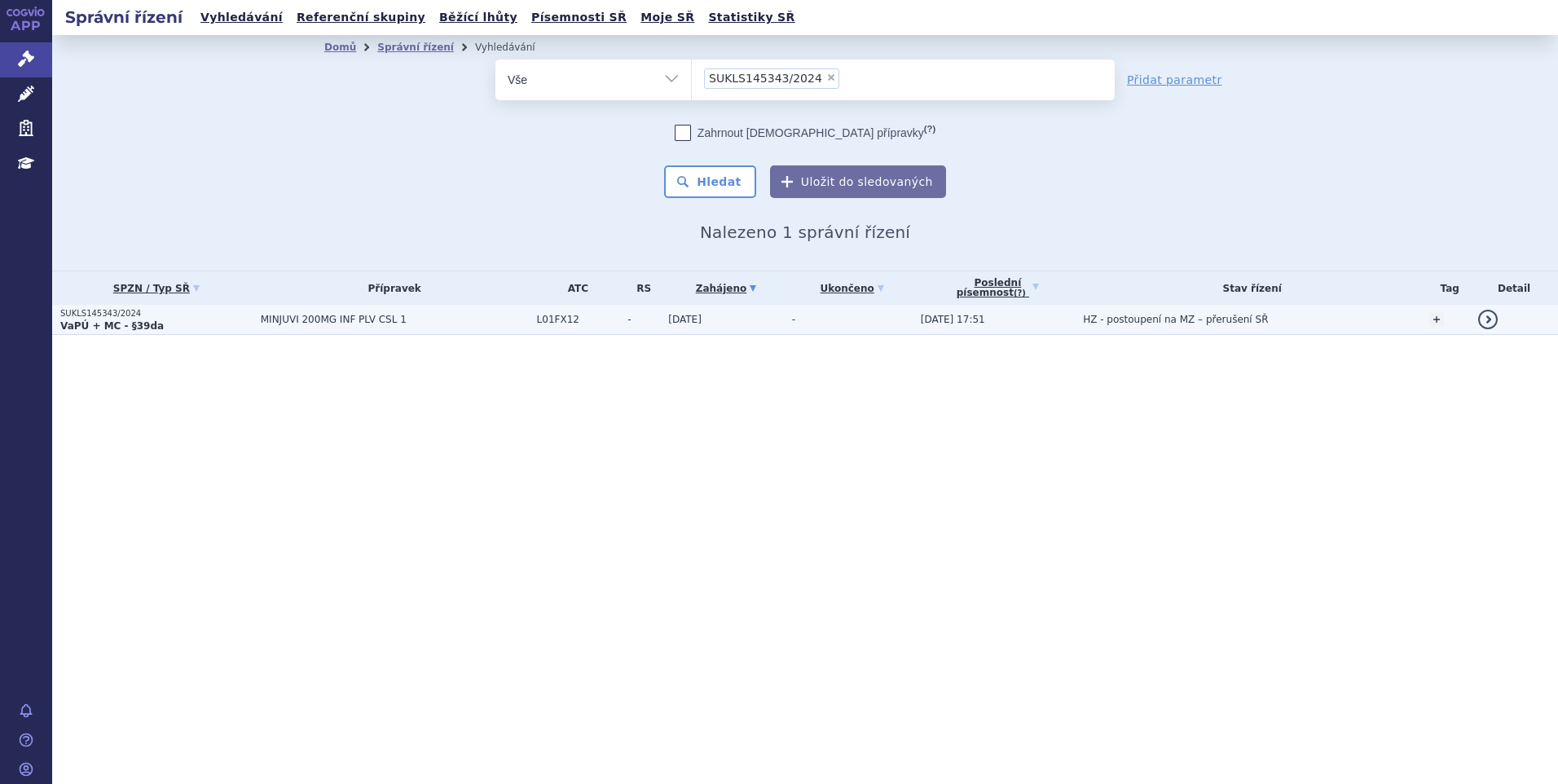
click at [321, 326] on td "MINJUVI 200MG INF PLV CSL 1" at bounding box center [390, 320] width 276 height 30
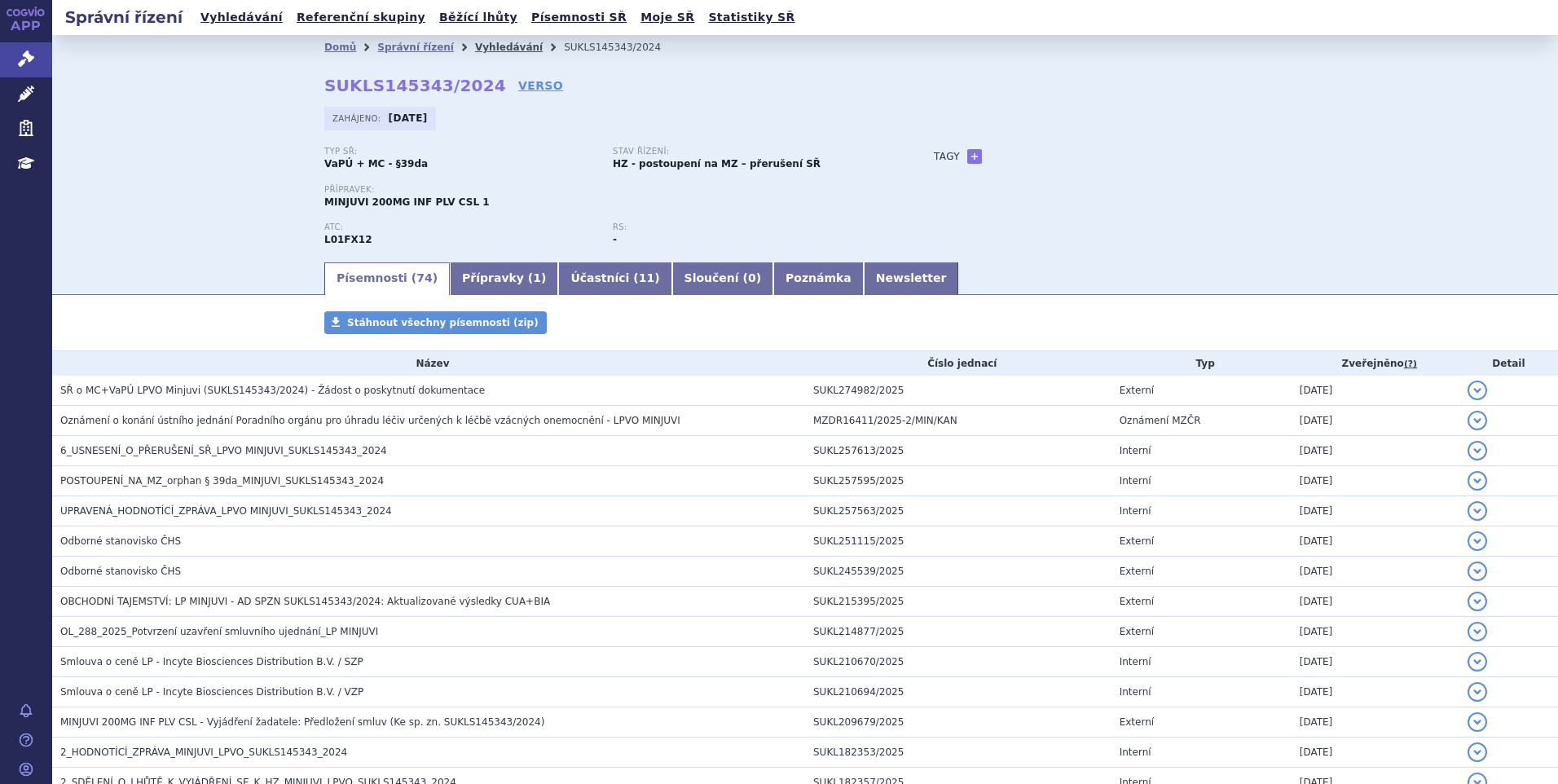
click at [478, 51] on link "Vyhledávání" at bounding box center [509, 47] width 67 height 12
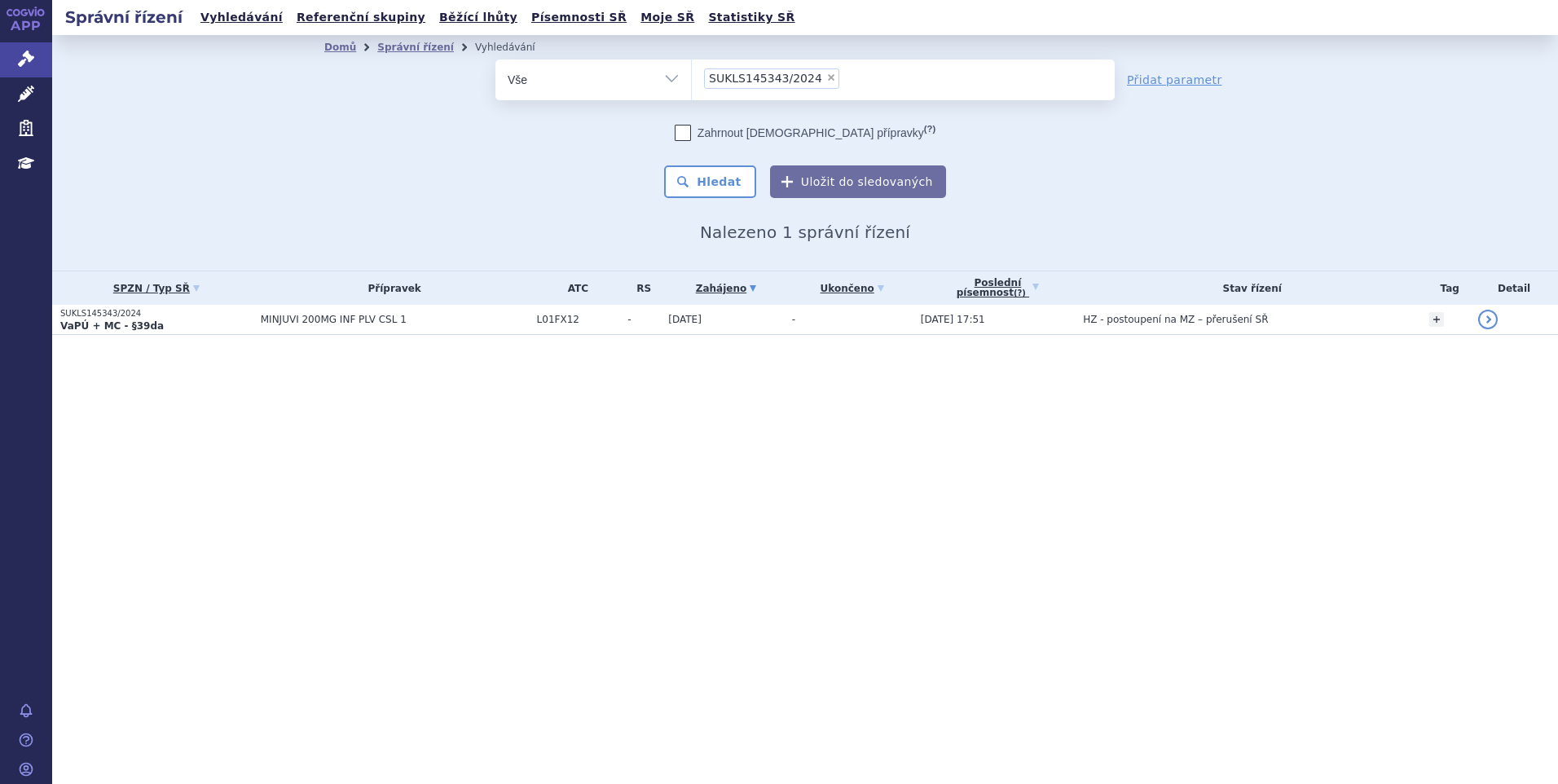
click at [826, 78] on span "×" at bounding box center [831, 77] width 10 height 10
click at [692, 78] on select "SUKLS145343/2024" at bounding box center [691, 79] width 1 height 40
select select
type input "SUKLS182472/2025"
select select "SUKLS182472/2025"
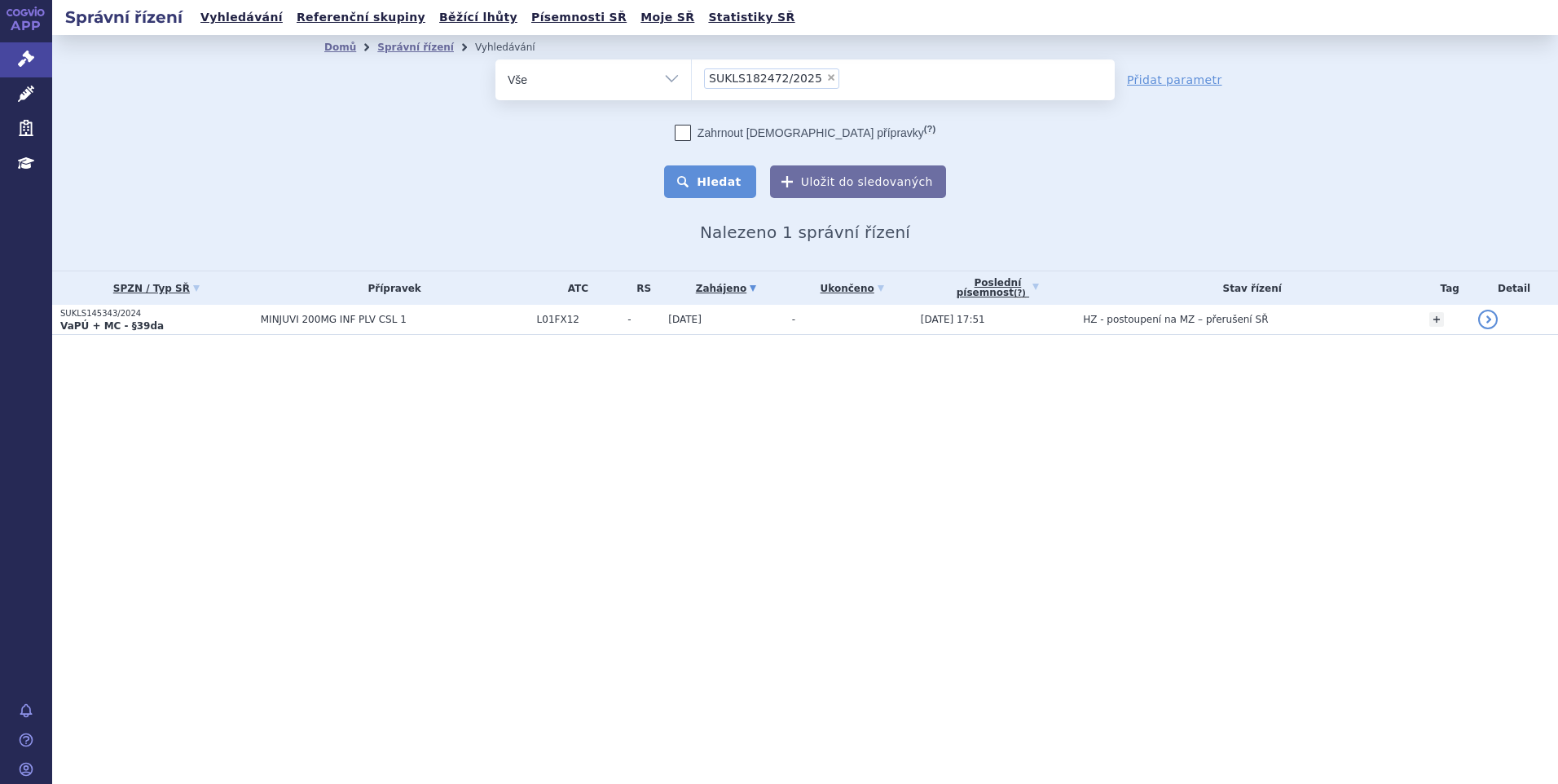
click at [722, 181] on button "Hledat" at bounding box center [709, 182] width 92 height 33
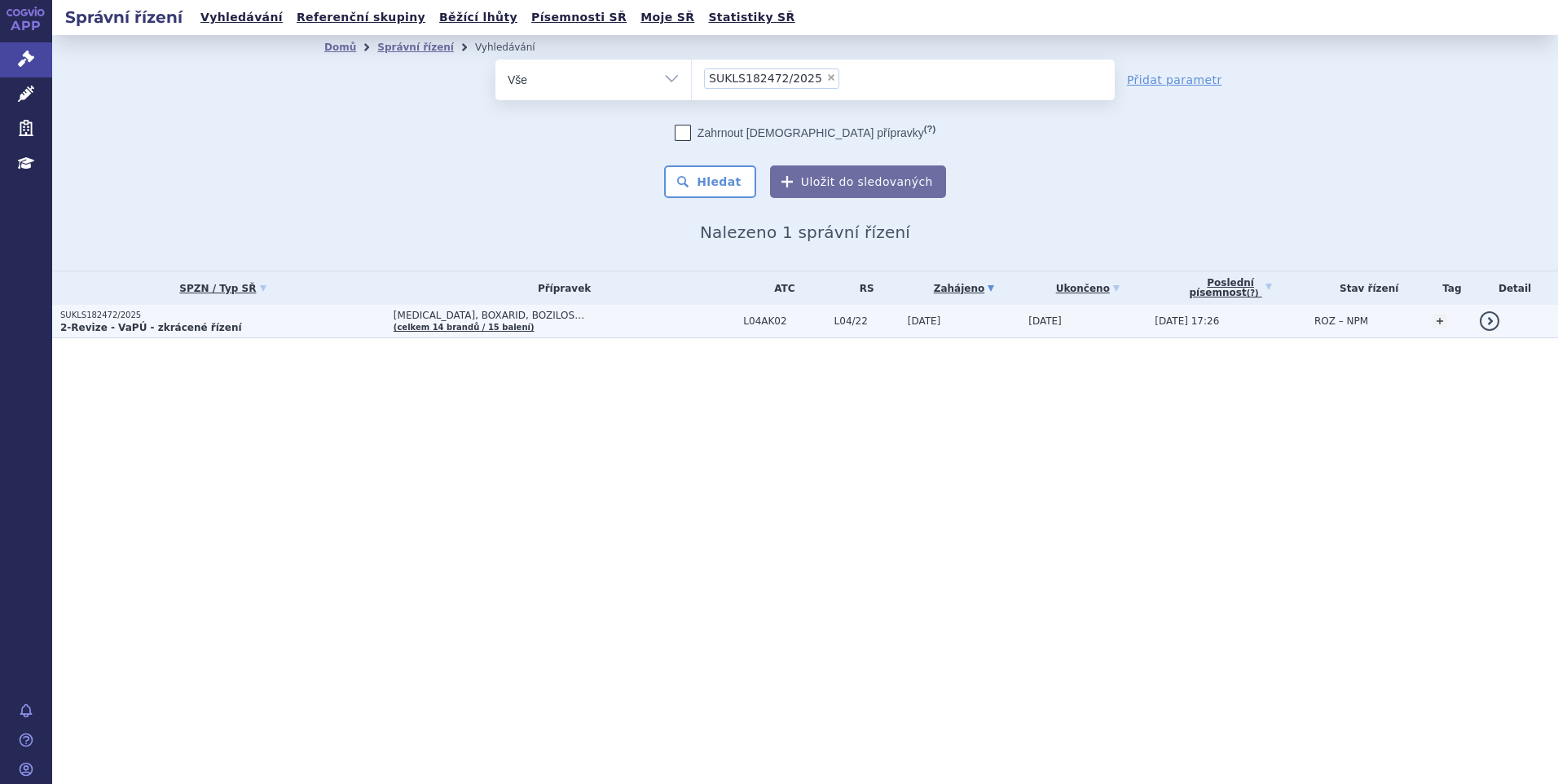
click at [503, 313] on span "[MEDICAL_DATA], BOXARID, BOZILOS…" at bounding box center [564, 315] width 342 height 12
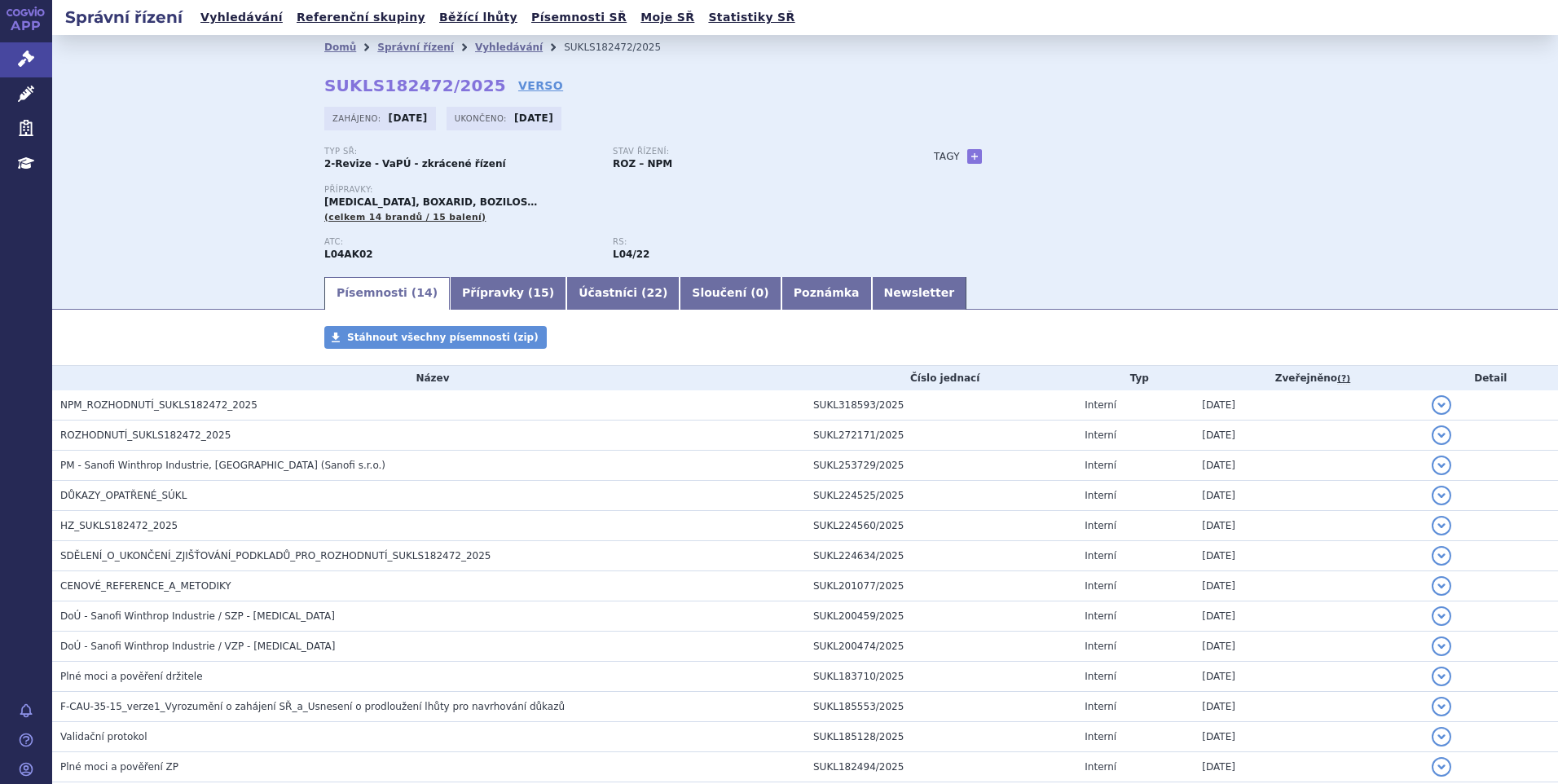
click at [180, 194] on div "Domů Správní řízení Vyhledávání SUKLS182472/2025 SUKLS182472/2025 VERSO [GEOGRA…" at bounding box center [805, 155] width 1506 height 240
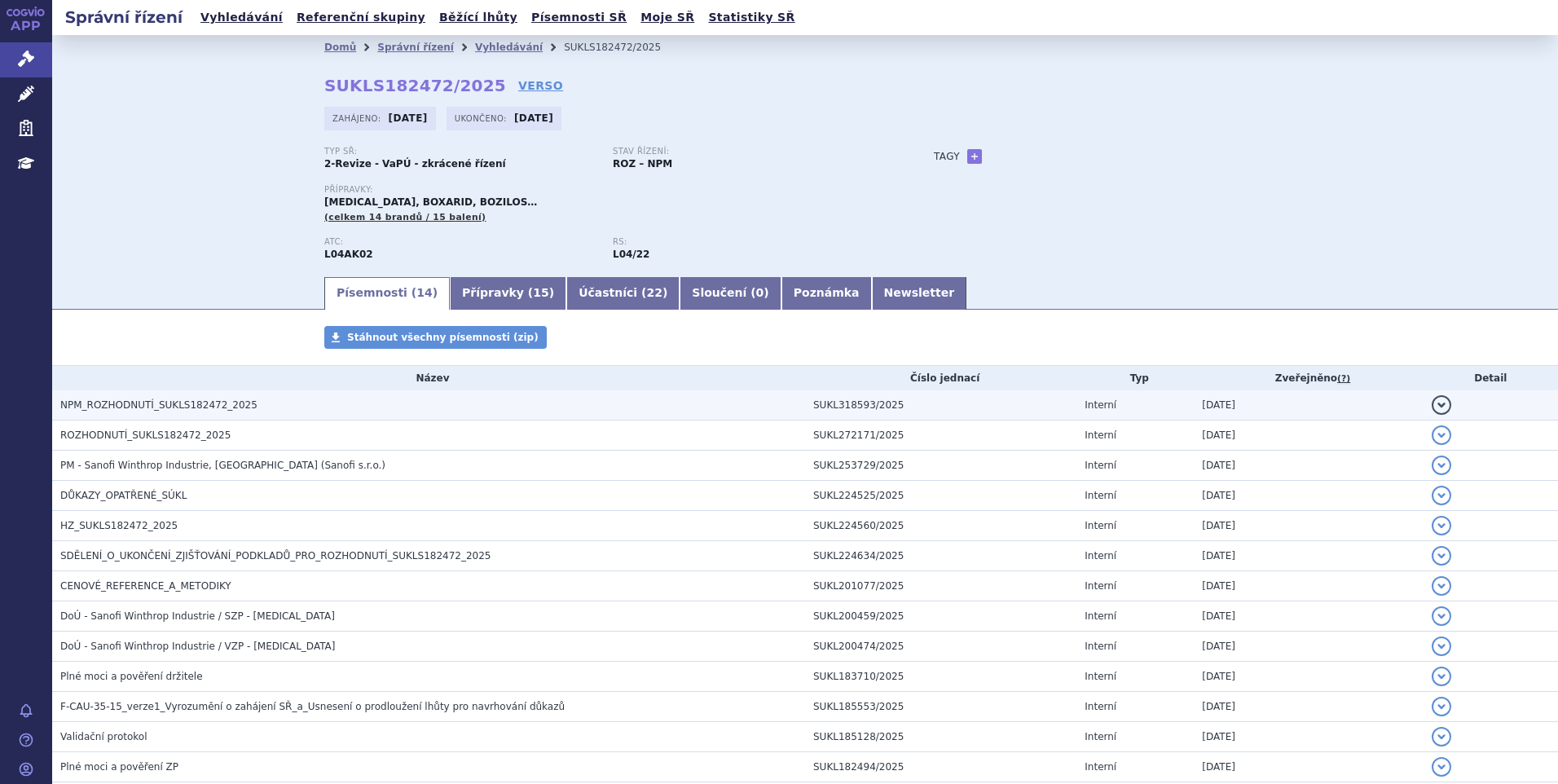
click at [170, 404] on span "NPM_ROZHODNUTÍ_SUKLS182472_2025" at bounding box center [159, 405] width 197 height 12
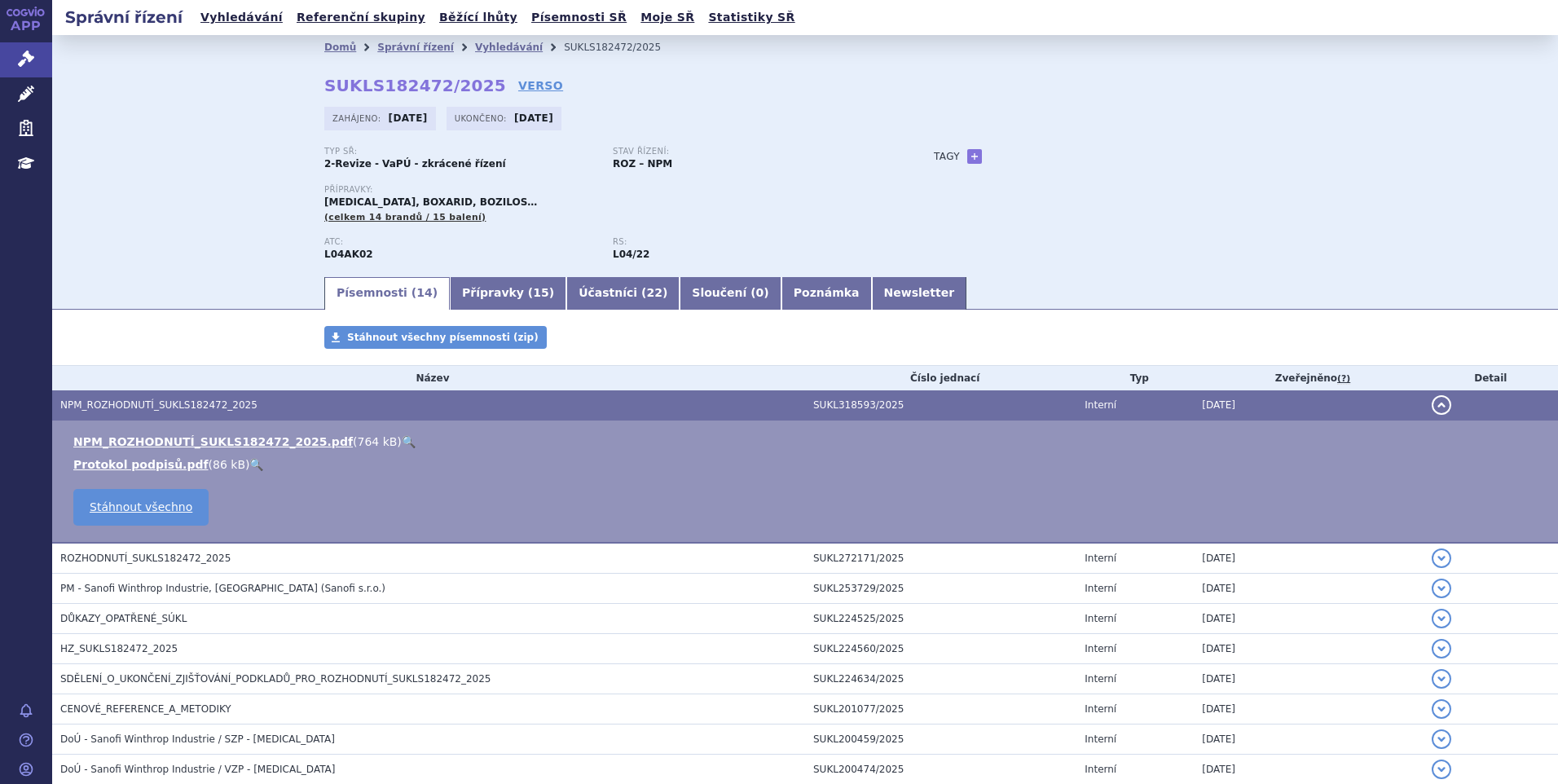
click at [401, 438] on link "🔍" at bounding box center [408, 441] width 13 height 13
click at [103, 264] on div "Domů Správní řízení Vyhledávání SUKLS182472/2025 SUKLS182472/2025 VERSO [GEOGRA…" at bounding box center [805, 155] width 1506 height 240
